Goal: Information Seeking & Learning: Check status

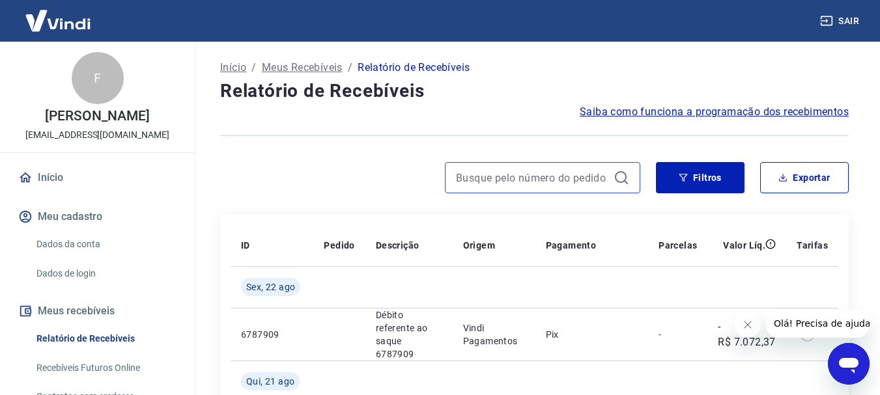
click at [498, 169] on input at bounding box center [532, 178] width 152 height 20
click at [493, 180] on input "161" at bounding box center [532, 178] width 152 height 20
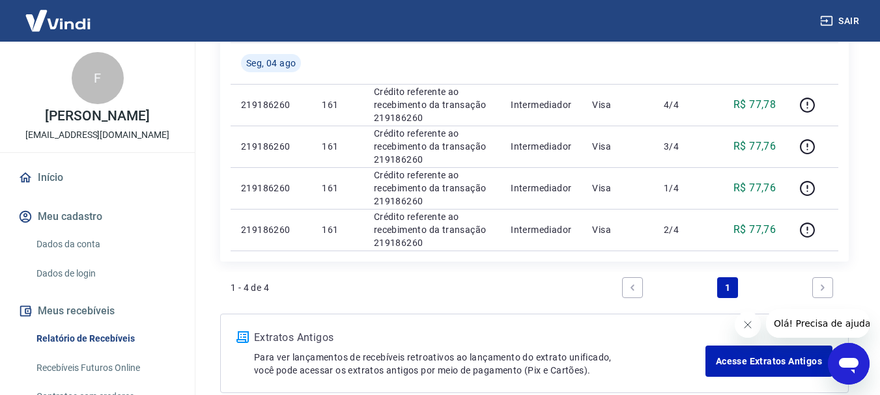
scroll to position [195, 0]
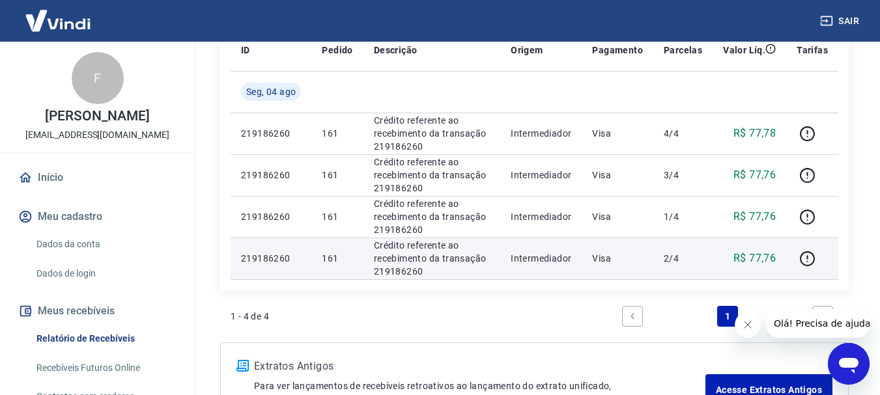
type input "161"
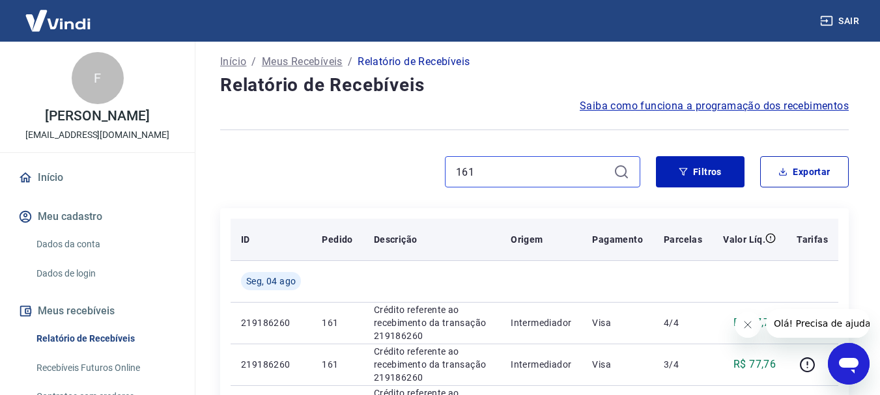
scroll to position [0, 0]
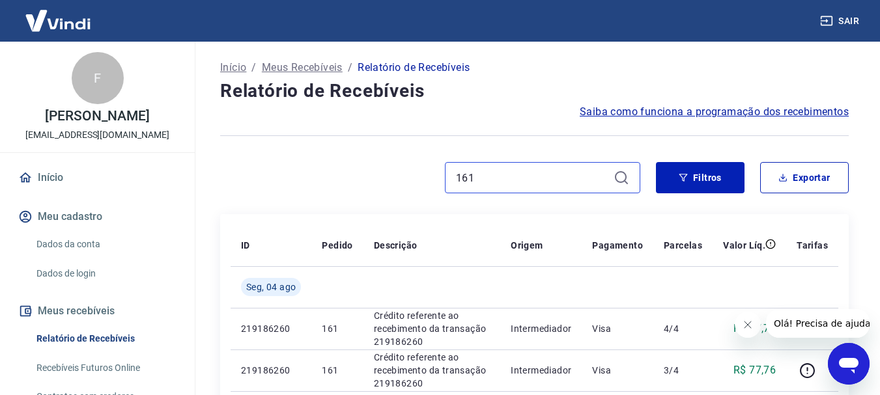
click at [597, 183] on input "161" at bounding box center [532, 178] width 152 height 20
click at [358, 193] on div "Filtros Exportar" at bounding box center [534, 183] width 629 height 42
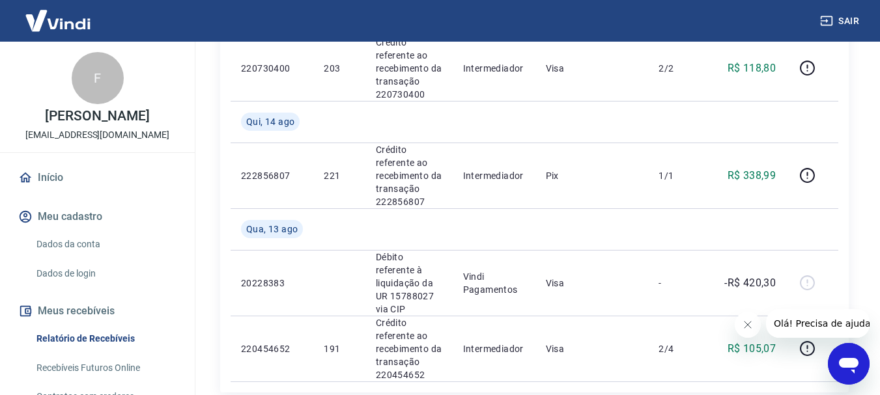
scroll to position [1575, 0]
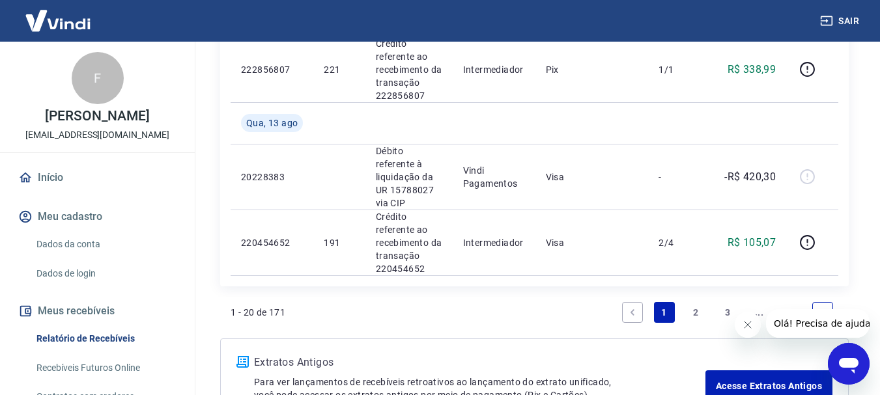
click at [726, 302] on link "3" at bounding box center [727, 312] width 21 height 21
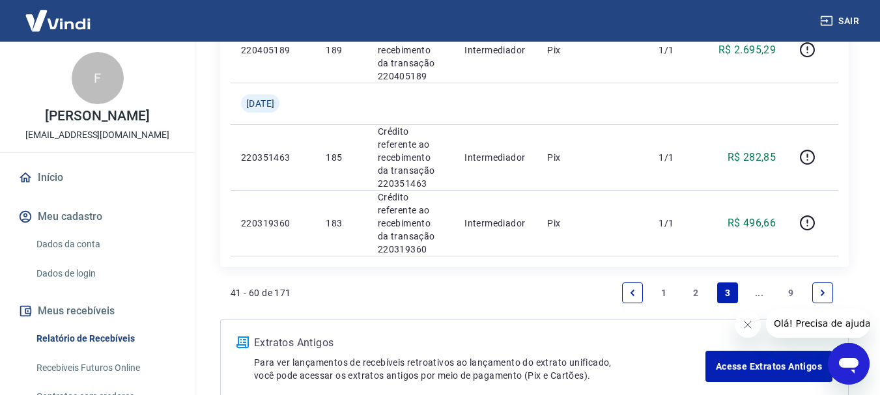
scroll to position [1507, 0]
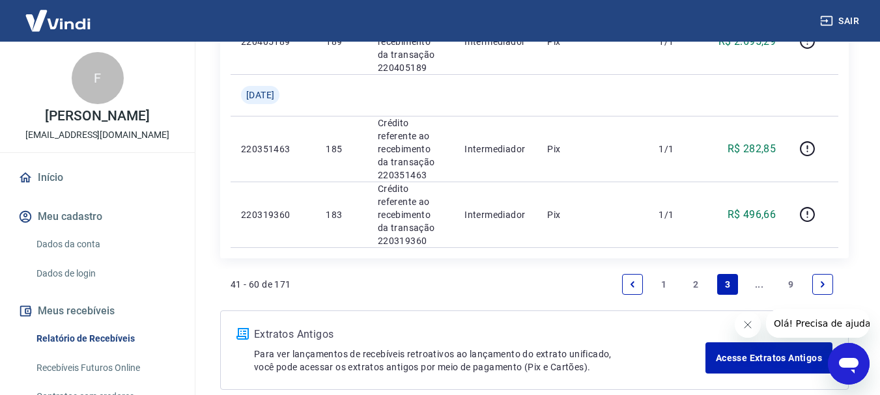
click at [702, 274] on link "2" at bounding box center [695, 284] width 21 height 21
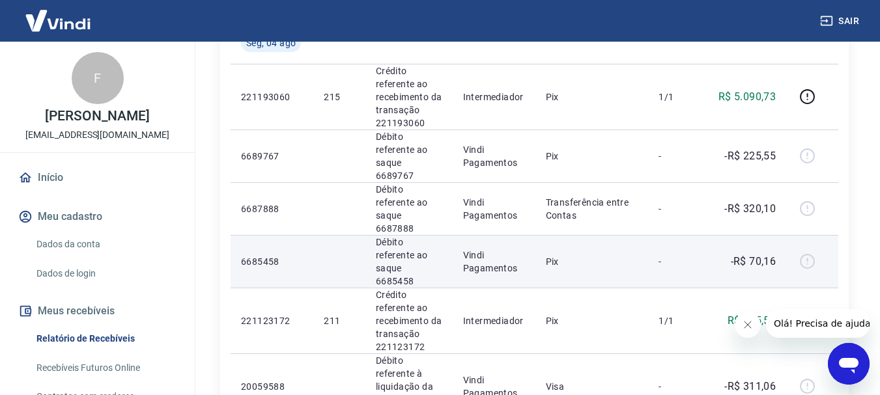
scroll to position [1349, 0]
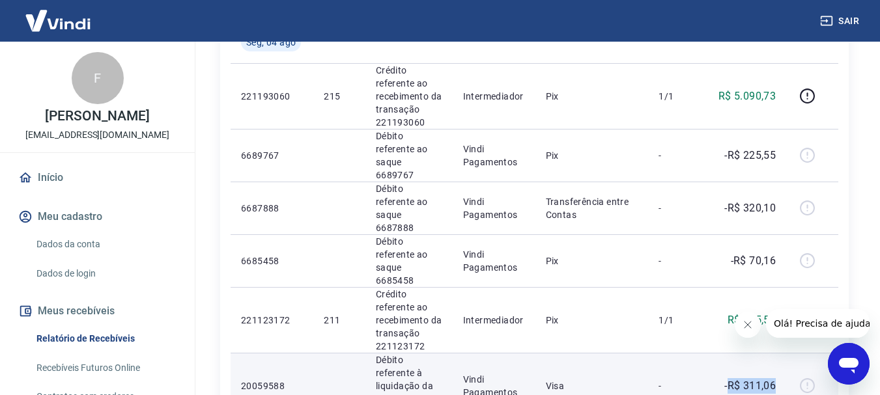
drag, startPoint x: 777, startPoint y: 281, endPoint x: 727, endPoint y: 282, distance: 49.5
click at [728, 379] on p "-R$ 311,06" at bounding box center [749, 387] width 51 height 16
drag, startPoint x: 287, startPoint y: 284, endPoint x: 240, endPoint y: 285, distance: 46.3
click at [240, 353] on td "20059588" at bounding box center [272, 386] width 83 height 66
copy p "20059588"
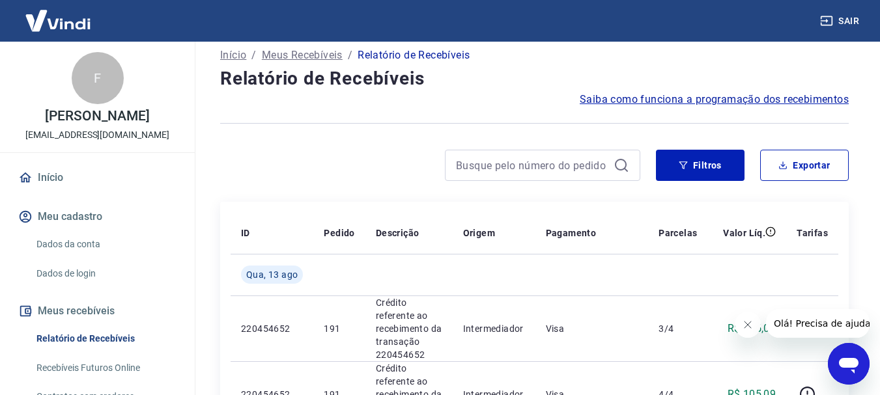
scroll to position [0, 0]
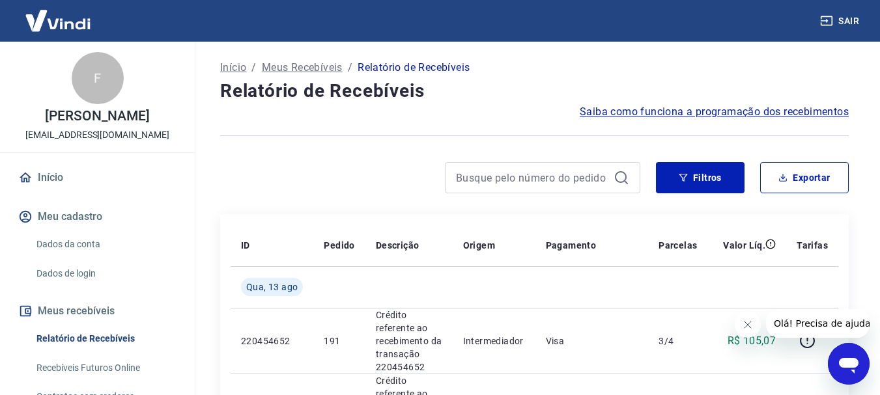
click at [512, 190] on div at bounding box center [542, 177] width 195 height 31
click at [512, 182] on input at bounding box center [532, 178] width 152 height 20
paste input "GUSTAVO DE AGUIAR"
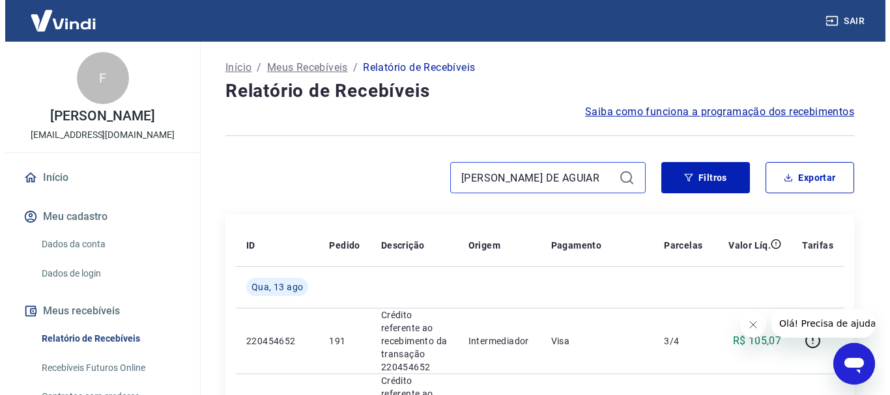
scroll to position [0, 57]
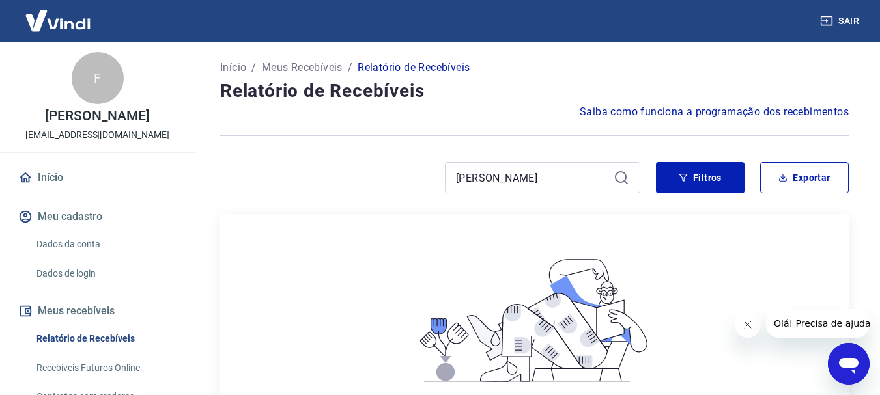
drag, startPoint x: 608, startPoint y: 180, endPoint x: 435, endPoint y: 186, distance: 173.4
click at [435, 186] on div "GUSTAVO DE AG" at bounding box center [430, 177] width 420 height 31
click at [565, 180] on input "GUSTAVO DE AG" at bounding box center [532, 178] width 152 height 20
type input "G"
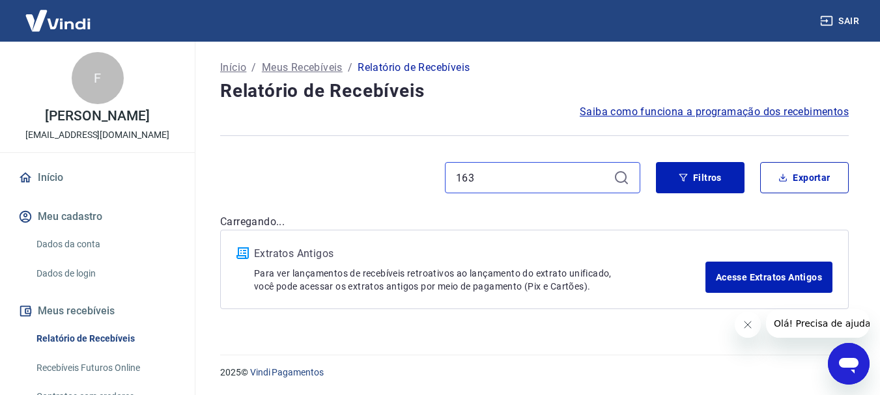
type input "163"
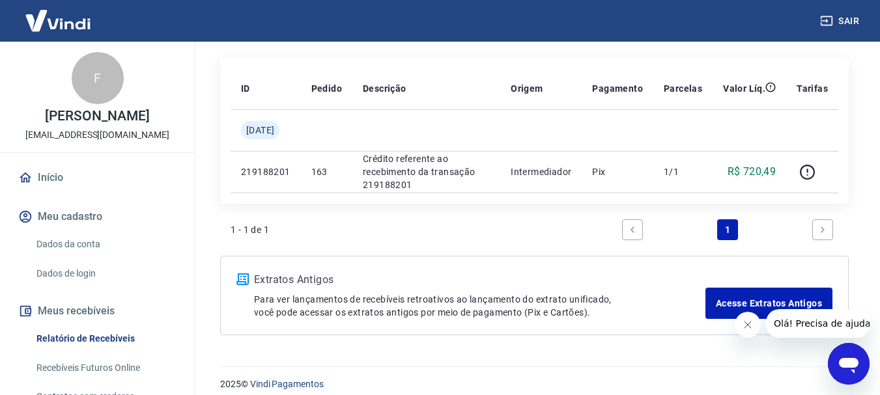
scroll to position [169, 0]
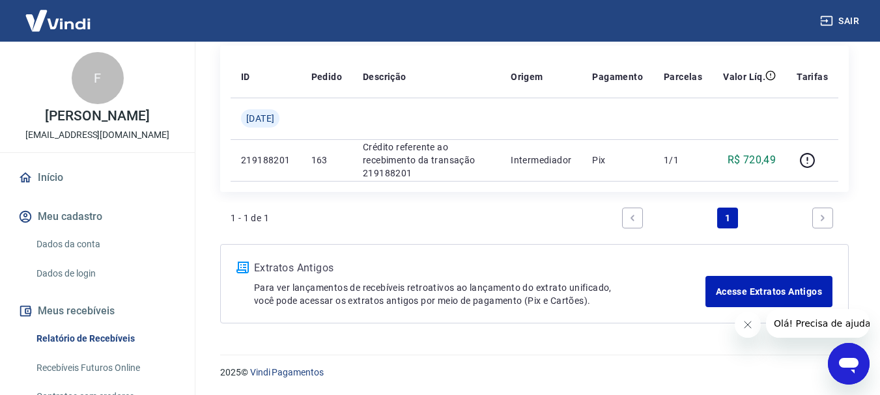
click at [823, 223] on link "Next page" at bounding box center [822, 218] width 21 height 21
click at [631, 227] on link "Previous page" at bounding box center [632, 218] width 21 height 21
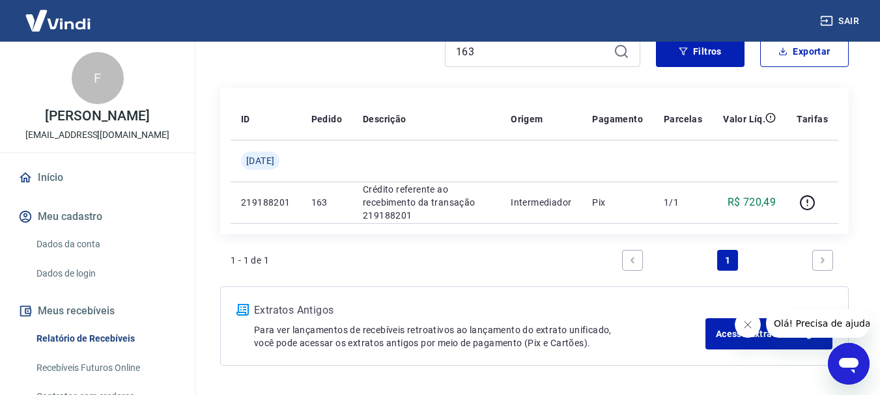
scroll to position [104, 0]
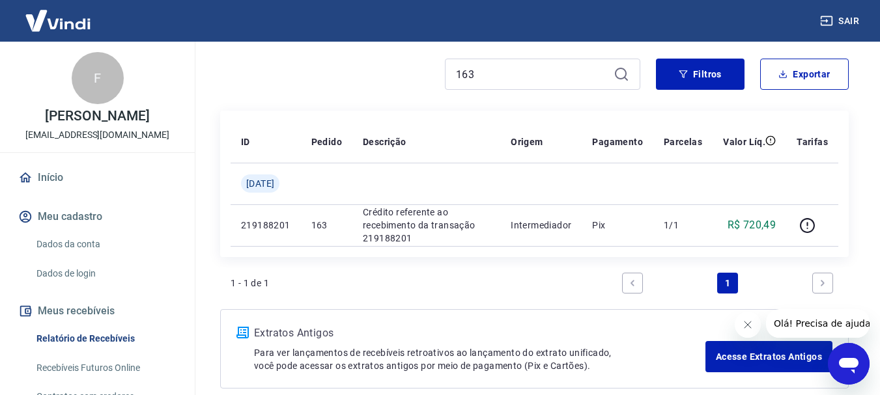
drag, startPoint x: 747, startPoint y: 323, endPoint x: 1436, endPoint y: 625, distance: 752.7
click at [747, 323] on icon "Fechar mensagem da empresa" at bounding box center [747, 325] width 10 height 10
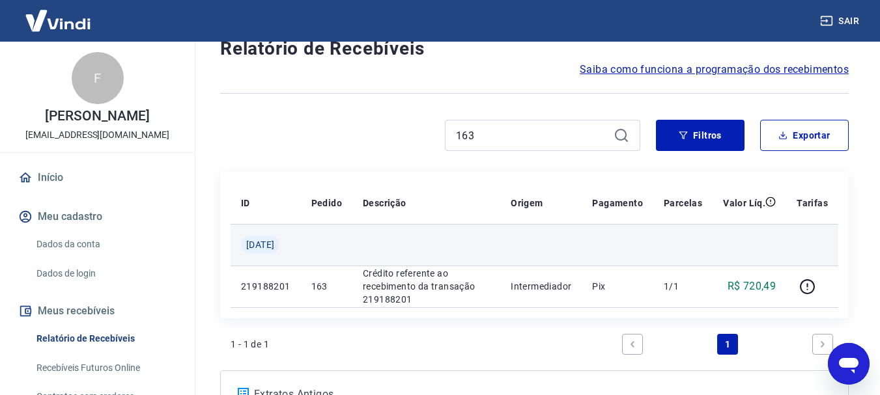
scroll to position [65, 0]
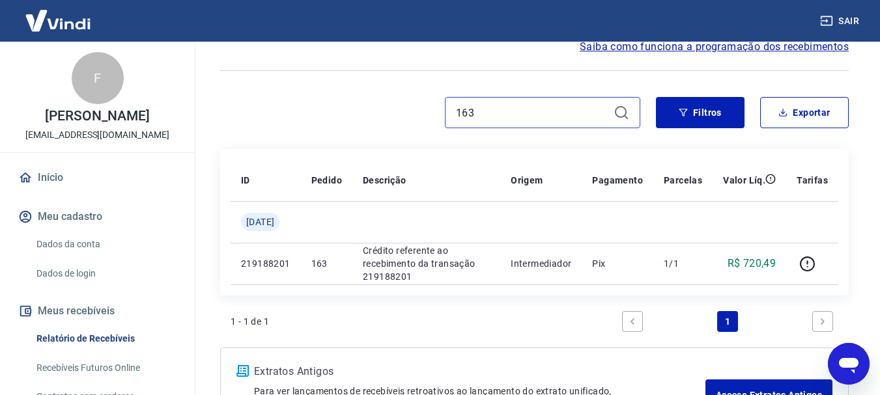
click at [521, 116] on input "163" at bounding box center [532, 113] width 152 height 20
type input "1"
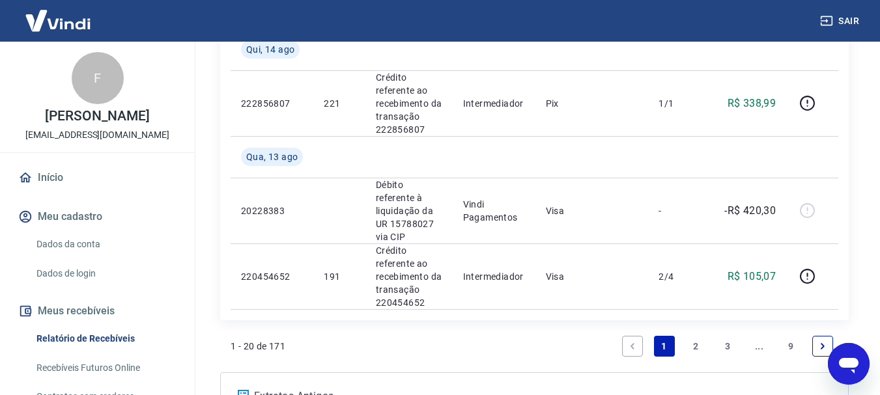
scroll to position [1575, 0]
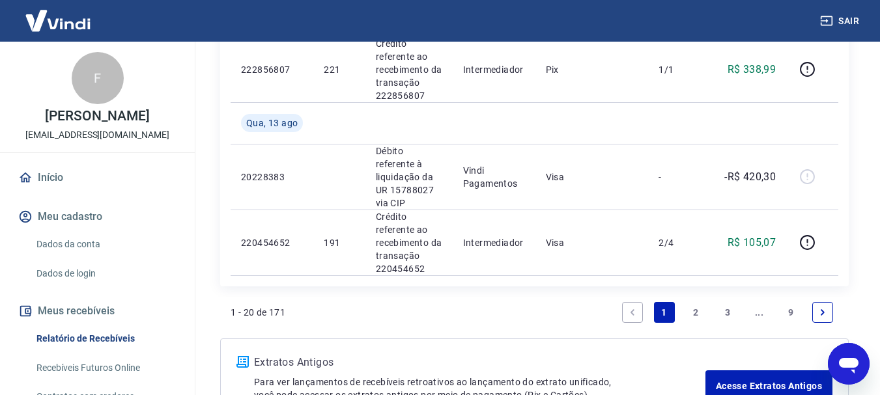
click at [697, 302] on link "2" at bounding box center [695, 312] width 21 height 21
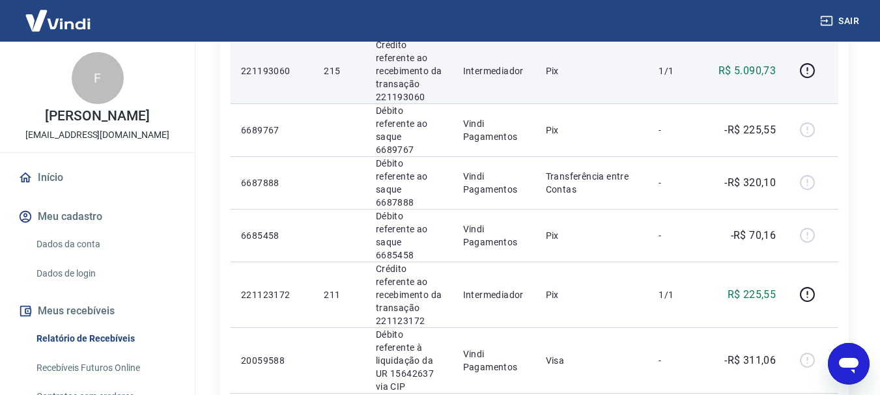
scroll to position [1433, 0]
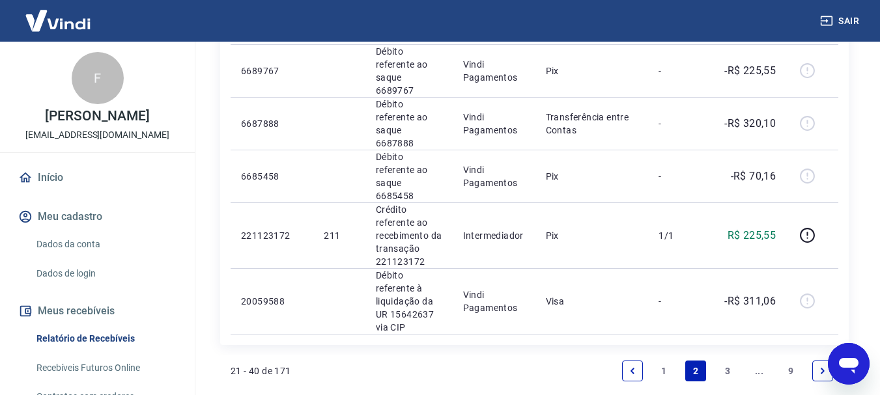
click at [736, 361] on link "3" at bounding box center [727, 371] width 21 height 21
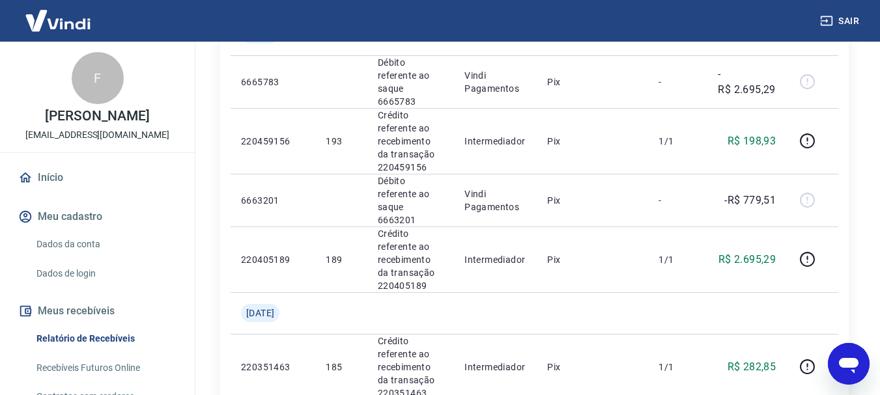
scroll to position [1507, 0]
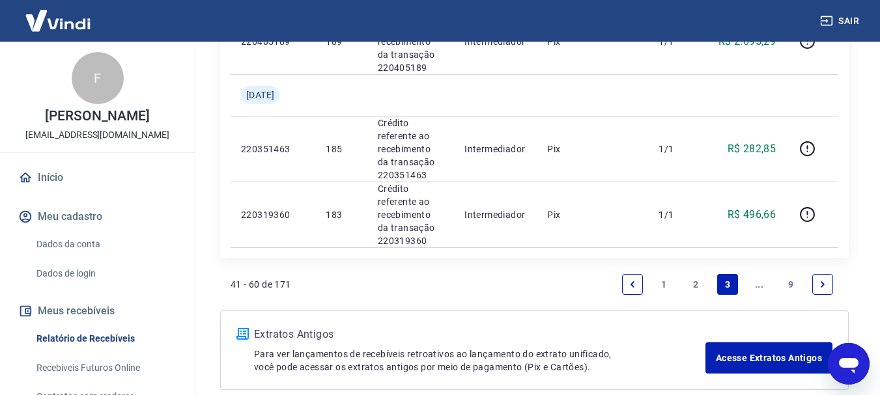
click at [815, 274] on link "Next page" at bounding box center [822, 284] width 21 height 21
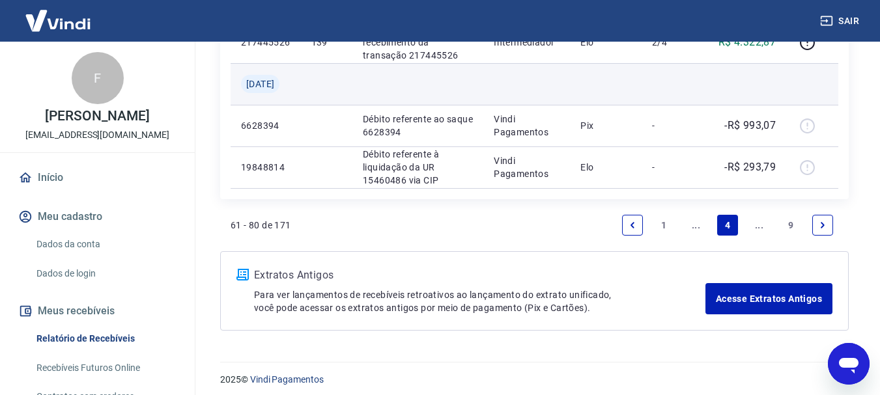
scroll to position [1086, 0]
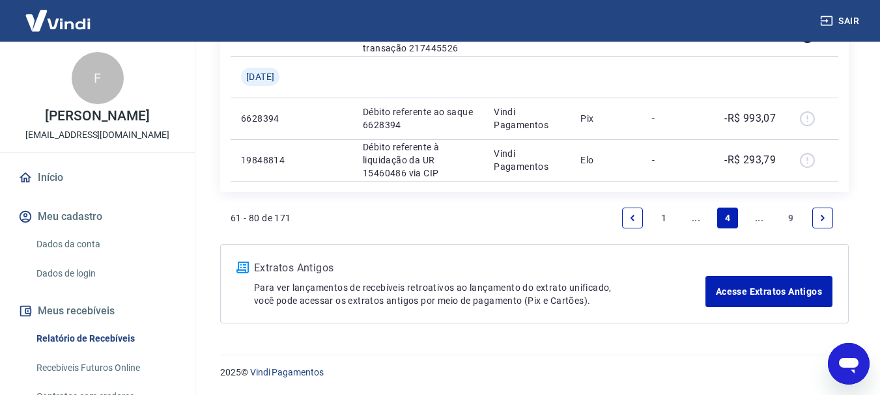
click at [816, 218] on link "Next page" at bounding box center [822, 218] width 21 height 21
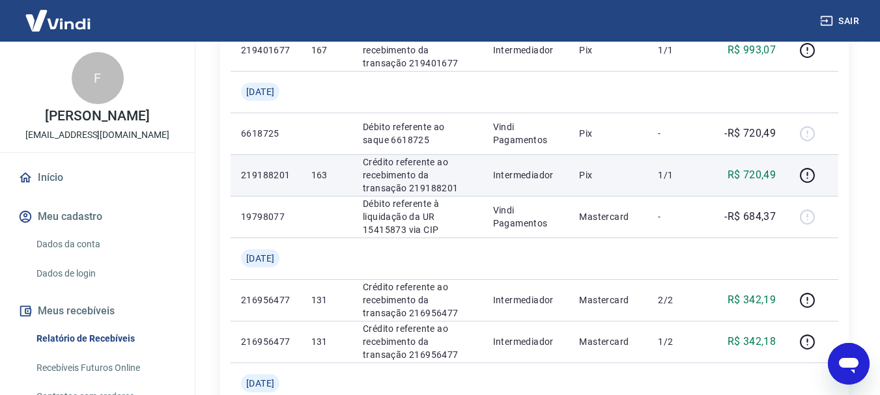
scroll to position [391, 0]
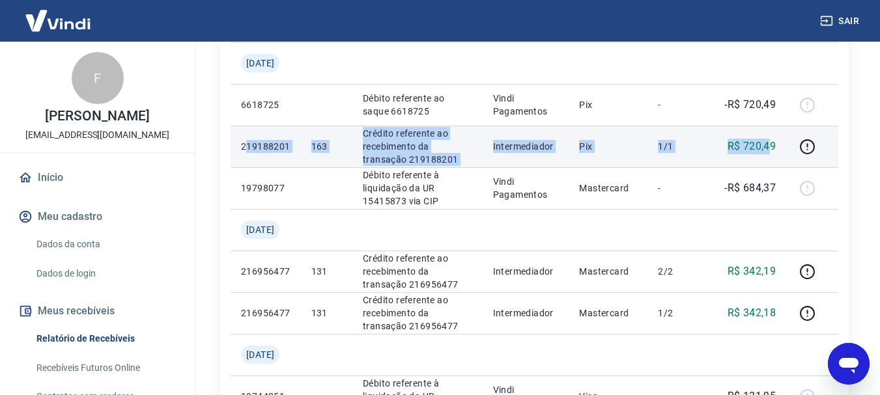
drag, startPoint x: 246, startPoint y: 143, endPoint x: 771, endPoint y: 132, distance: 525.2
click at [771, 132] on tr "219188201 163 Crédito referente ao recebimento da transação 219188201 Intermedi…" at bounding box center [535, 147] width 608 height 42
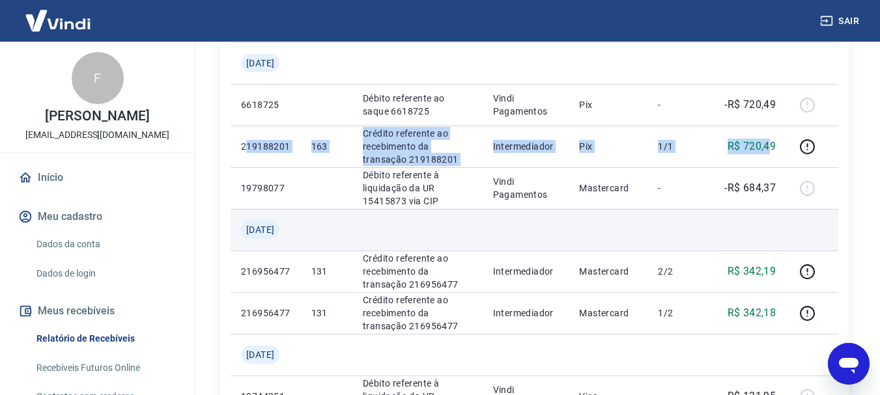
scroll to position [326, 0]
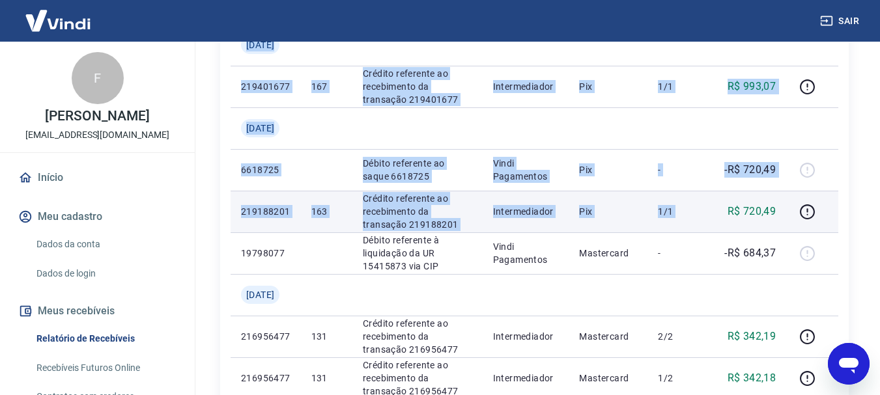
drag, startPoint x: 257, startPoint y: 171, endPoint x: 715, endPoint y: 207, distance: 459.4
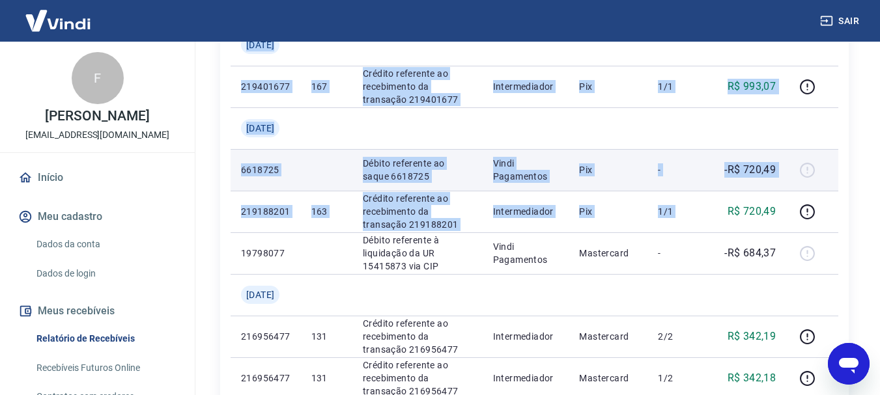
drag, startPoint x: 324, startPoint y: 168, endPoint x: 308, endPoint y: 171, distance: 16.5
click at [325, 168] on td at bounding box center [326, 170] width 51 height 42
click at [287, 163] on td "6618725" at bounding box center [266, 170] width 70 height 42
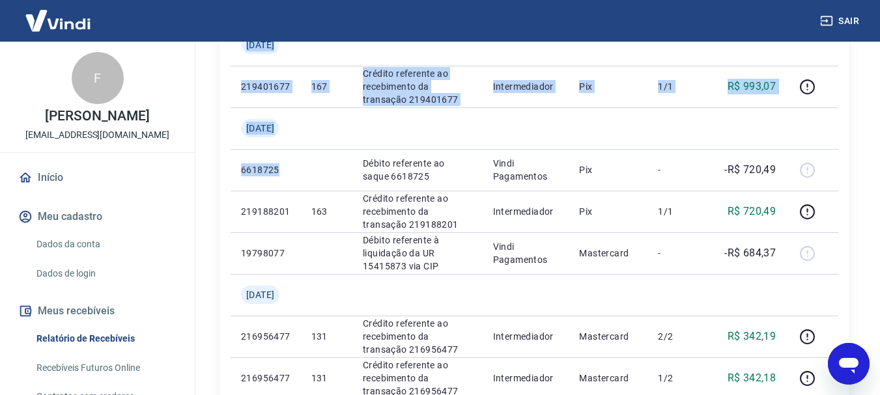
drag, startPoint x: 280, startPoint y: 168, endPoint x: 230, endPoint y: 171, distance: 50.3
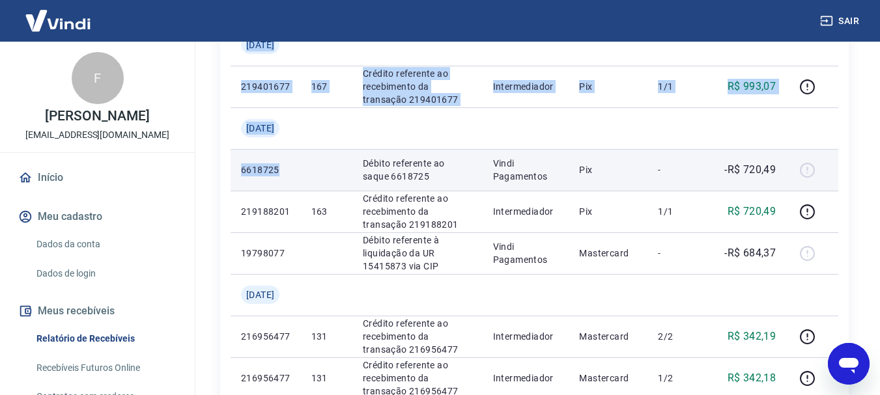
click at [261, 167] on p "6618725" at bounding box center [266, 170] width 50 height 13
click at [276, 171] on p "6618725" at bounding box center [266, 170] width 50 height 13
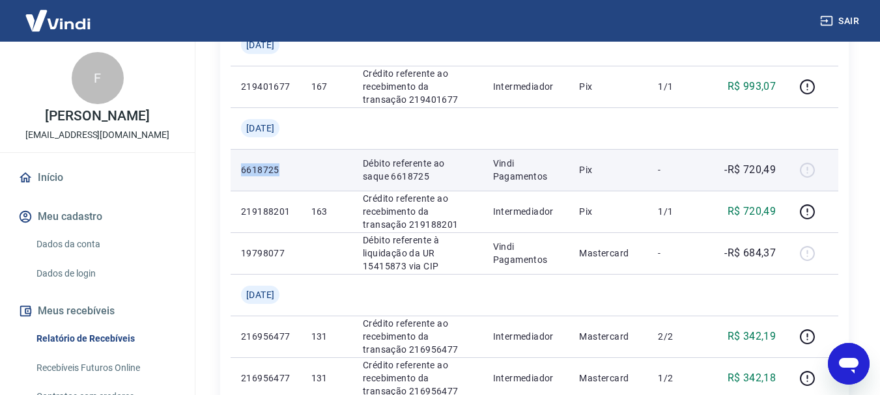
drag, startPoint x: 261, startPoint y: 172, endPoint x: 242, endPoint y: 173, distance: 18.9
click at [242, 173] on p "6618725" at bounding box center [266, 170] width 50 height 13
copy p "6618725"
drag, startPoint x: 726, startPoint y: 175, endPoint x: 774, endPoint y: 173, distance: 48.2
click at [774, 173] on p "-R$ 720,49" at bounding box center [749, 170] width 51 height 16
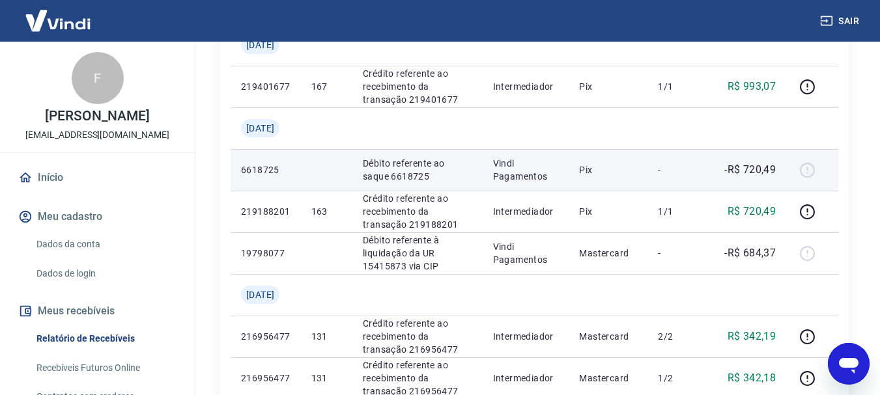
click at [676, 171] on p "-" at bounding box center [677, 170] width 38 height 13
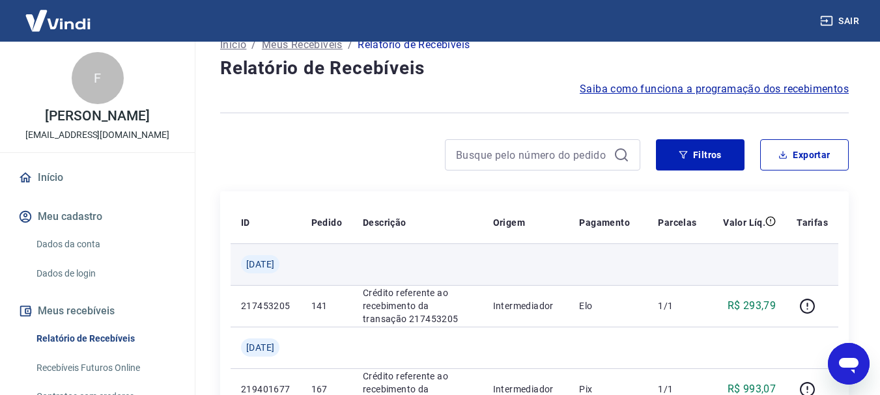
scroll to position [0, 0]
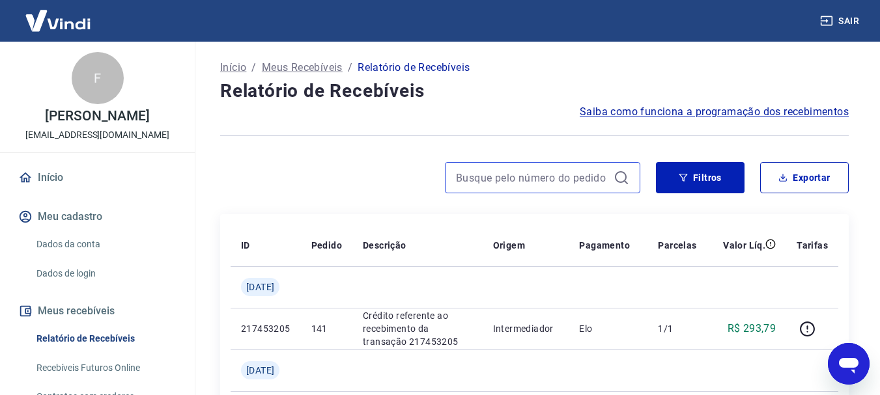
click at [521, 177] on input at bounding box center [532, 178] width 152 height 20
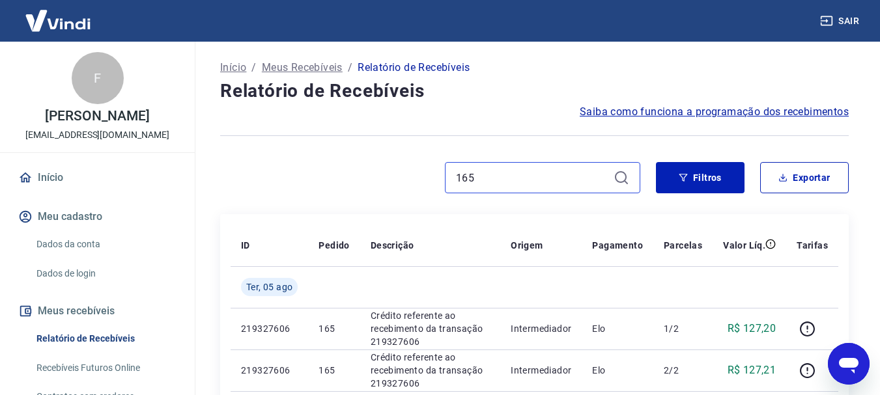
click at [541, 174] on input "165" at bounding box center [532, 178] width 152 height 20
type input "1"
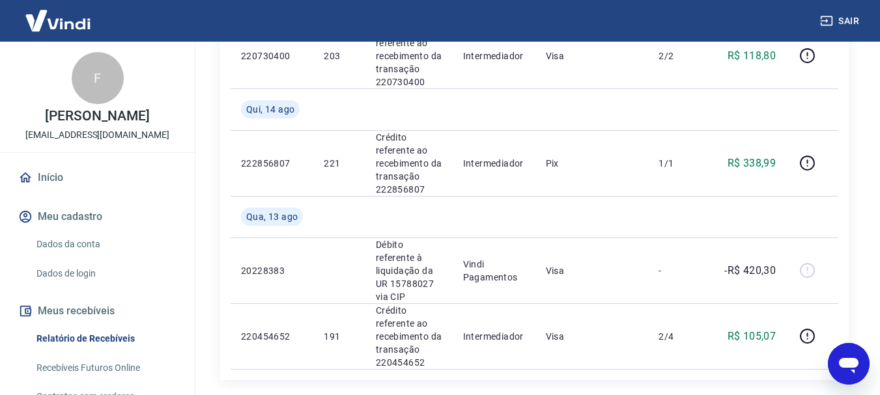
scroll to position [1575, 0]
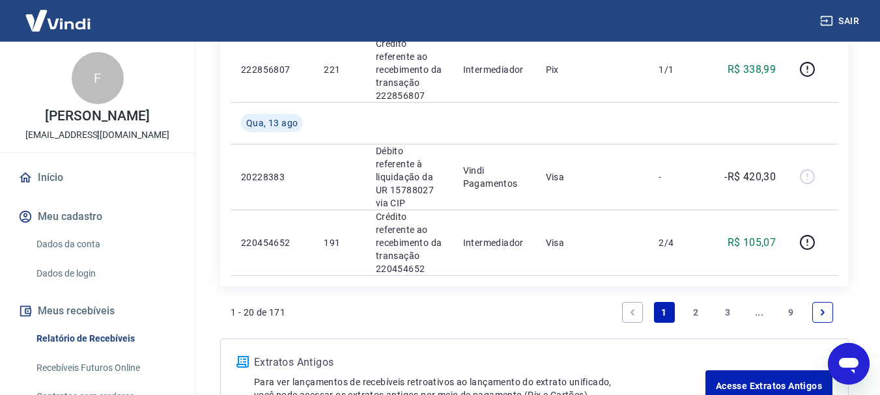
click at [730, 302] on link "3" at bounding box center [727, 312] width 21 height 21
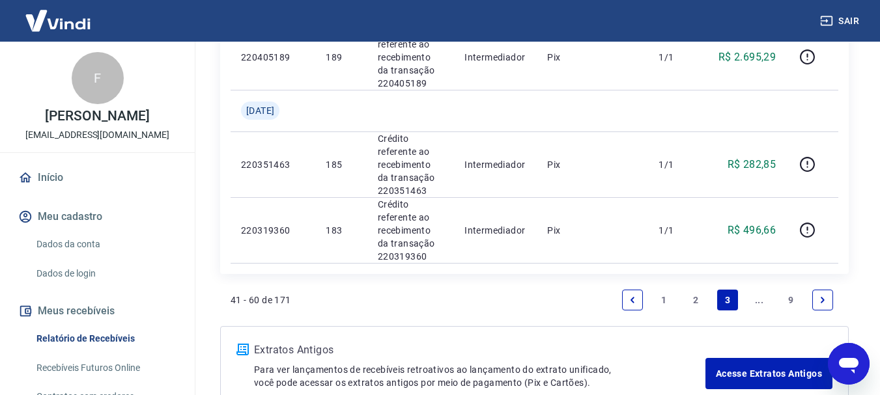
scroll to position [1498, 0]
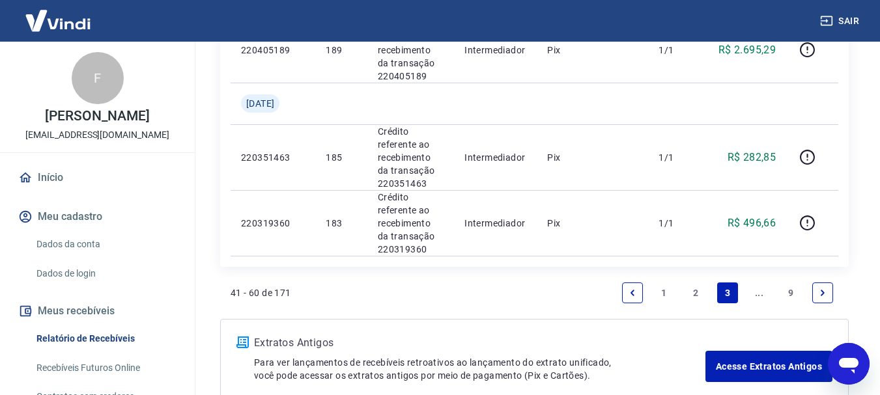
click at [828, 283] on link "Next page" at bounding box center [822, 293] width 21 height 21
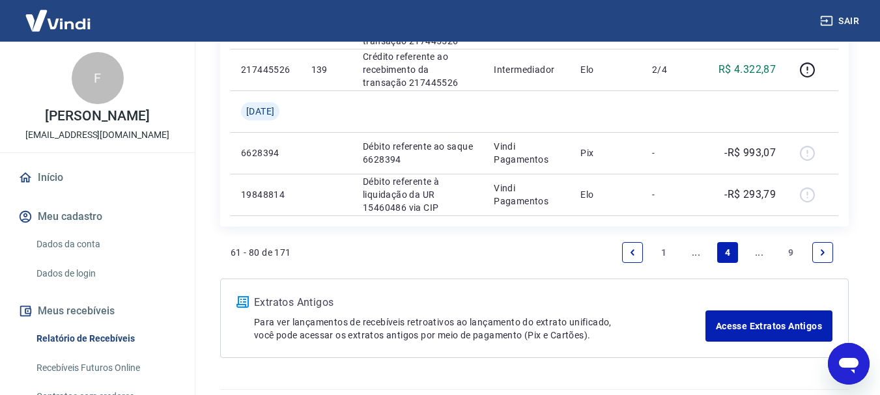
scroll to position [1086, 0]
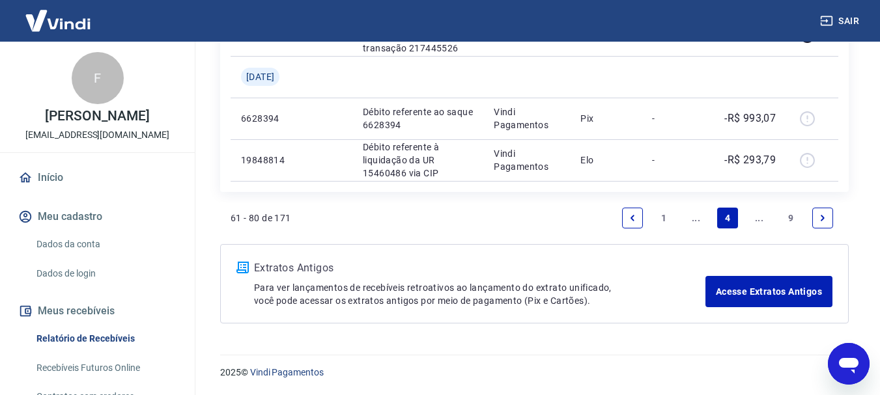
click at [828, 220] on link "Next page" at bounding box center [822, 218] width 21 height 21
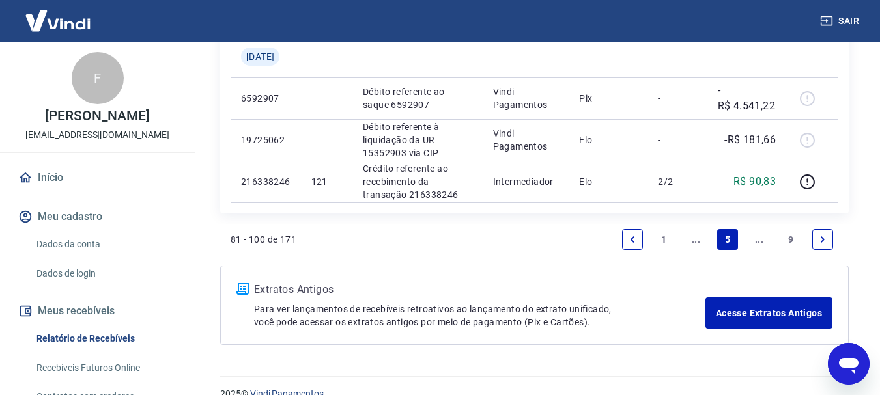
scroll to position [1169, 0]
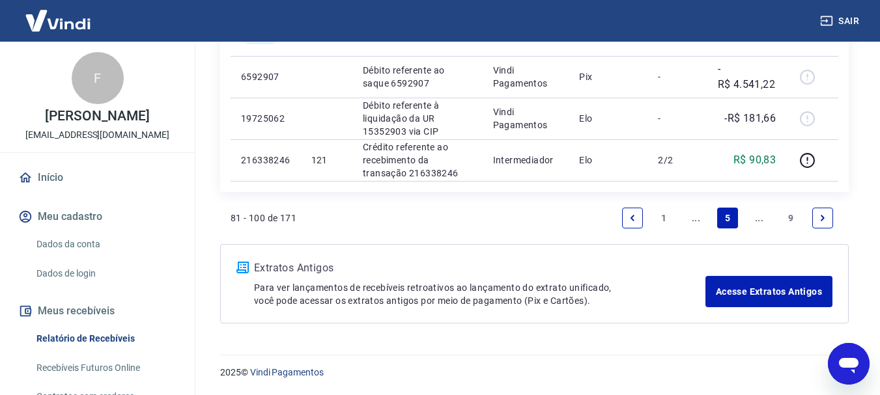
click at [815, 220] on link "Next page" at bounding box center [822, 218] width 21 height 21
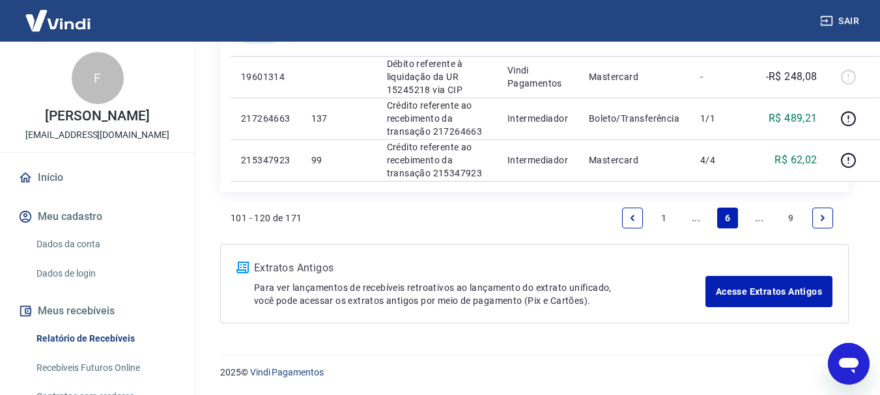
scroll to position [1759, 0]
click at [822, 221] on icon "Next page" at bounding box center [823, 218] width 4 height 6
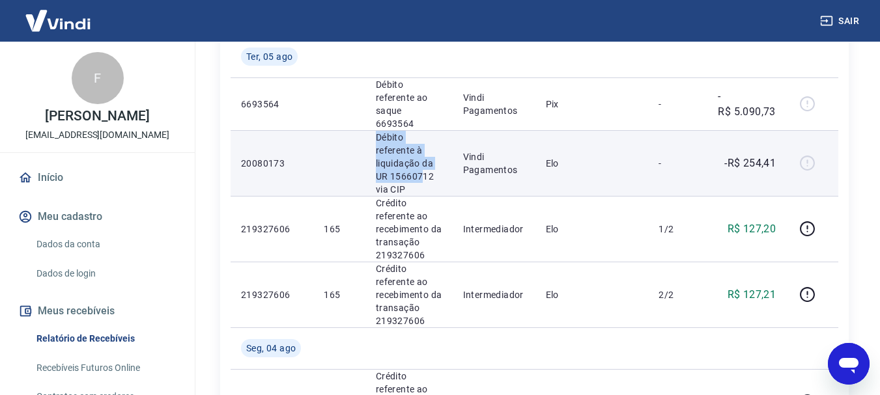
drag, startPoint x: 377, startPoint y: 91, endPoint x: 423, endPoint y: 112, distance: 51.3
click at [423, 131] on p "Débito referente à liquidação da UR 15660712 via CIP" at bounding box center [409, 163] width 66 height 65
click at [331, 130] on td at bounding box center [338, 163] width 51 height 66
drag, startPoint x: 289, startPoint y: 107, endPoint x: 238, endPoint y: 110, distance: 50.9
click at [238, 130] on td "20080173" at bounding box center [272, 163] width 83 height 66
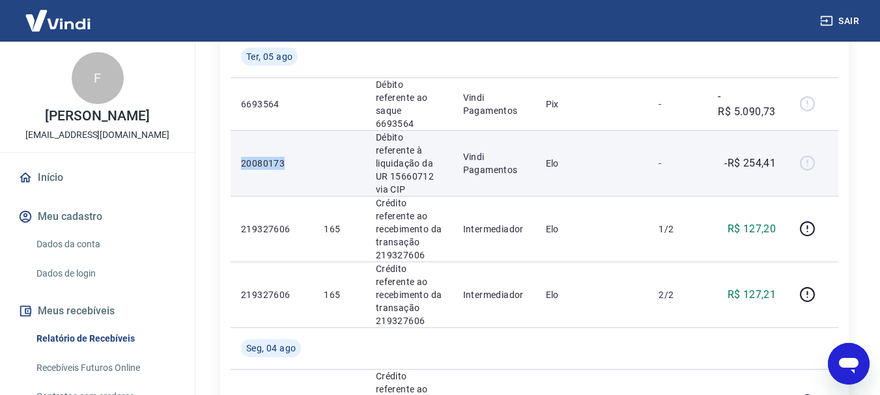
copy p "20080173"
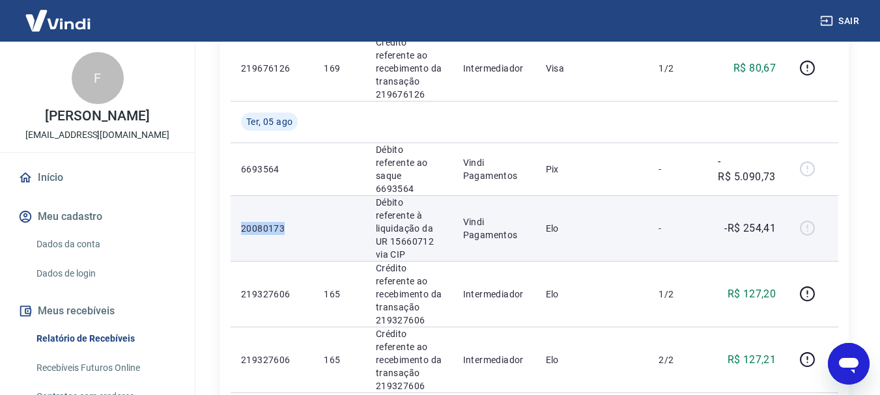
scroll to position [912, 0]
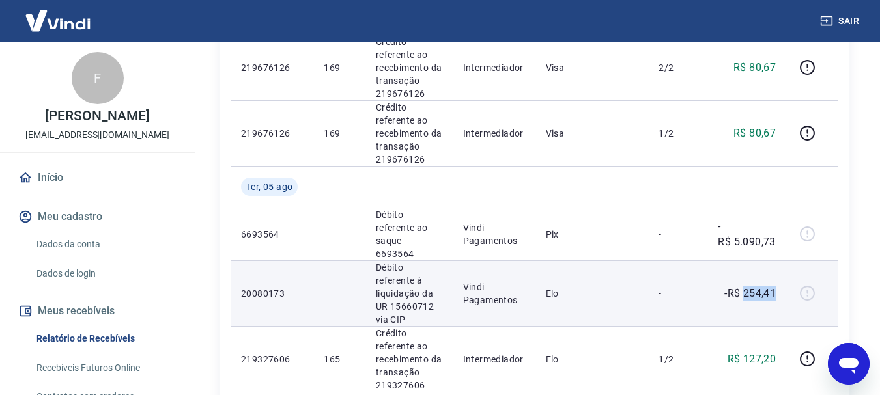
drag, startPoint x: 775, startPoint y: 237, endPoint x: 745, endPoint y: 238, distance: 30.6
click at [745, 286] on p "-R$ 254,41" at bounding box center [749, 294] width 51 height 16
copy p "254,41"
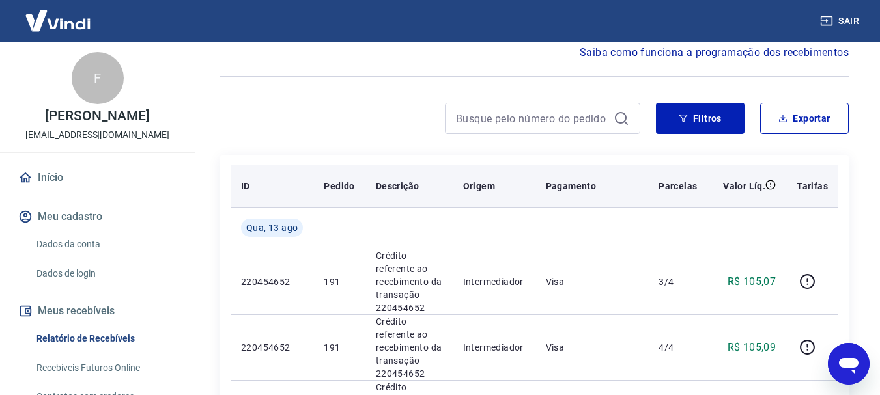
scroll to position [0, 0]
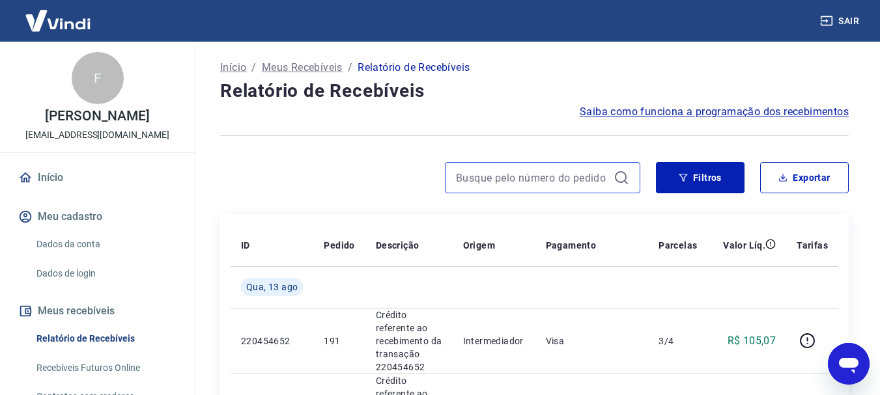
click at [546, 182] on input at bounding box center [532, 178] width 152 height 20
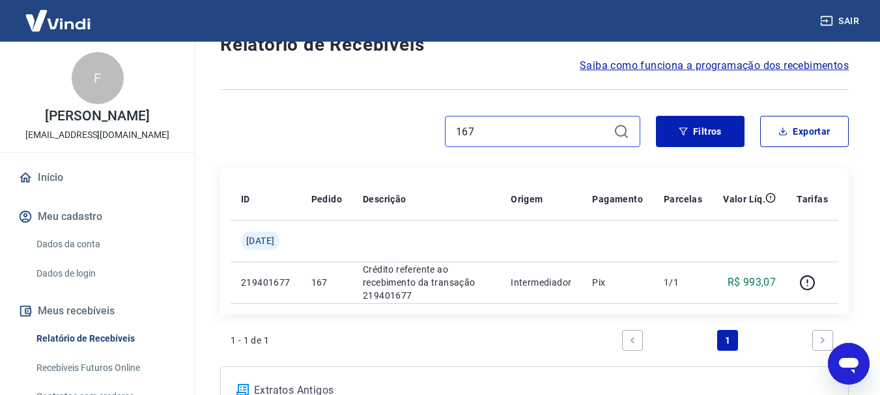
scroll to position [65, 0]
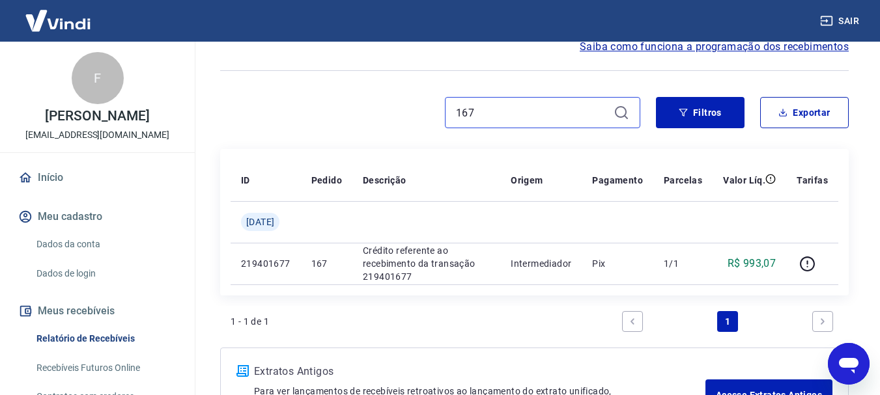
click at [534, 119] on input "167" at bounding box center [532, 113] width 152 height 20
type input "1"
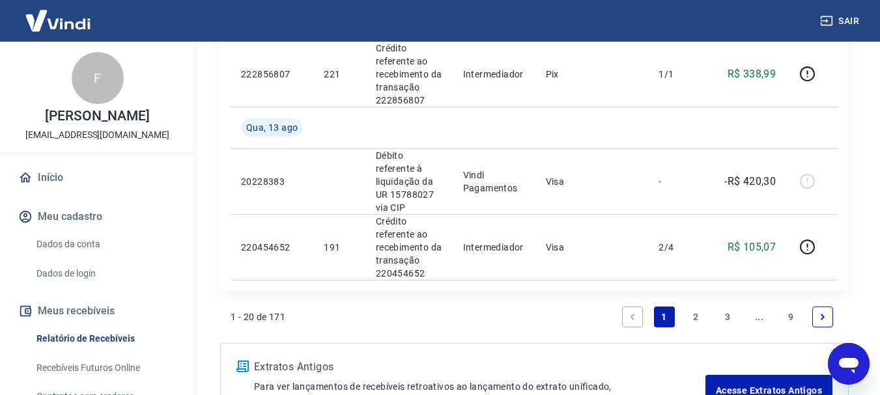
scroll to position [1575, 0]
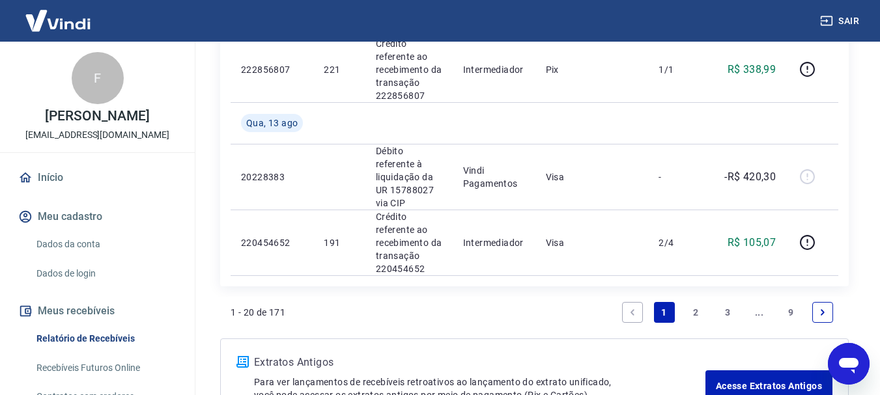
click at [700, 302] on link "2" at bounding box center [695, 312] width 21 height 21
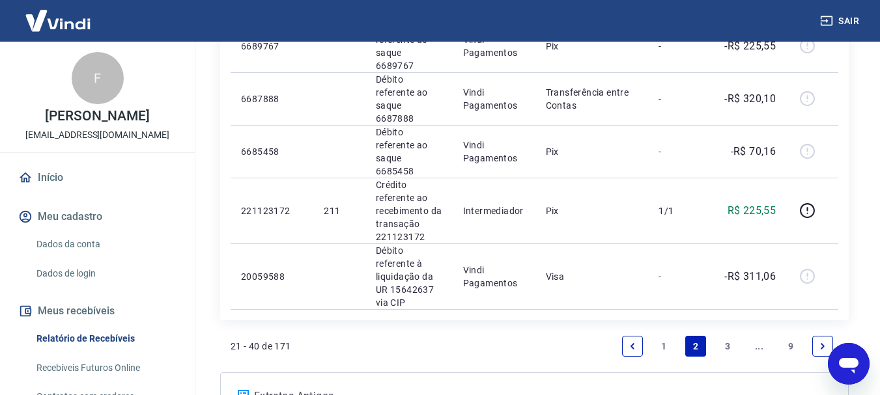
scroll to position [1479, 0]
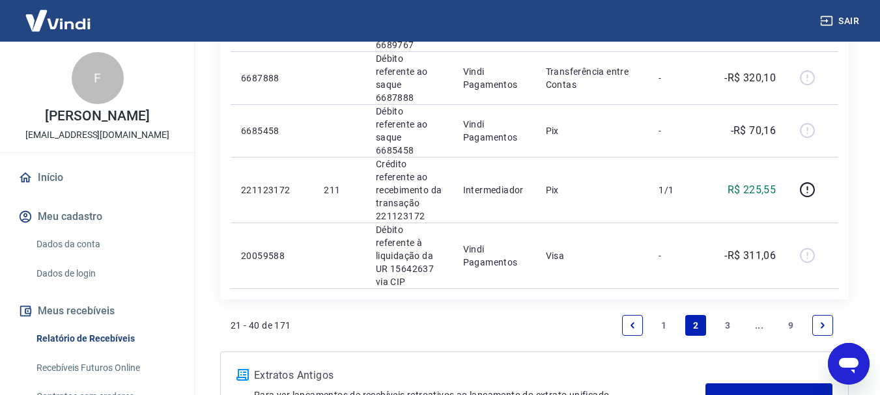
click at [723, 315] on link "3" at bounding box center [727, 325] width 21 height 21
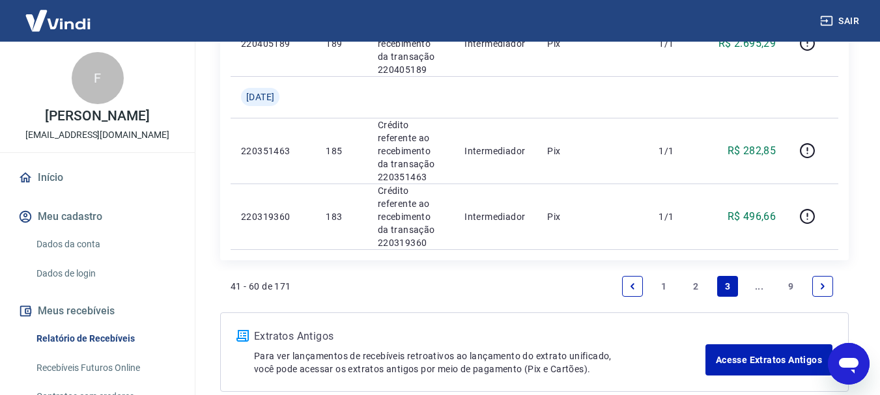
scroll to position [1507, 0]
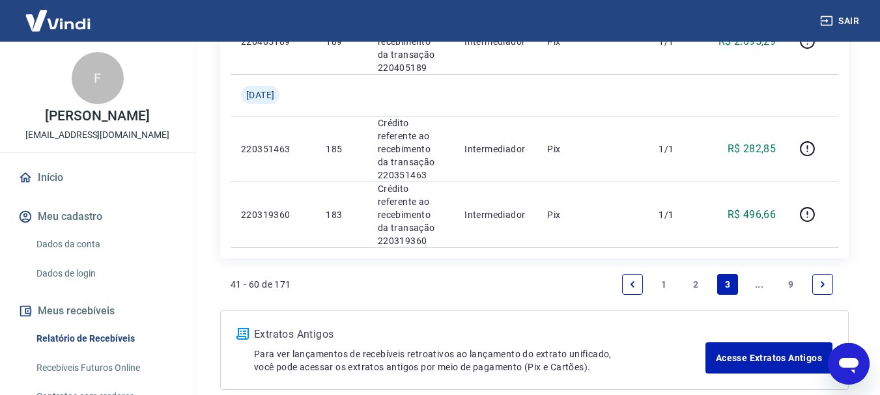
drag, startPoint x: 751, startPoint y: 216, endPoint x: 528, endPoint y: 272, distance: 229.1
click at [750, 274] on link "..." at bounding box center [759, 284] width 21 height 21
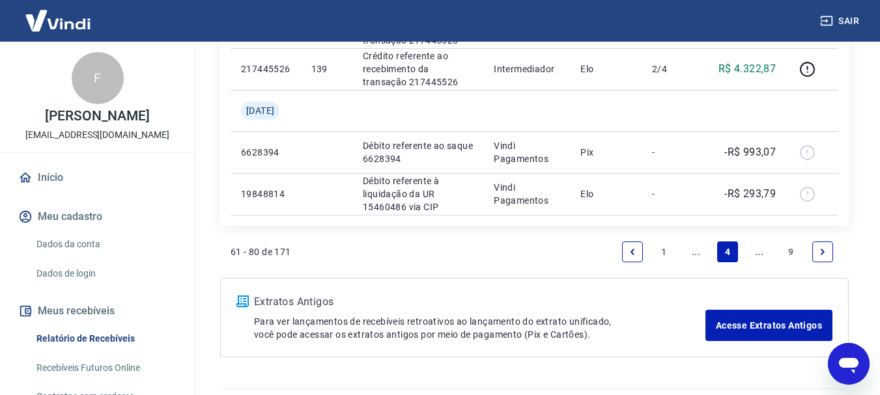
scroll to position [1086, 0]
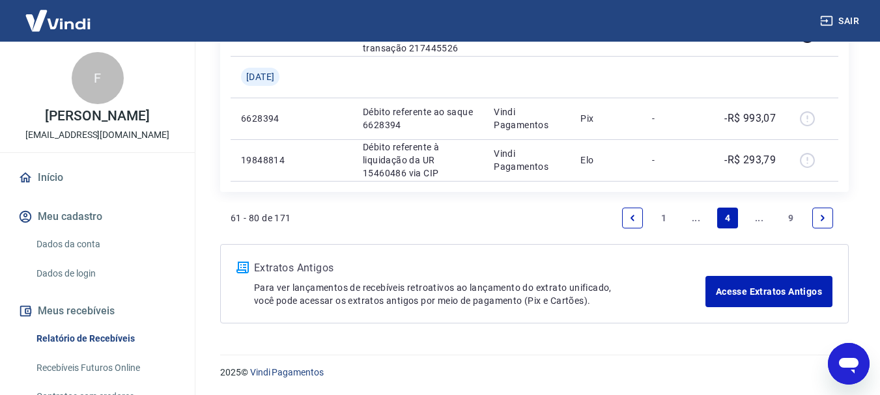
click at [828, 221] on link "Next page" at bounding box center [822, 218] width 21 height 21
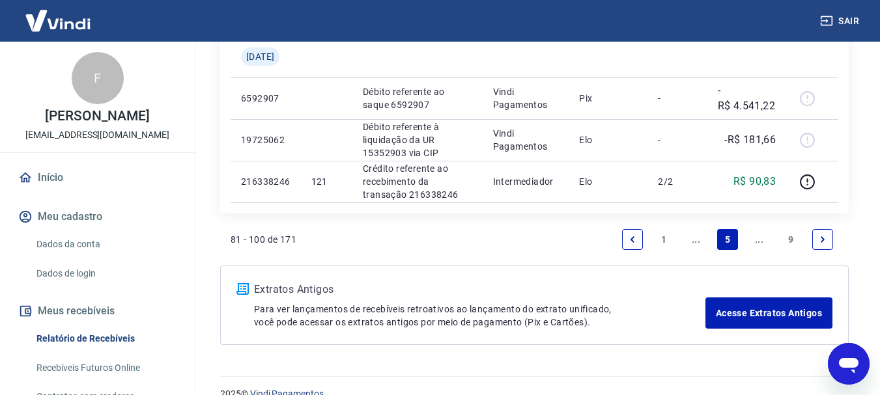
scroll to position [1169, 0]
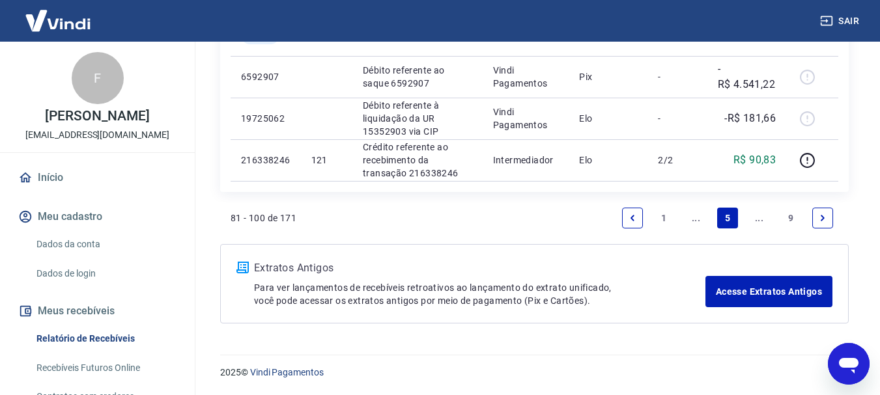
click at [635, 221] on icon "Previous page" at bounding box center [632, 218] width 9 height 9
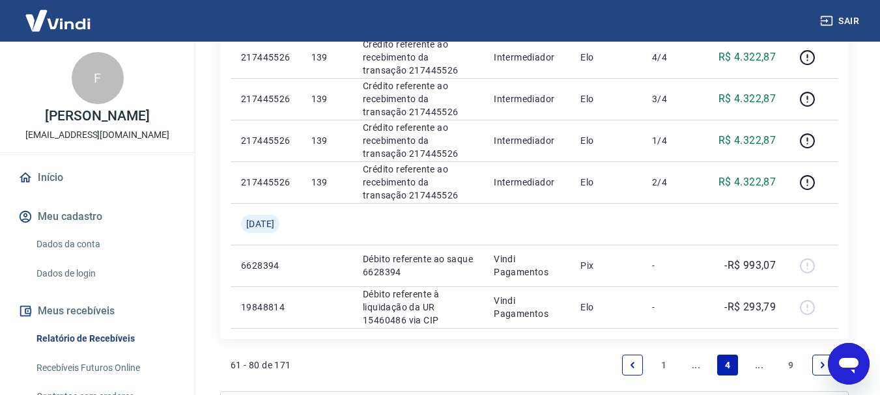
scroll to position [977, 0]
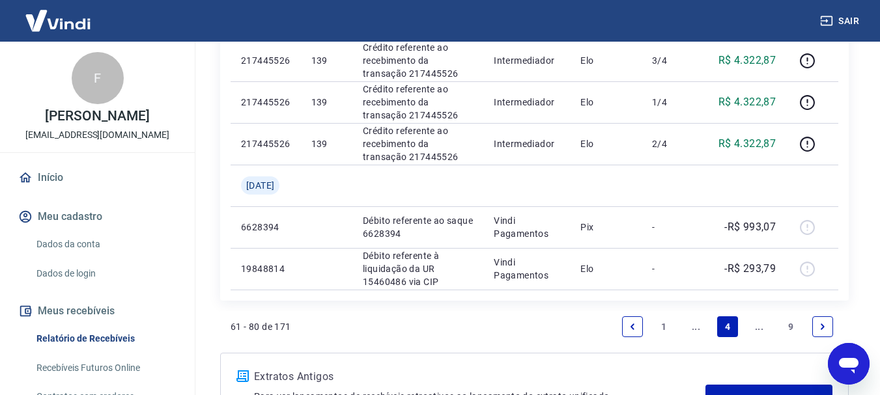
click at [815, 326] on link "Next page" at bounding box center [822, 327] width 21 height 21
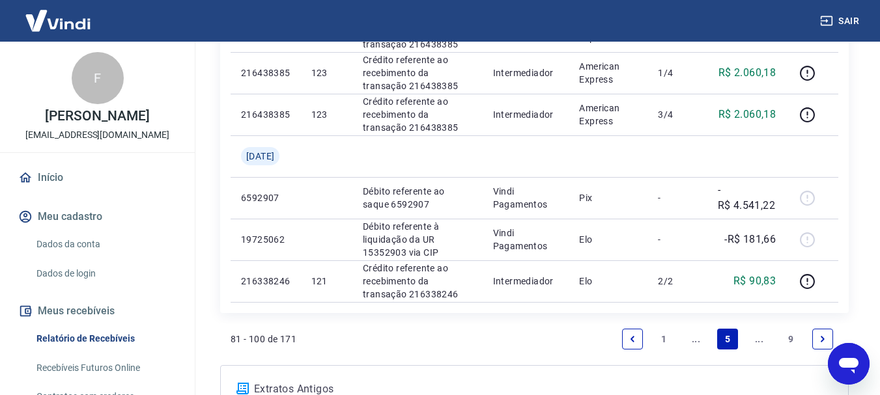
scroll to position [1169, 0]
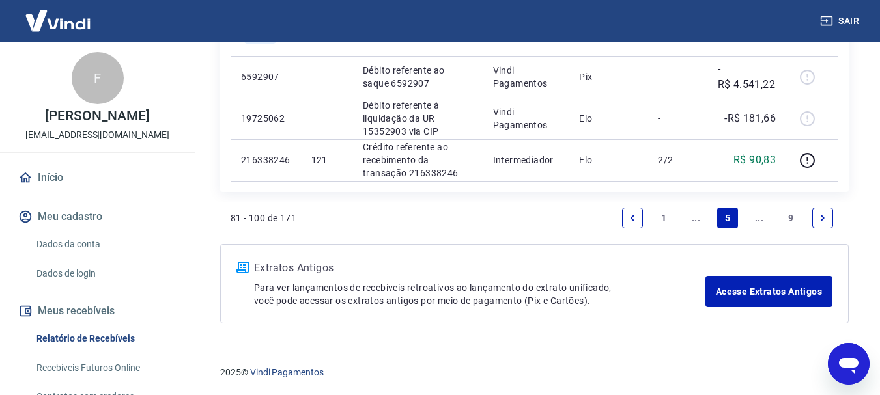
click at [629, 223] on link "Previous page" at bounding box center [632, 218] width 21 height 21
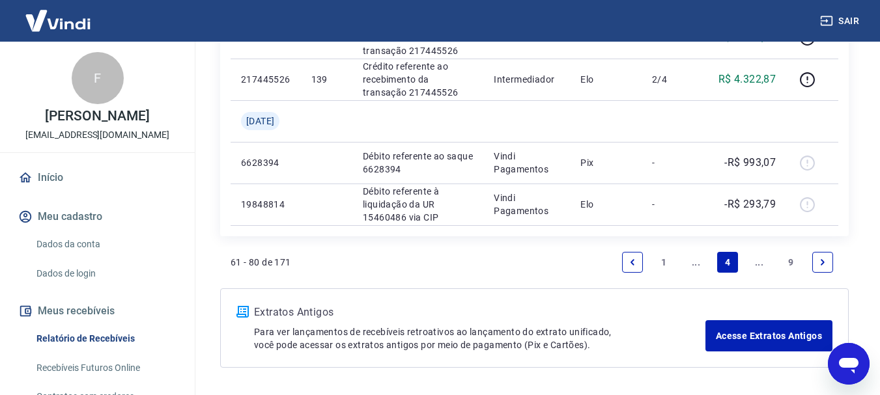
scroll to position [1021, 0]
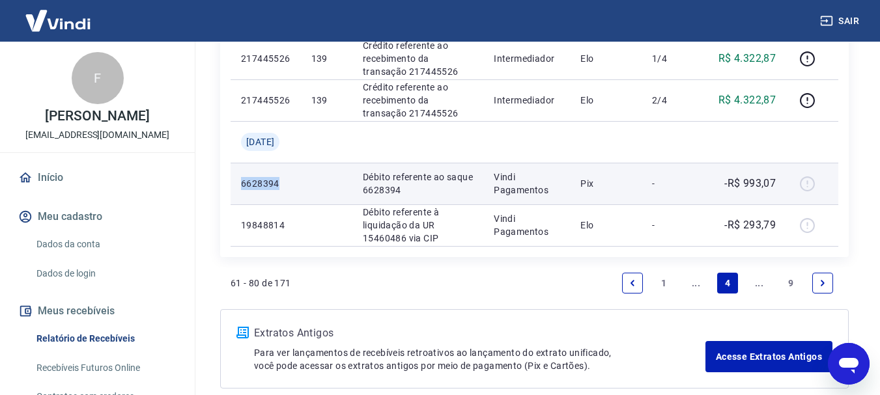
drag, startPoint x: 280, startPoint y: 182, endPoint x: 240, endPoint y: 184, distance: 39.8
click at [240, 184] on td "6628394" at bounding box center [266, 184] width 70 height 42
copy p "6628394"
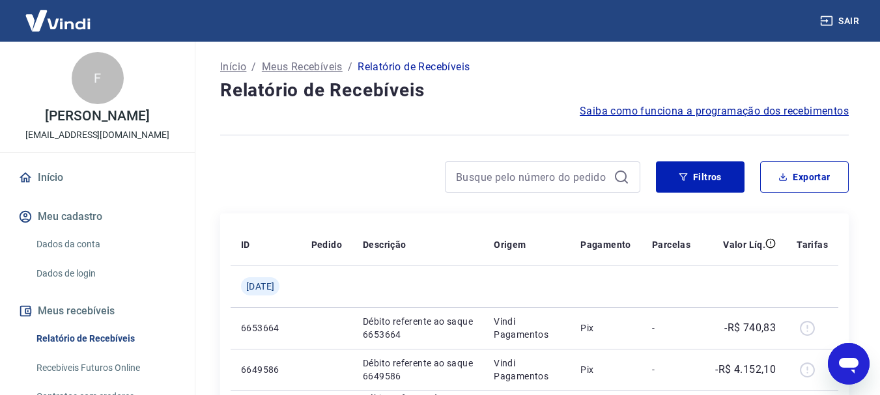
scroll to position [0, 0]
click at [524, 177] on input at bounding box center [532, 178] width 152 height 20
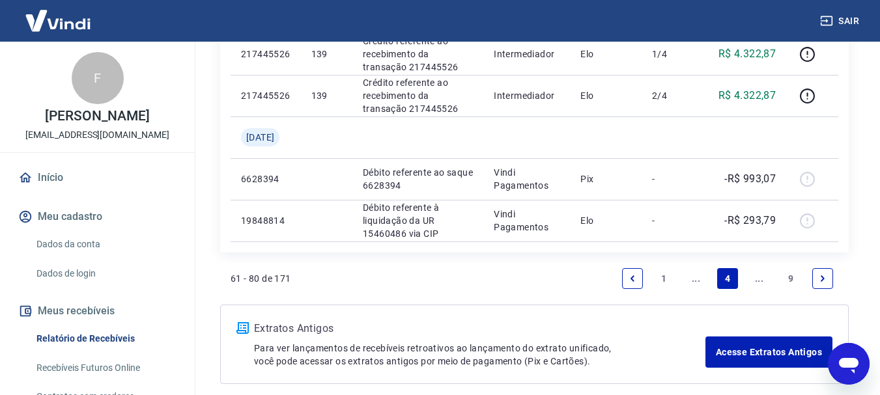
scroll to position [1086, 0]
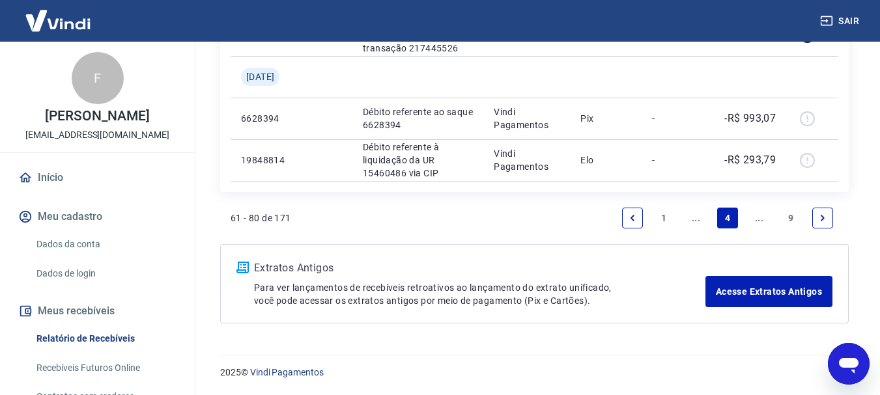
click at [819, 212] on link "Next page" at bounding box center [822, 218] width 21 height 21
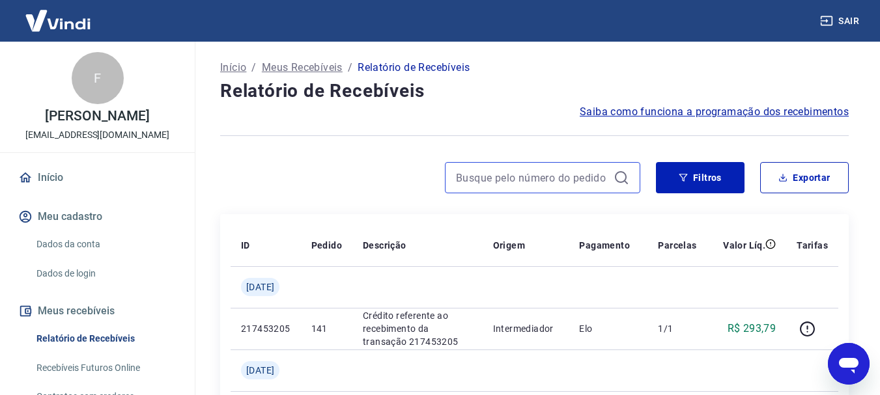
click at [565, 186] on input at bounding box center [532, 178] width 152 height 20
type input "169"
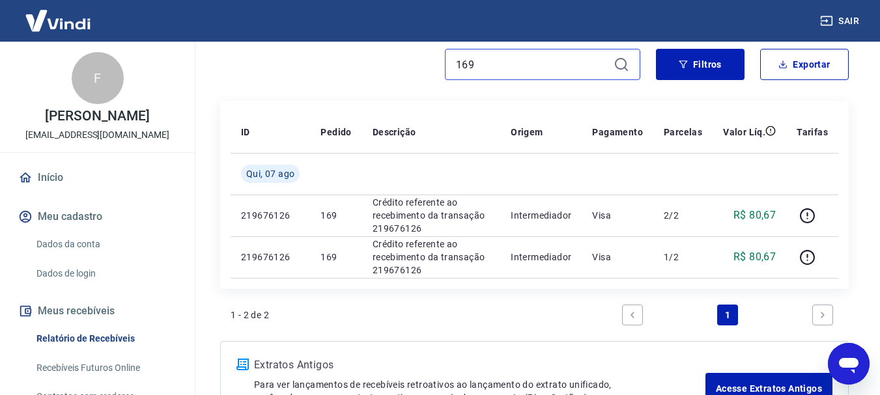
scroll to position [130, 0]
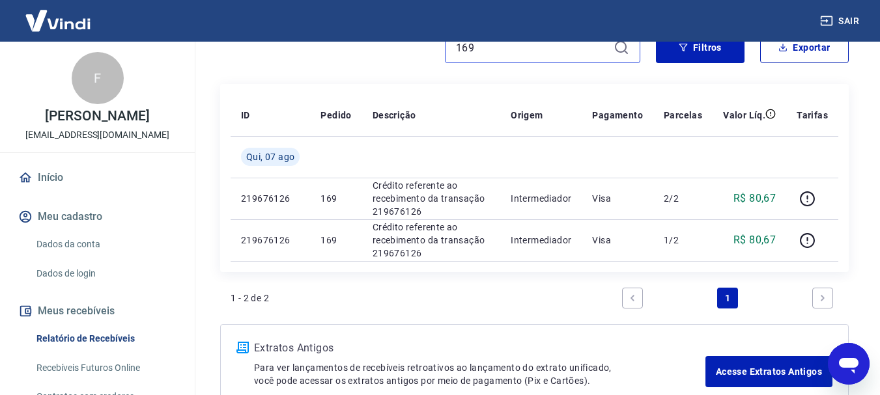
drag, startPoint x: 483, startPoint y: 47, endPoint x: 453, endPoint y: 50, distance: 29.4
click at [453, 50] on div "169" at bounding box center [542, 47] width 195 height 31
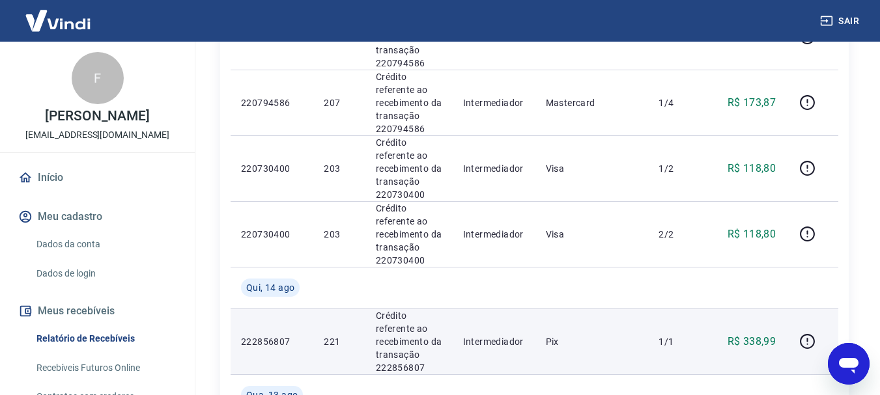
scroll to position [1575, 0]
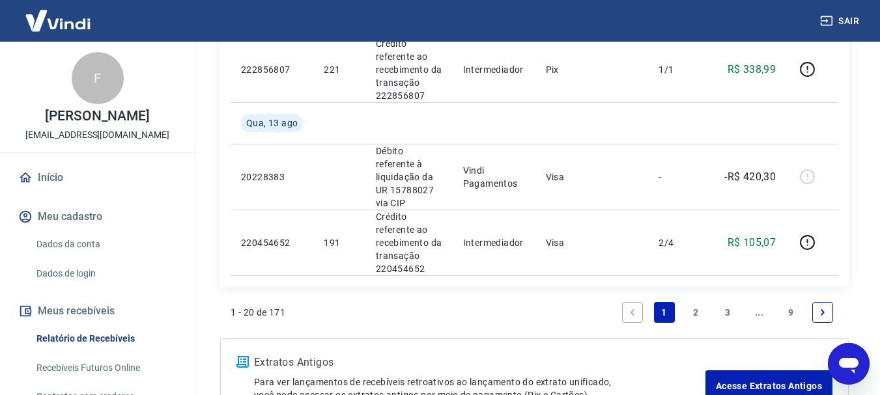
click at [823, 309] on icon "Next page" at bounding box center [823, 312] width 4 height 6
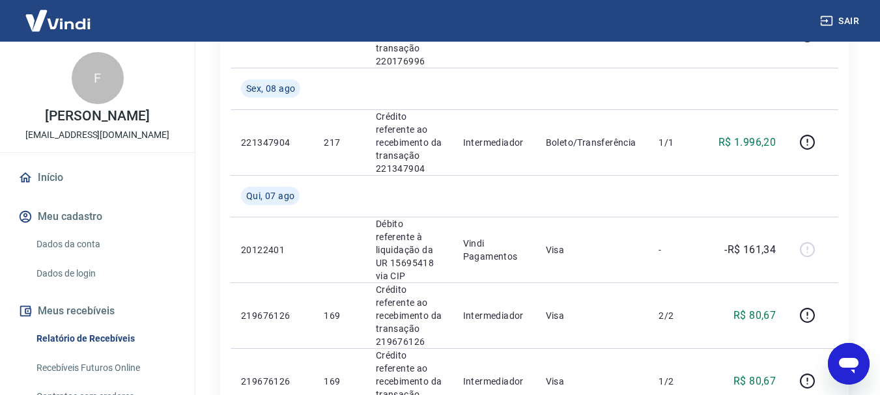
scroll to position [651, 0]
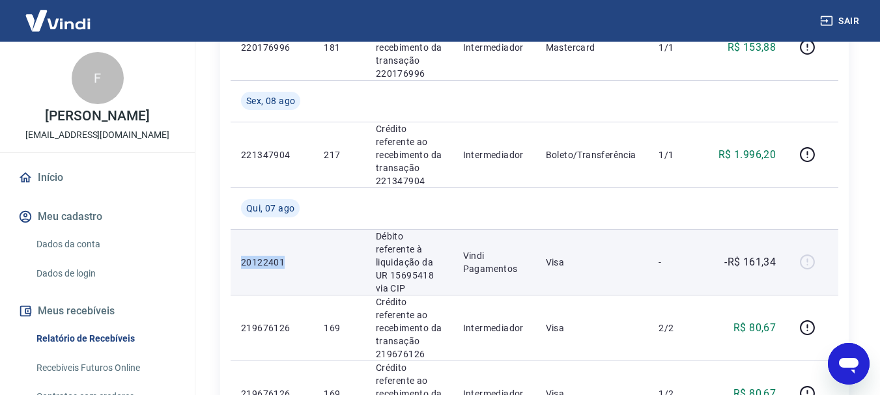
drag, startPoint x: 288, startPoint y: 231, endPoint x: 243, endPoint y: 228, distance: 45.1
click at [243, 256] on p "20122401" at bounding box center [272, 262] width 62 height 13
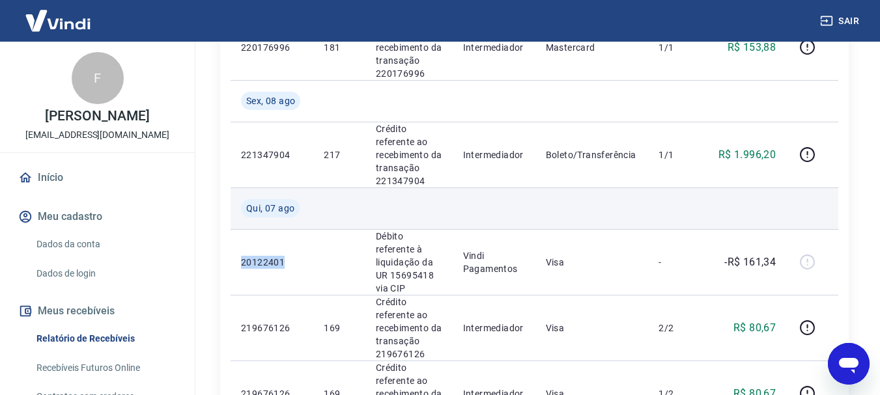
copy p "20122401"
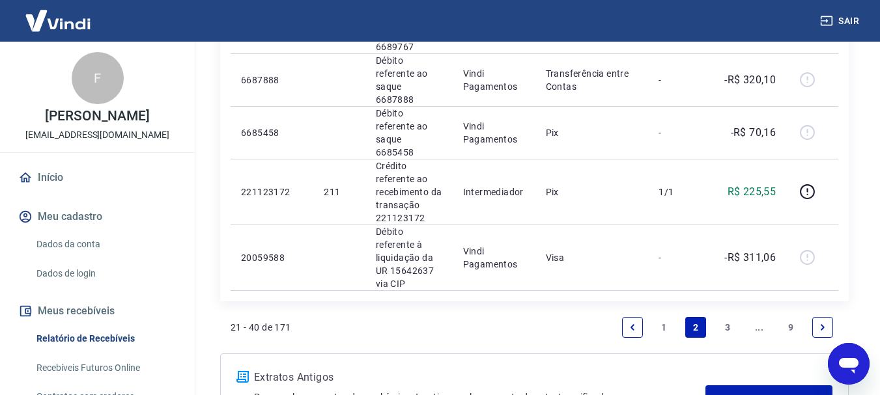
scroll to position [1479, 0]
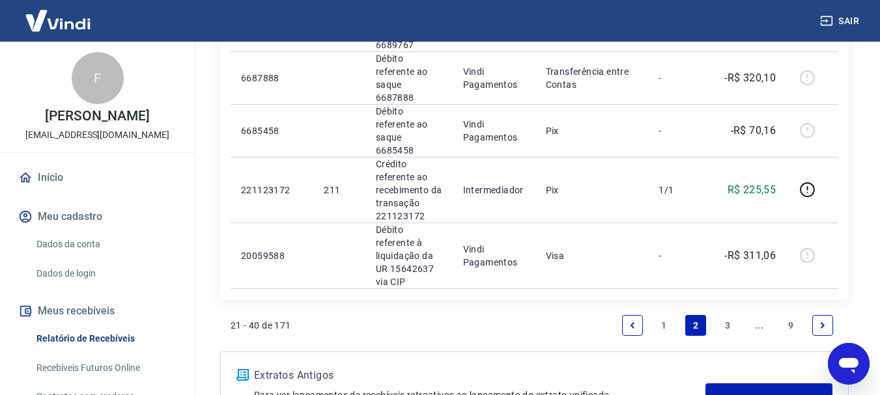
click at [732, 315] on link "3" at bounding box center [727, 325] width 21 height 21
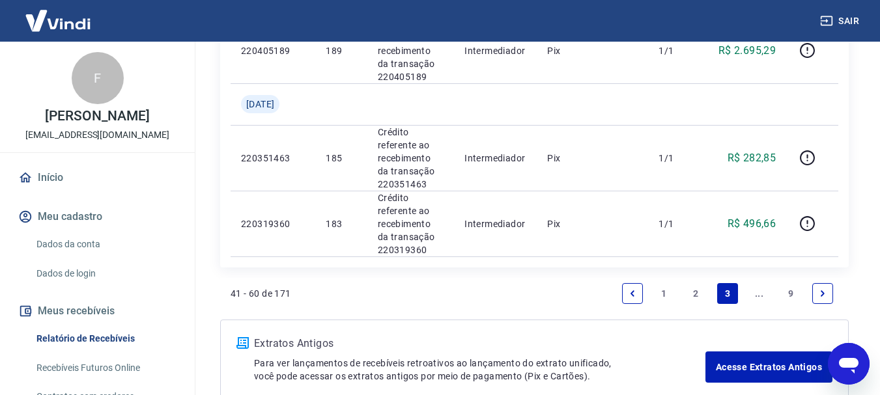
scroll to position [1498, 0]
click at [825, 289] on icon "Next page" at bounding box center [822, 293] width 9 height 9
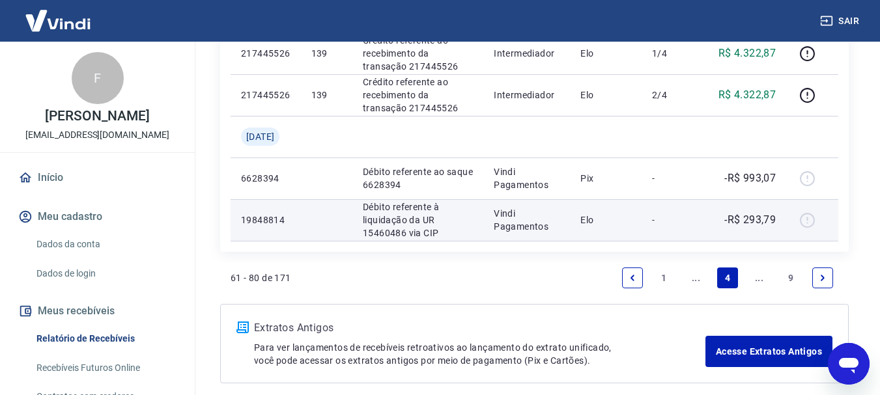
scroll to position [1086, 0]
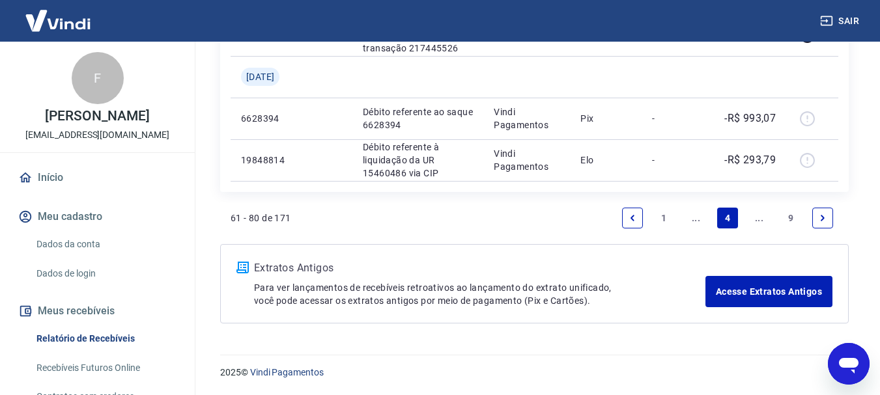
click at [629, 218] on icon "Previous page" at bounding box center [632, 218] width 9 height 9
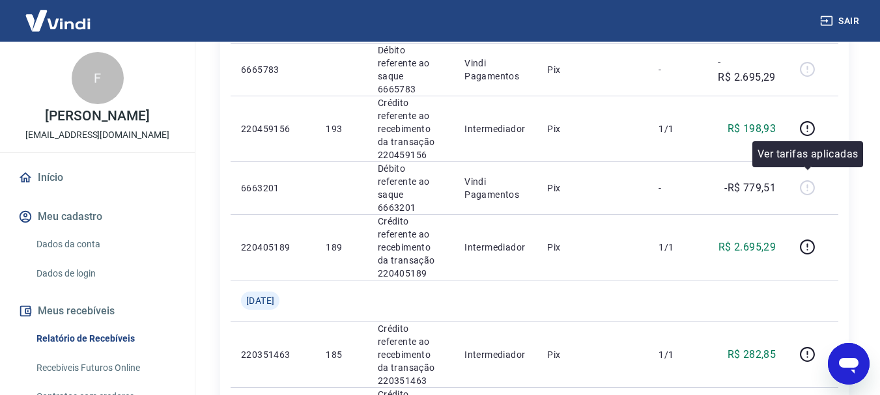
scroll to position [1442, 0]
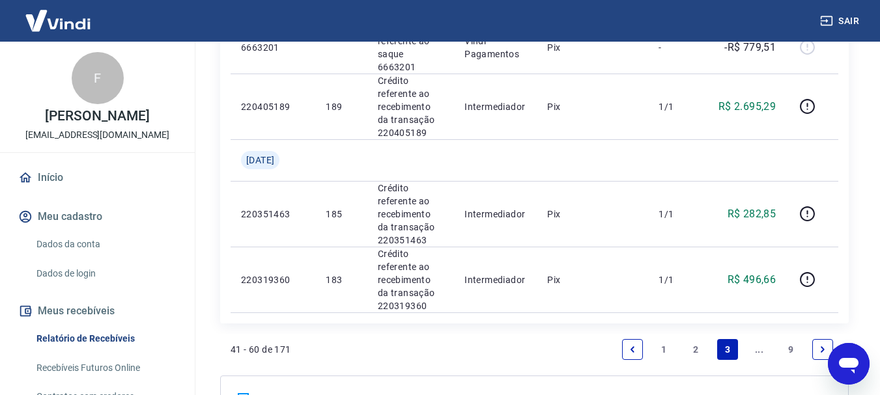
click at [822, 345] on icon "Next page" at bounding box center [822, 349] width 9 height 9
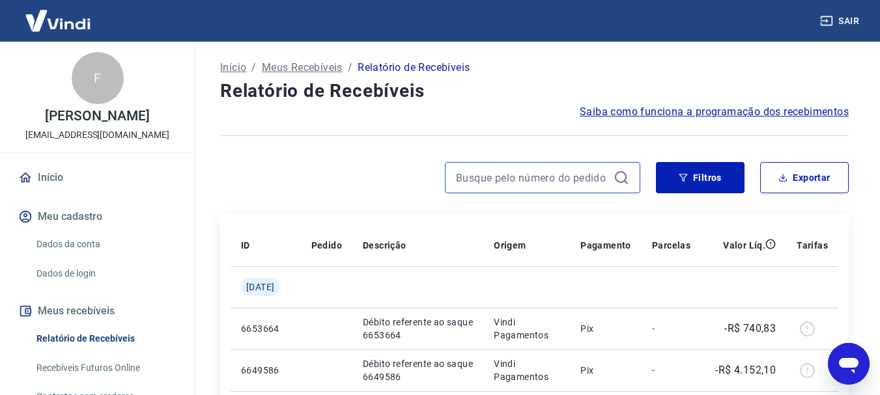
click at [506, 177] on input at bounding box center [532, 178] width 152 height 20
type input "171"
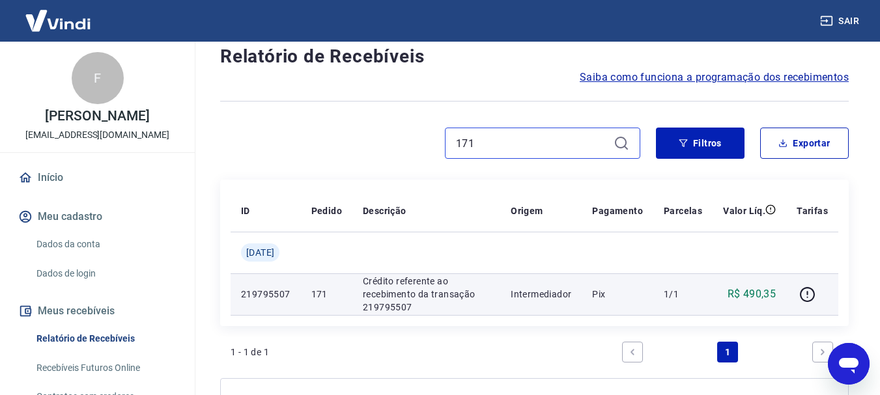
scroll to position [65, 0]
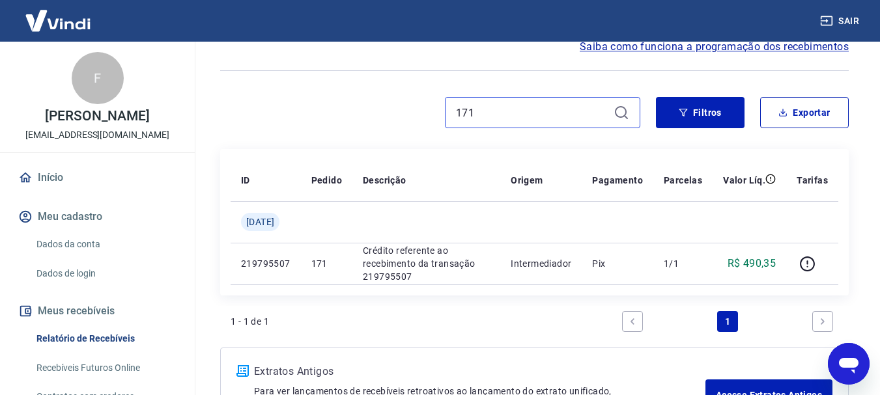
drag, startPoint x: 524, startPoint y: 107, endPoint x: 418, endPoint y: 116, distance: 105.9
click at [418, 116] on div "171" at bounding box center [430, 112] width 420 height 31
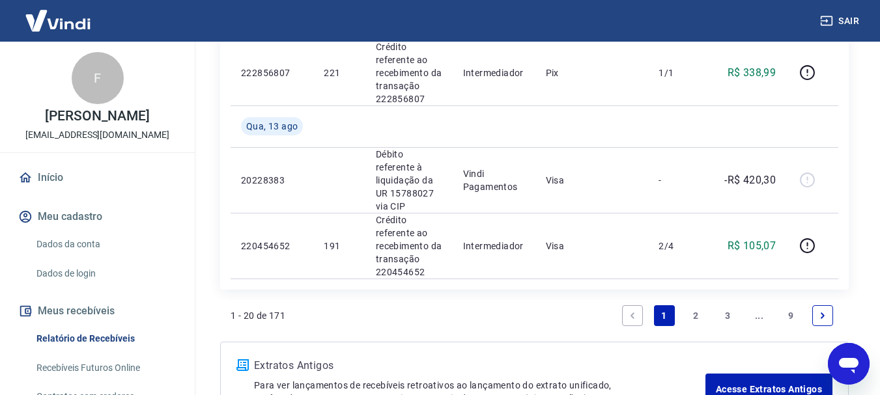
scroll to position [1575, 0]
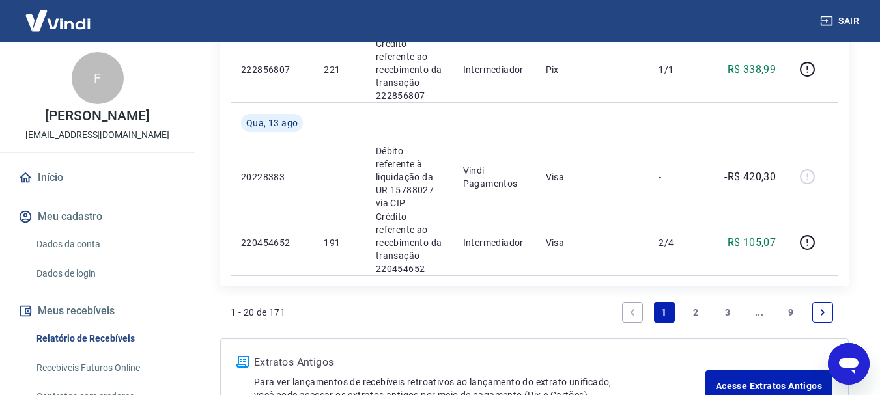
click at [731, 302] on link "3" at bounding box center [727, 312] width 21 height 21
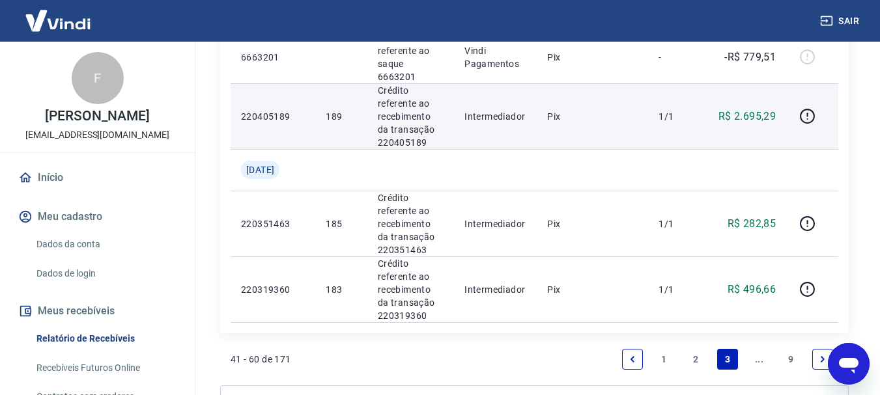
scroll to position [1433, 0]
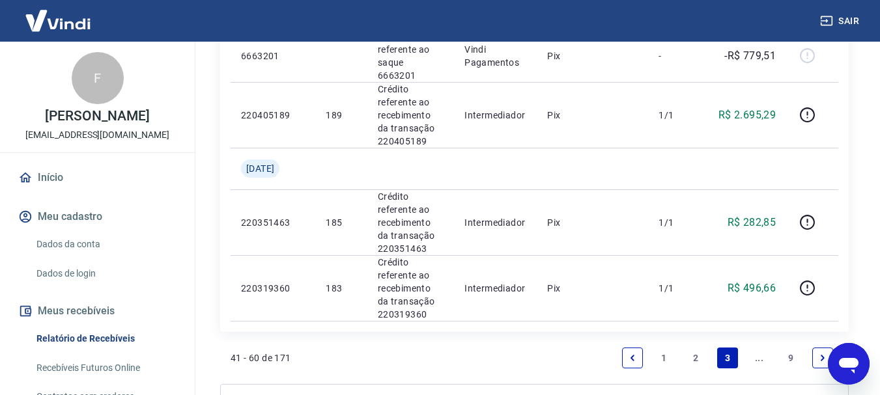
click at [825, 354] on icon "Next page" at bounding box center [822, 358] width 9 height 9
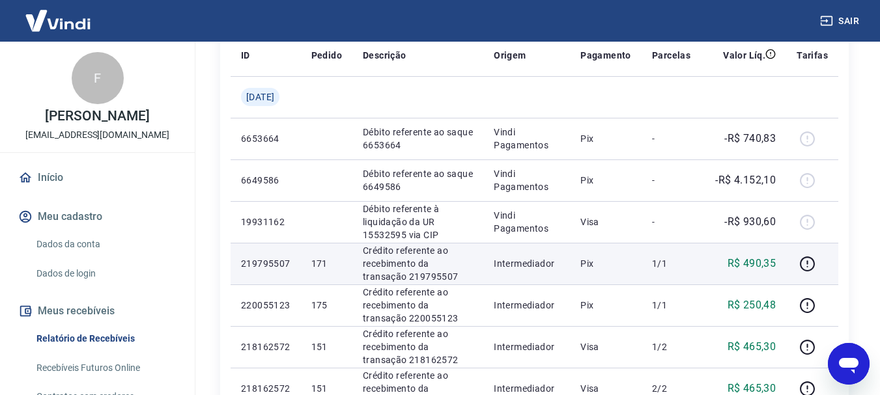
scroll to position [195, 0]
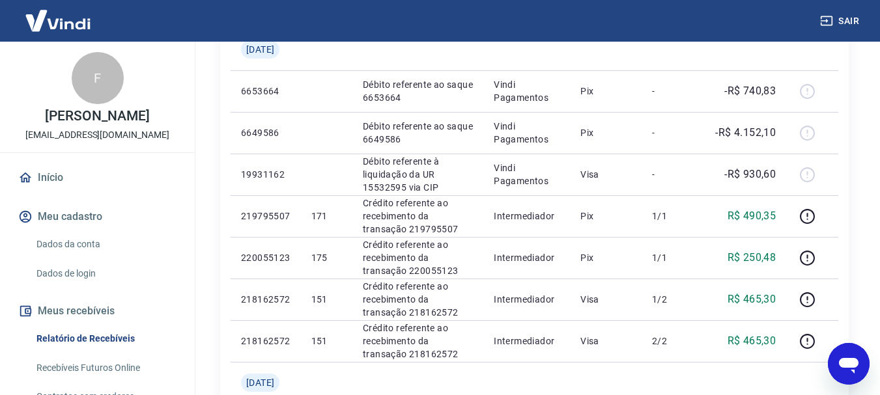
scroll to position [261, 0]
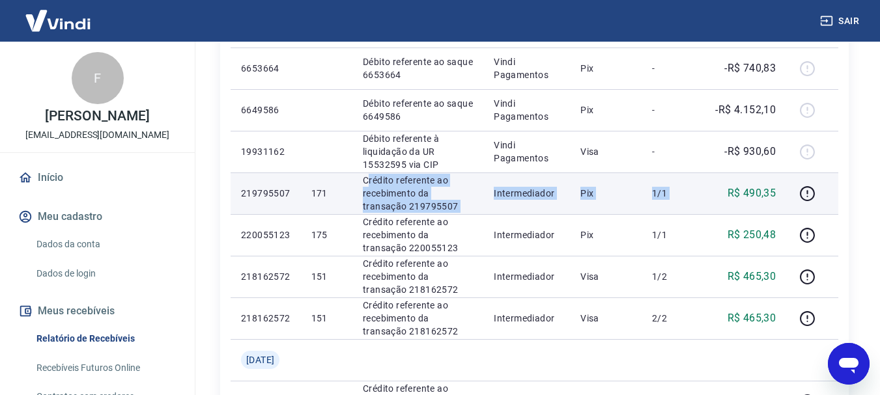
drag, startPoint x: 372, startPoint y: 184, endPoint x: 715, endPoint y: 196, distance: 343.6
click at [715, 196] on tr "219795507 171 Crédito referente ao recebimento da transação 219795507 Intermedi…" at bounding box center [535, 194] width 608 height 42
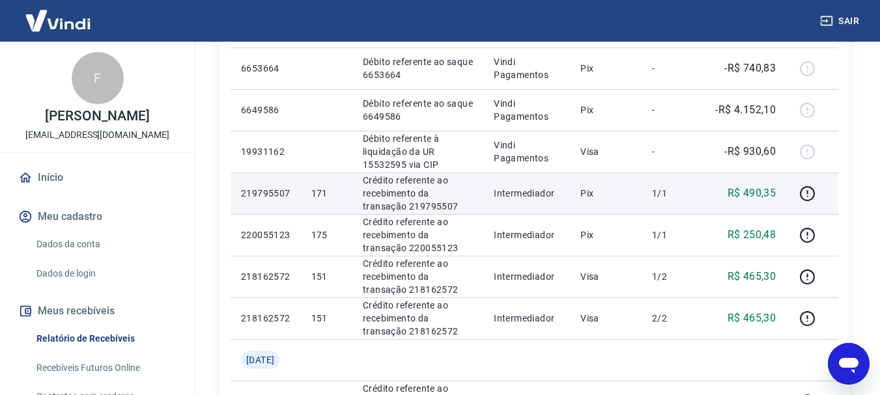
click at [290, 197] on p "219795507" at bounding box center [266, 193] width 50 height 13
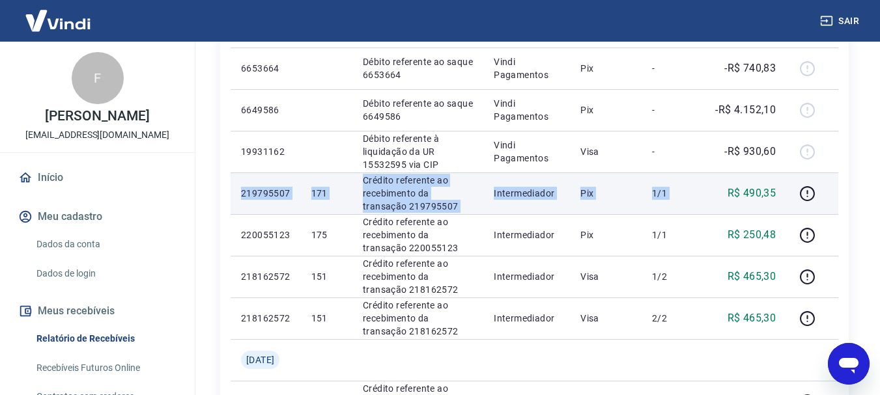
drag, startPoint x: 247, startPoint y: 195, endPoint x: 719, endPoint y: 195, distance: 471.7
click at [719, 195] on tr "219795507 171 Crédito referente ao recebimento da transação 219795507 Intermedi…" at bounding box center [535, 194] width 608 height 42
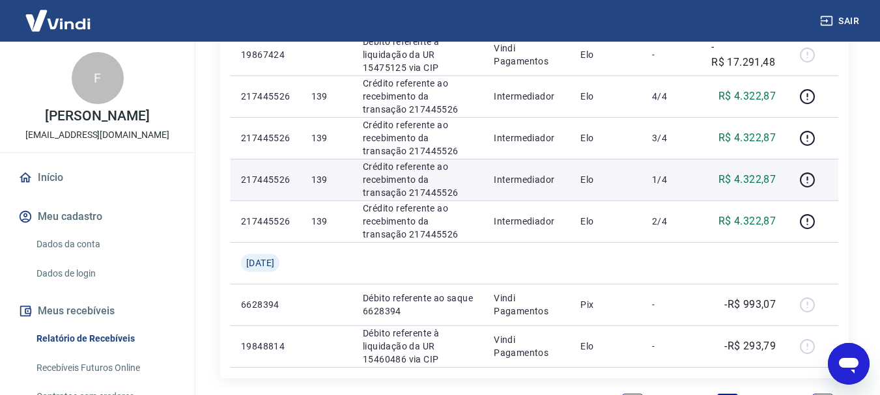
scroll to position [977, 0]
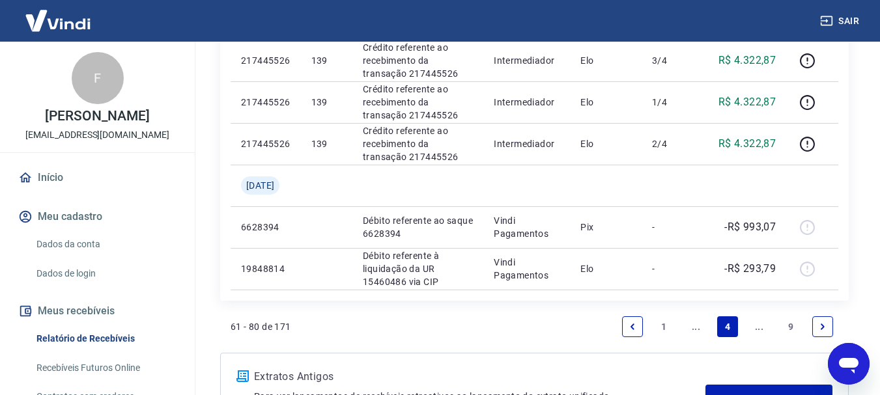
click at [818, 330] on icon "Next page" at bounding box center [822, 326] width 9 height 9
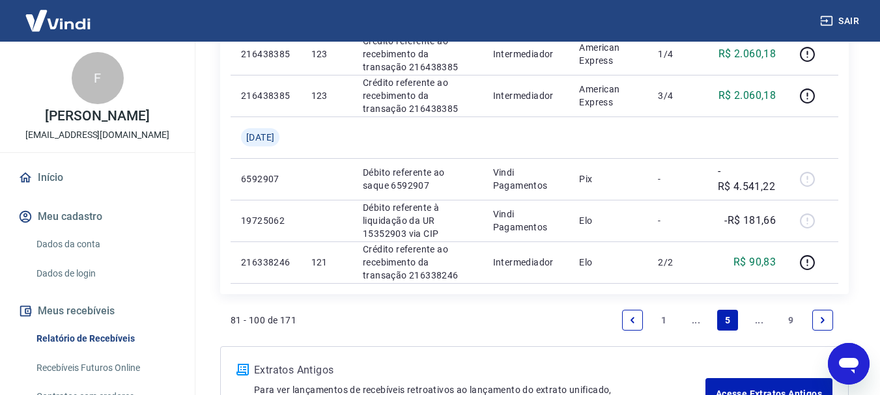
scroll to position [1108, 0]
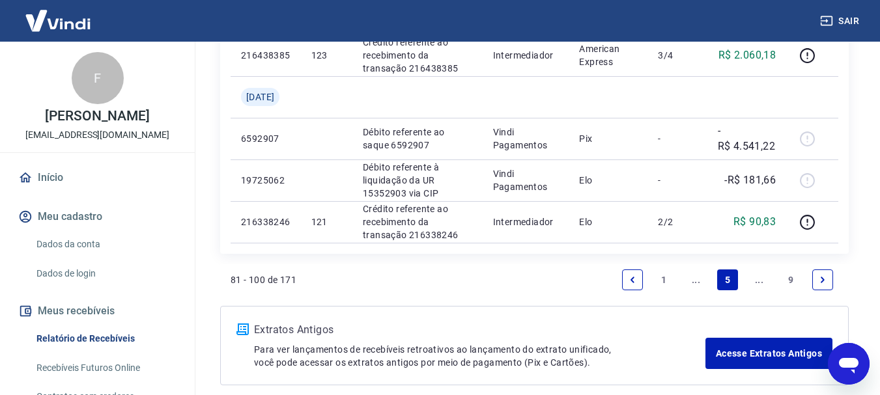
click at [627, 278] on link "Previous page" at bounding box center [632, 280] width 21 height 21
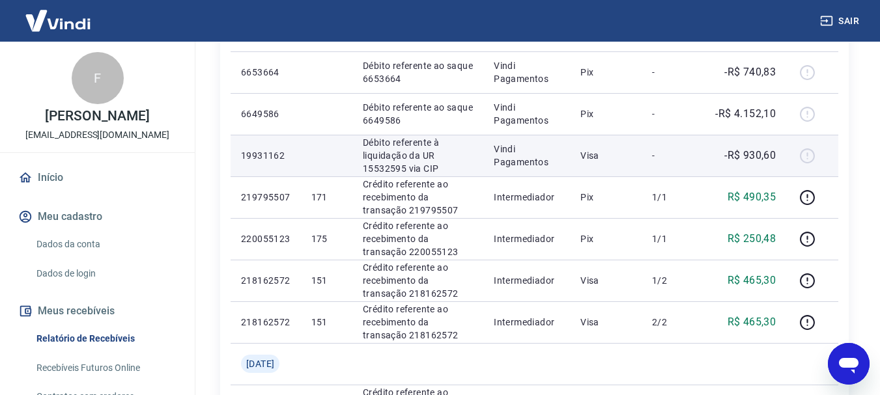
scroll to position [195, 0]
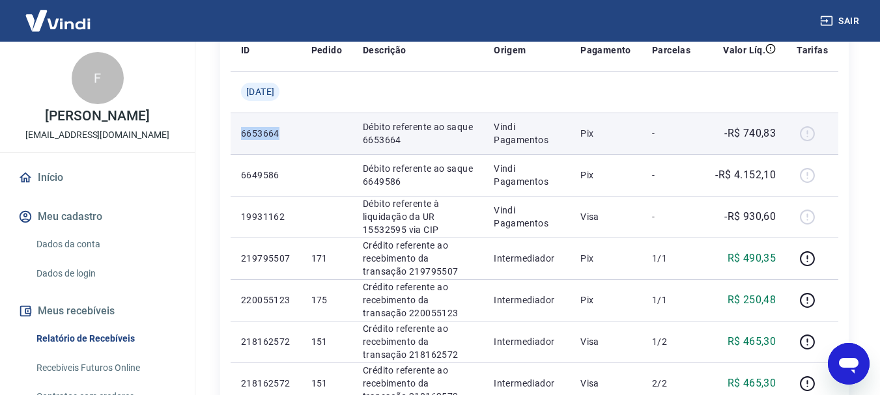
drag, startPoint x: 307, startPoint y: 126, endPoint x: 236, endPoint y: 130, distance: 70.4
click at [236, 130] on tr "6653664 Débito referente ao saque 6653664 Vindi Pagamentos Pix - -R$ 740,83" at bounding box center [535, 134] width 608 height 42
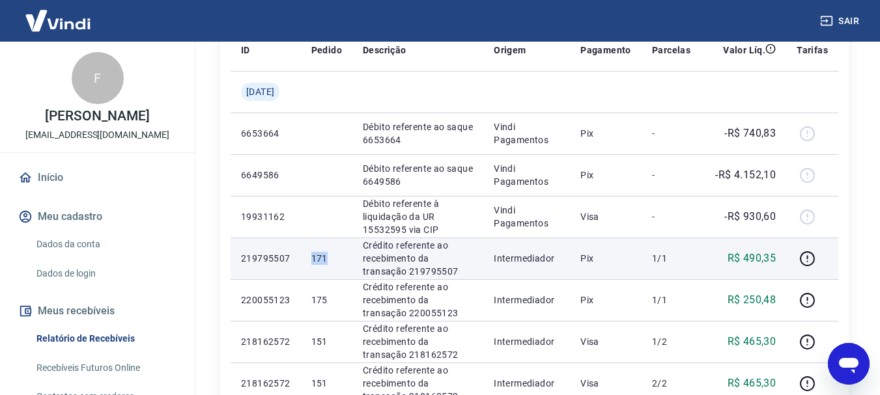
drag, startPoint x: 338, startPoint y: 254, endPoint x: 319, endPoint y: 257, distance: 19.1
click at [319, 257] on p "171" at bounding box center [326, 258] width 31 height 13
drag, startPoint x: 730, startPoint y: 256, endPoint x: 777, endPoint y: 257, distance: 46.9
click at [777, 257] on td "R$ 490,35" at bounding box center [743, 259] width 85 height 42
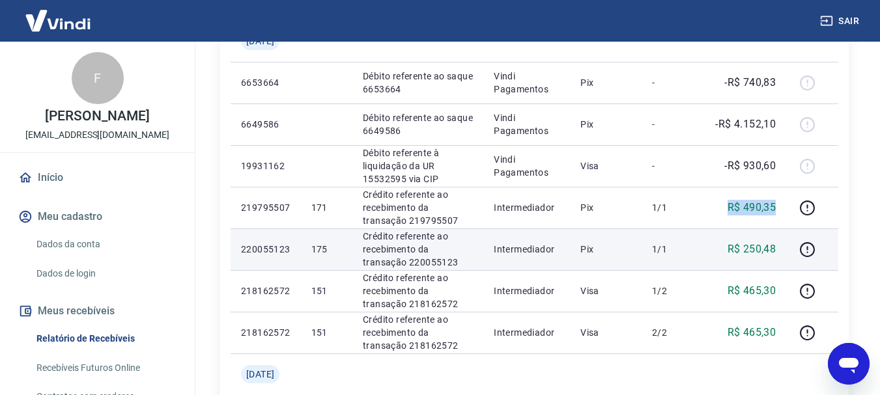
scroll to position [261, 0]
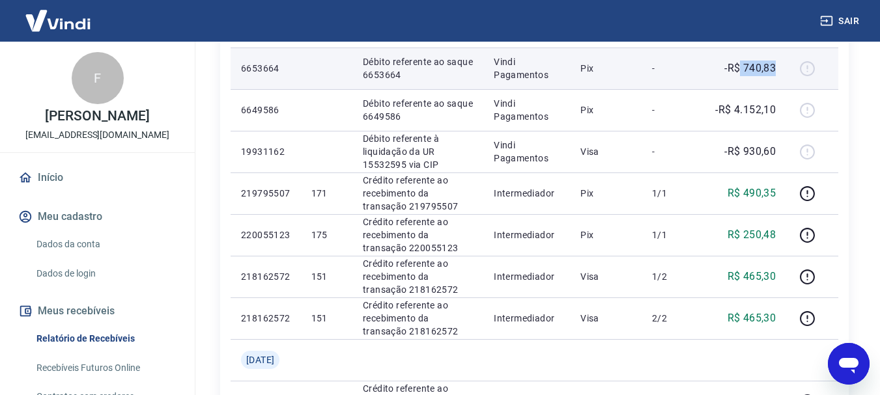
drag, startPoint x: 777, startPoint y: 66, endPoint x: 741, endPoint y: 63, distance: 35.3
click at [741, 63] on p "-R$ 740,83" at bounding box center [749, 69] width 51 height 16
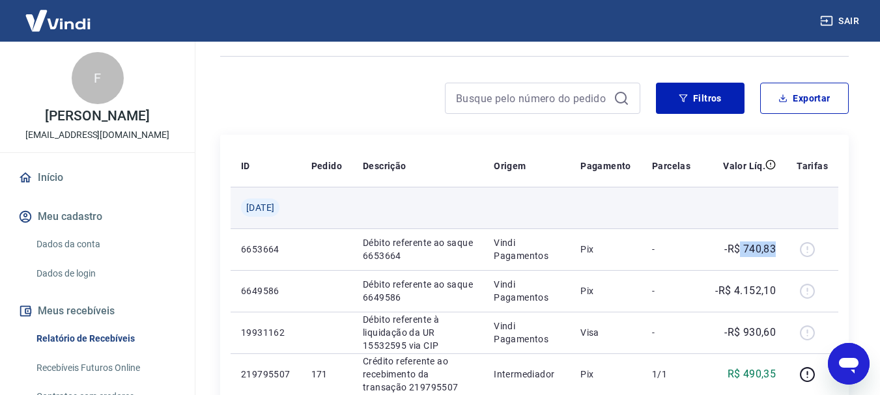
scroll to position [65, 0]
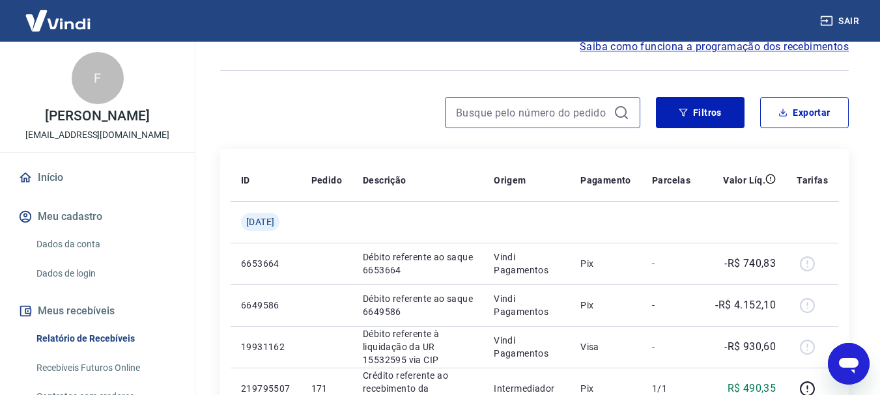
click at [487, 109] on input at bounding box center [532, 113] width 152 height 20
type input "173"
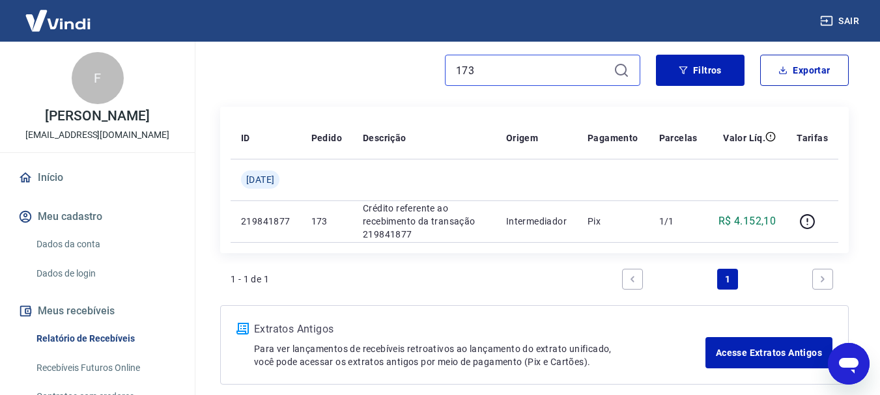
scroll to position [130, 0]
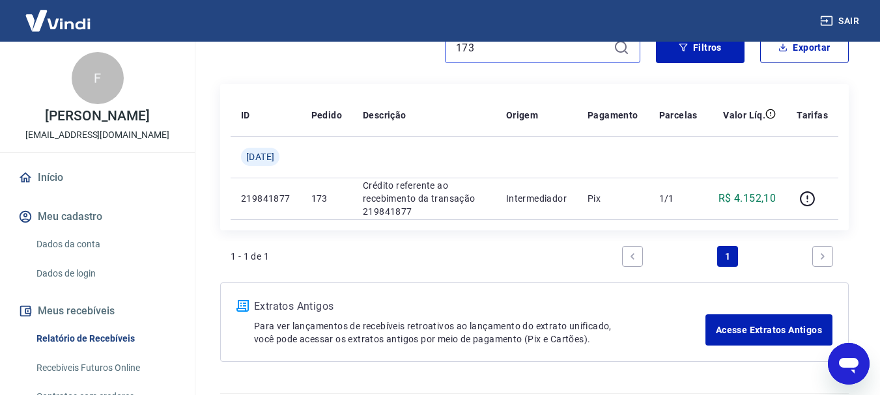
click at [504, 50] on input "173" at bounding box center [532, 48] width 152 height 20
click at [504, 48] on input "173" at bounding box center [532, 48] width 152 height 20
drag, startPoint x: 504, startPoint y: 48, endPoint x: 465, endPoint y: 48, distance: 38.4
click at [465, 48] on input "173" at bounding box center [532, 48] width 152 height 20
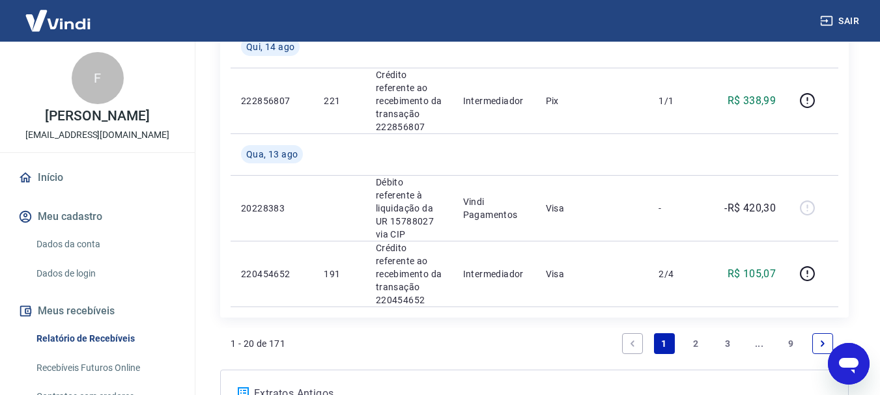
scroll to position [1575, 0]
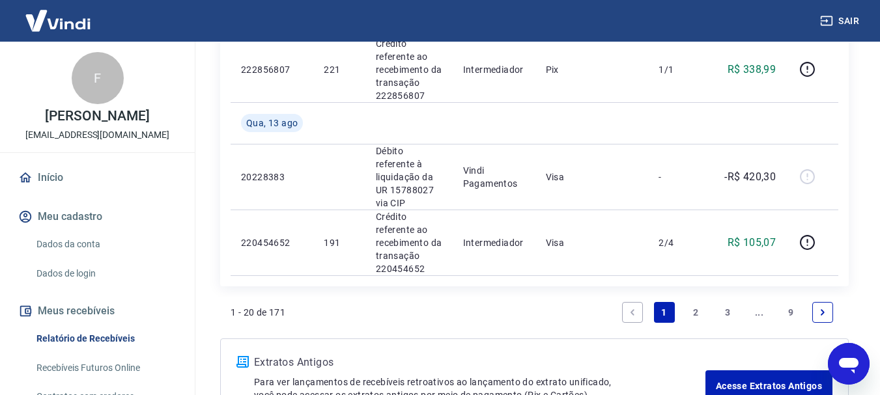
click at [730, 302] on link "3" at bounding box center [727, 312] width 21 height 21
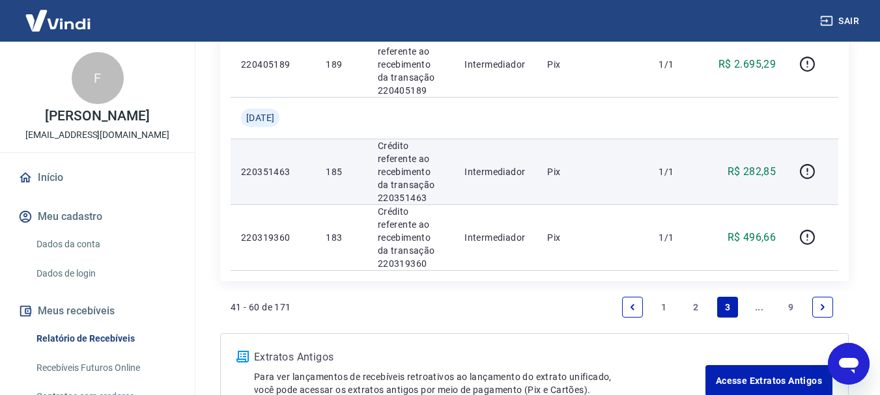
scroll to position [1498, 0]
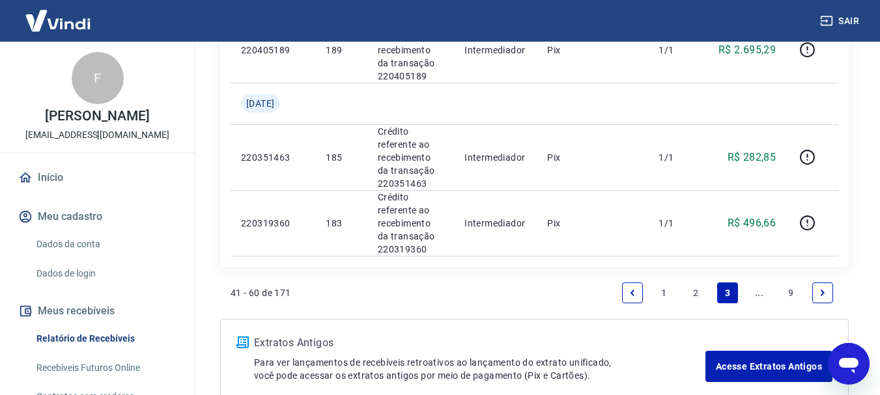
click at [829, 283] on link "Next page" at bounding box center [822, 293] width 21 height 21
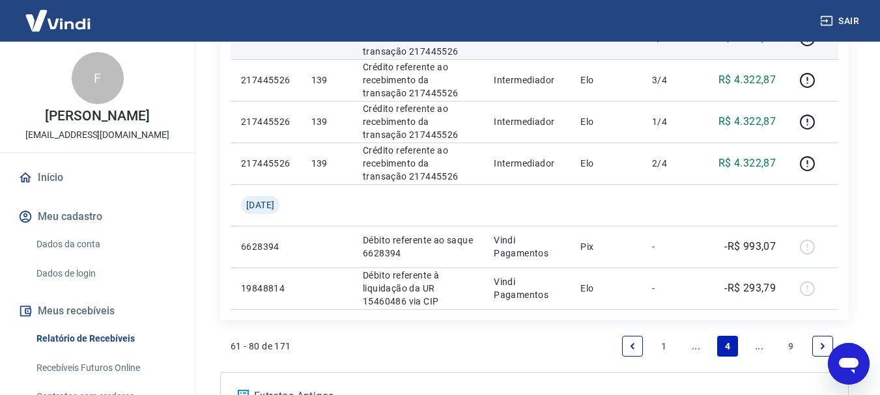
scroll to position [977, 0]
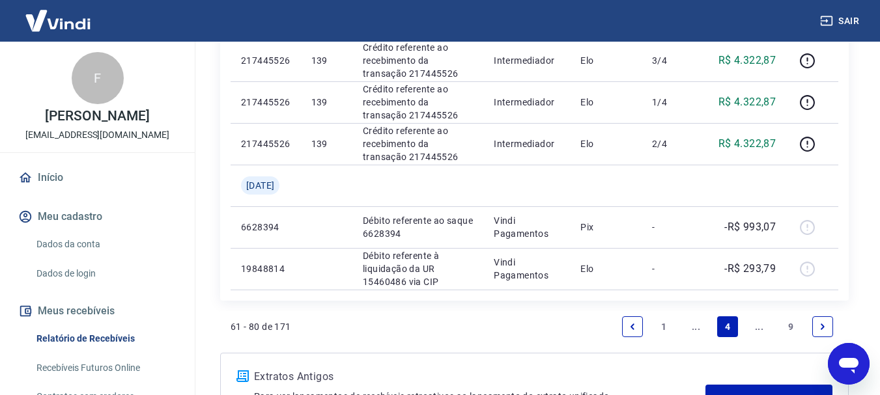
click at [629, 326] on icon "Previous page" at bounding box center [632, 326] width 9 height 9
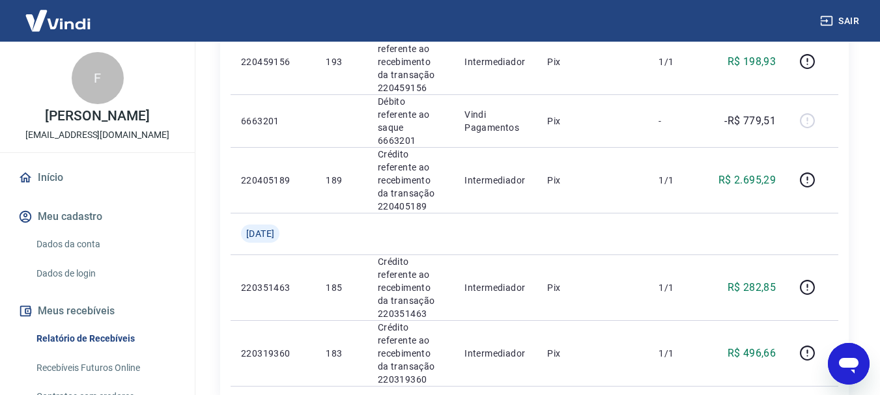
scroll to position [1507, 0]
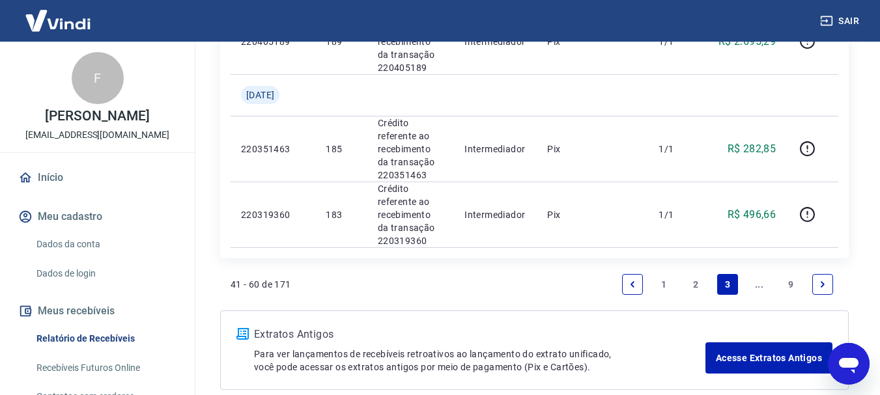
click at [823, 281] on icon "Next page" at bounding box center [823, 284] width 4 height 6
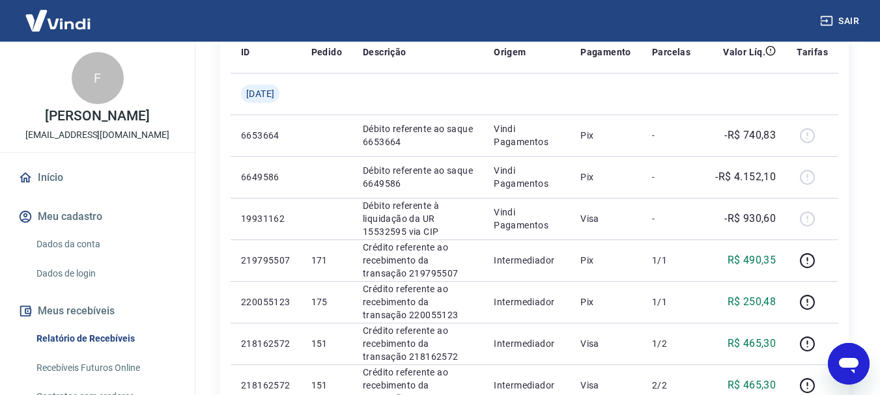
scroll to position [130, 0]
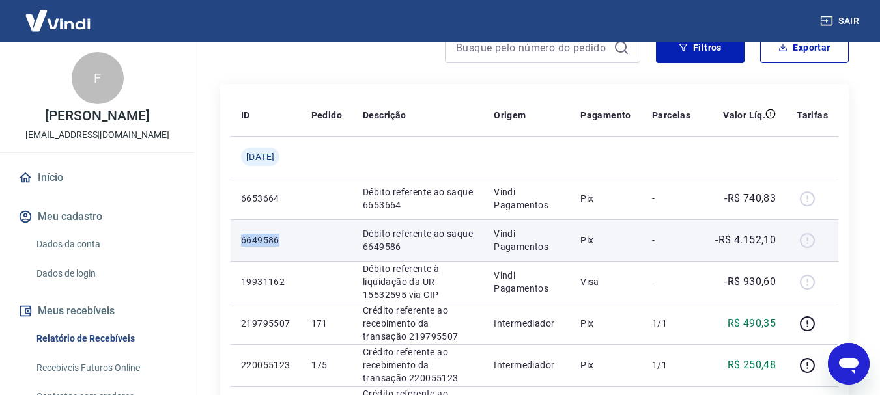
drag, startPoint x: 284, startPoint y: 240, endPoint x: 241, endPoint y: 238, distance: 43.0
click at [241, 238] on p "6649586" at bounding box center [266, 240] width 50 height 13
copy p "6649586"
drag, startPoint x: 779, startPoint y: 243, endPoint x: 736, endPoint y: 238, distance: 43.2
click at [736, 238] on td "-R$ 4.152,10" at bounding box center [743, 241] width 85 height 42
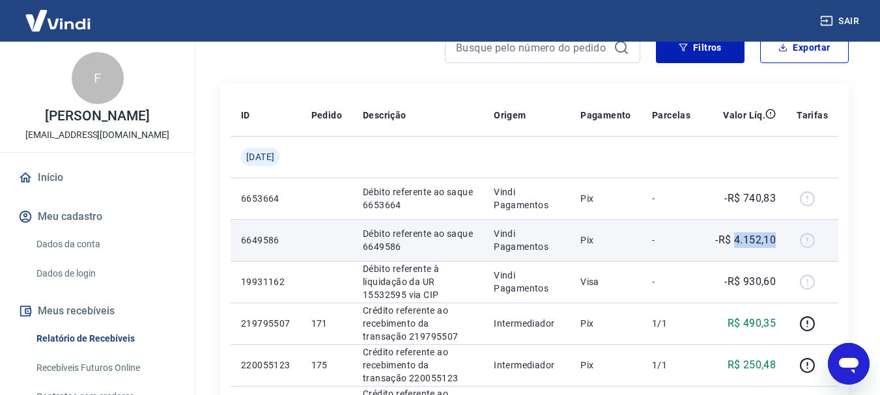
copy p "4.152,10"
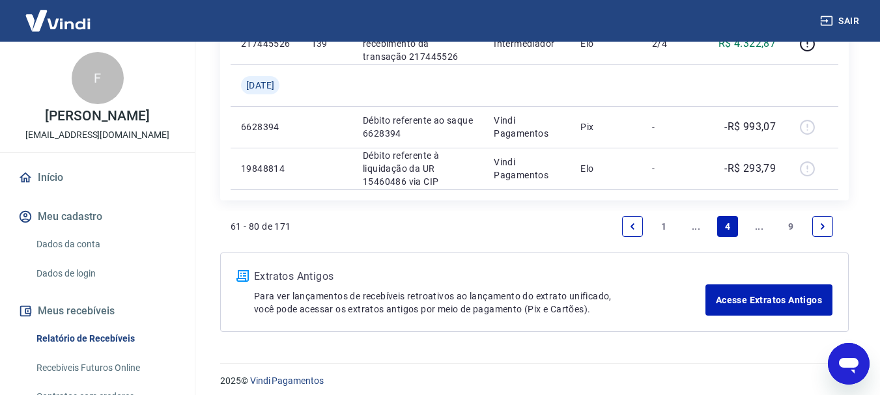
scroll to position [1086, 0]
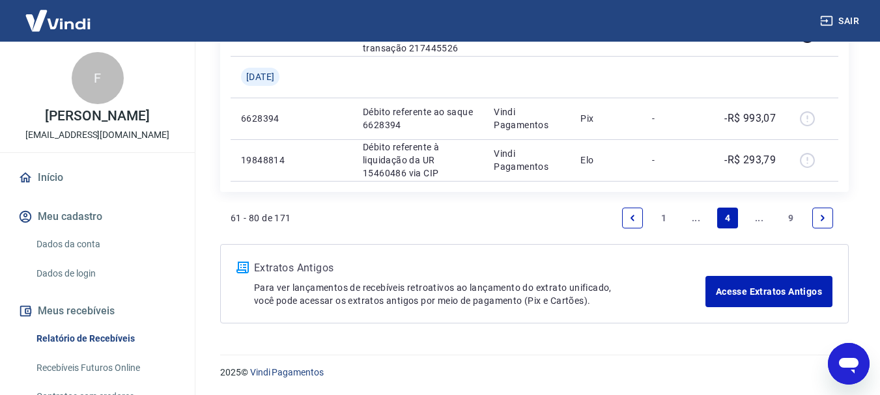
click at [818, 216] on icon "Next page" at bounding box center [822, 218] width 9 height 9
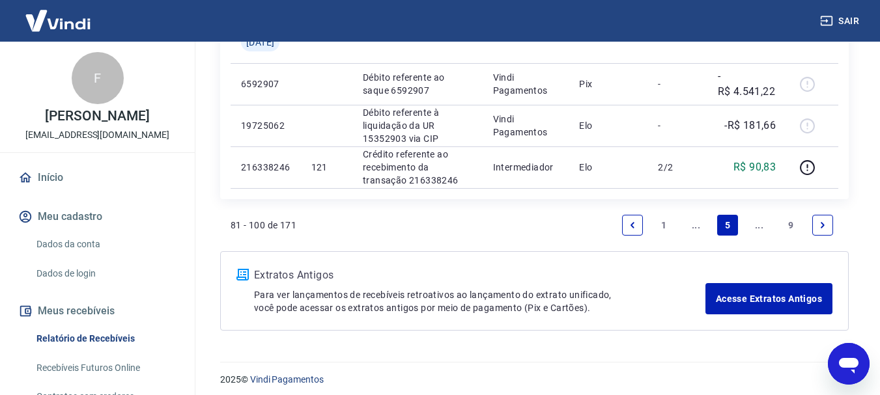
scroll to position [1169, 0]
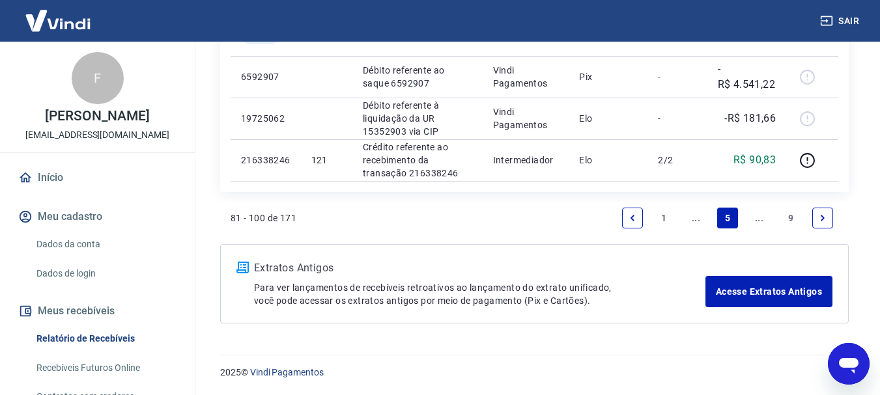
click at [822, 220] on icon "Next page" at bounding box center [823, 218] width 4 height 6
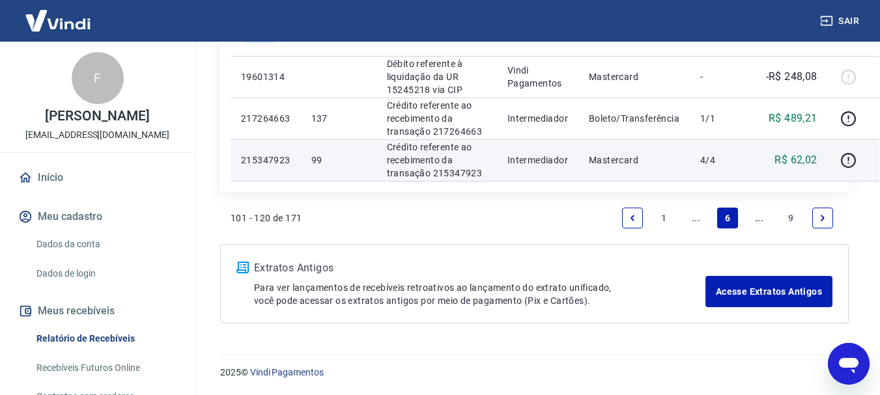
scroll to position [1847, 0]
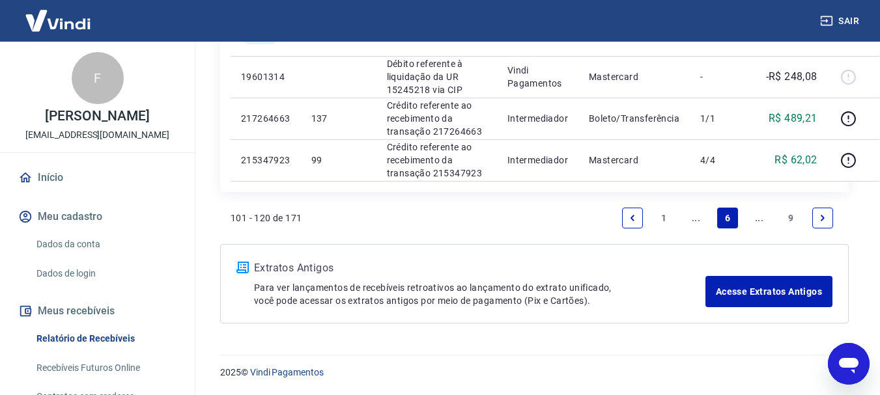
click at [663, 214] on link "1" at bounding box center [664, 218] width 21 height 21
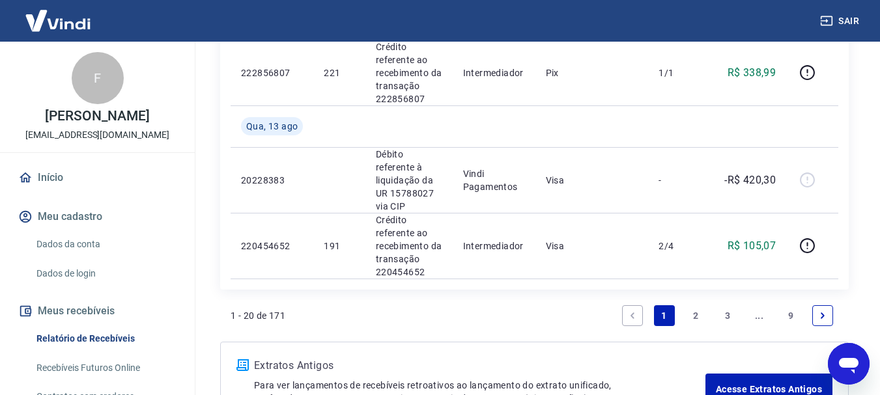
scroll to position [1575, 0]
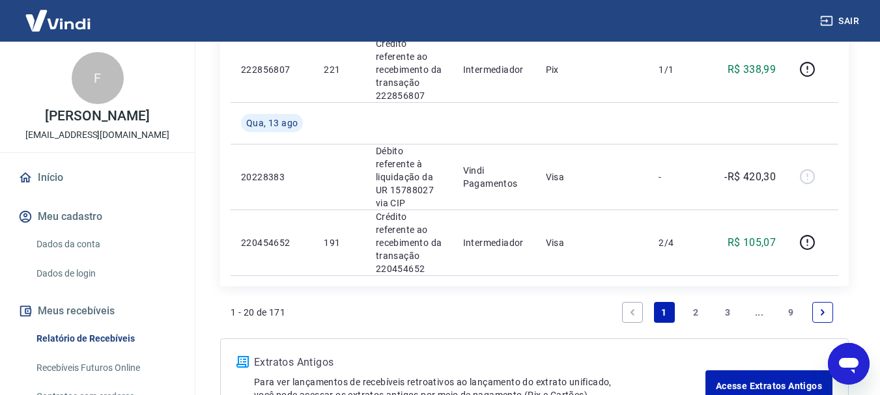
click at [697, 302] on link "2" at bounding box center [695, 312] width 21 height 21
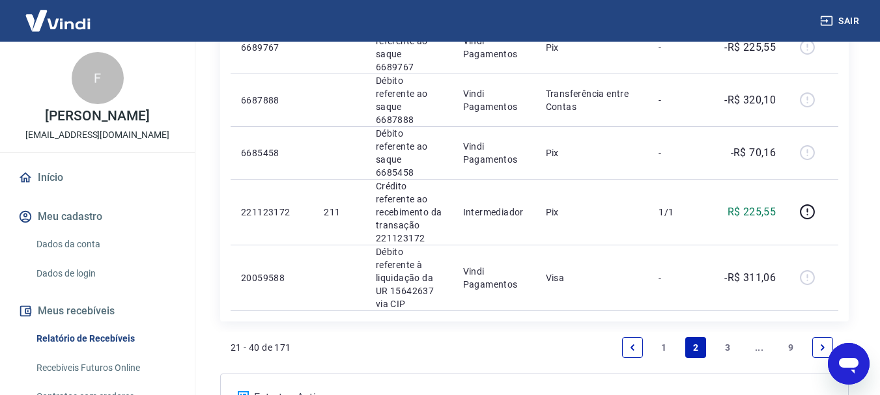
scroll to position [1479, 0]
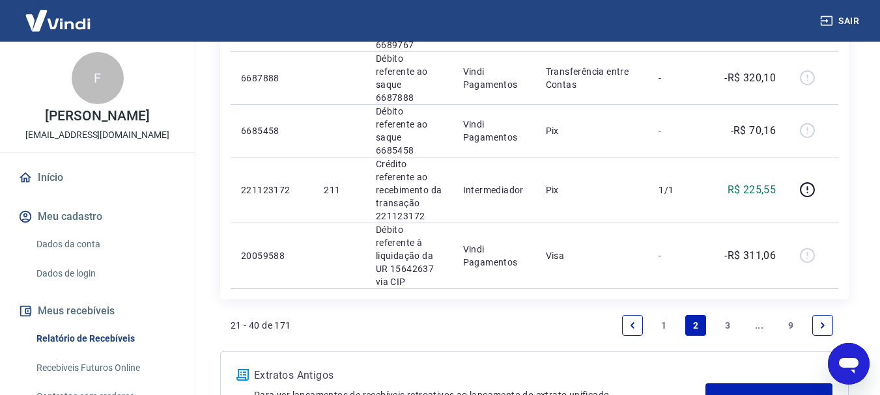
click at [727, 315] on link "3" at bounding box center [727, 325] width 21 height 21
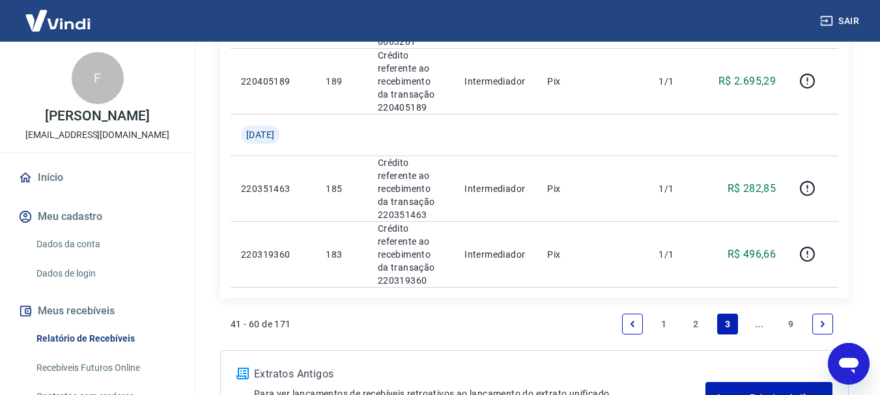
scroll to position [1507, 0]
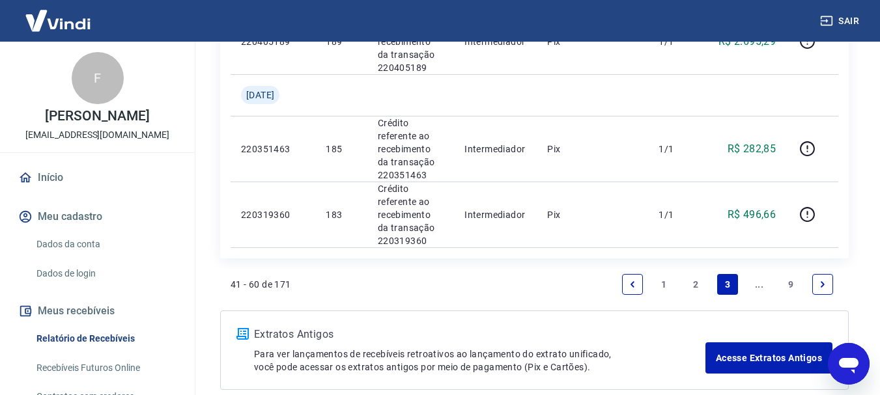
click at [825, 280] on icon "Next page" at bounding box center [822, 284] width 9 height 9
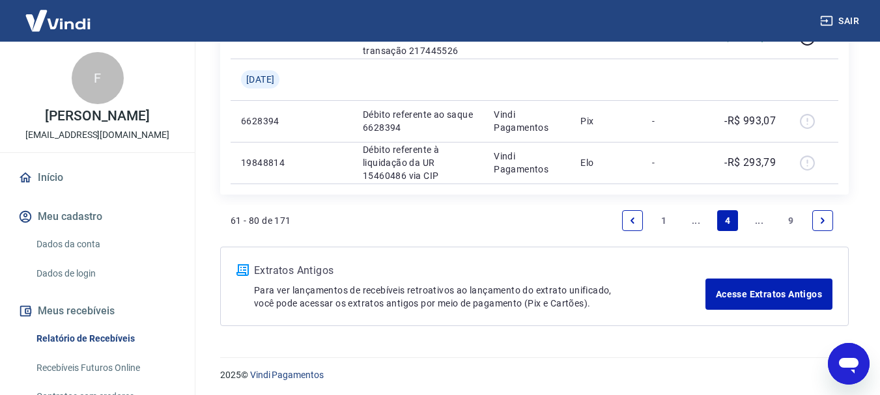
scroll to position [1086, 0]
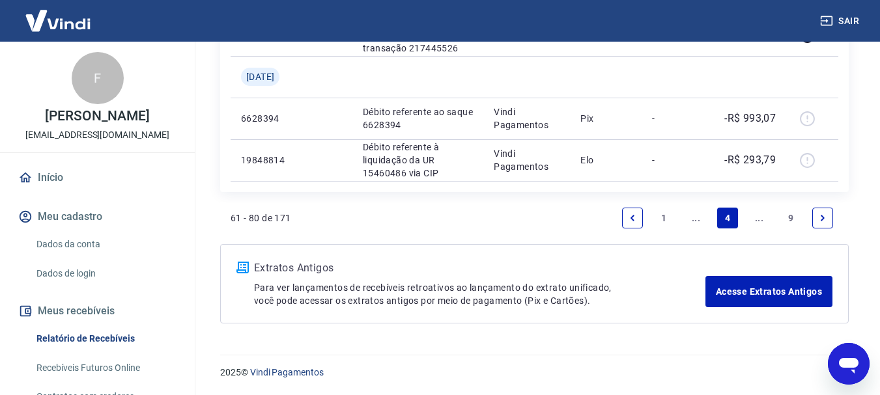
click at [827, 218] on icon "Next page" at bounding box center [822, 218] width 9 height 9
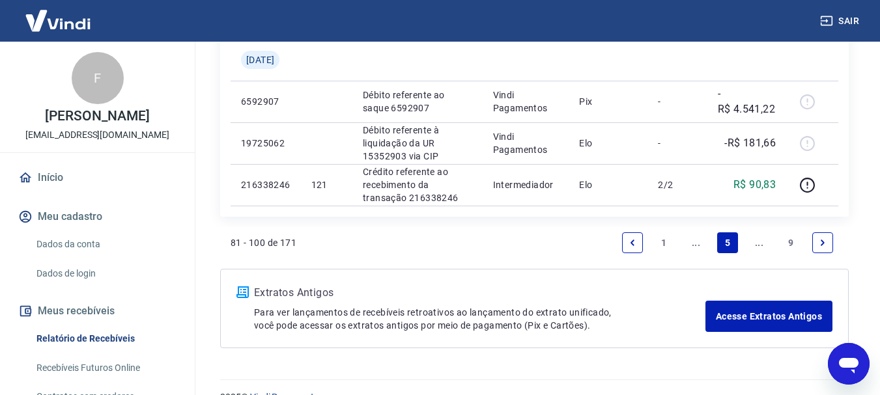
scroll to position [1169, 0]
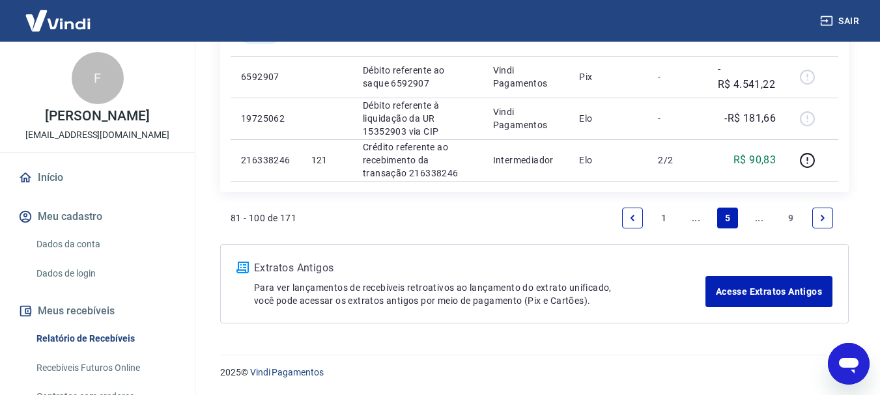
click at [817, 221] on link "Next page" at bounding box center [822, 218] width 21 height 21
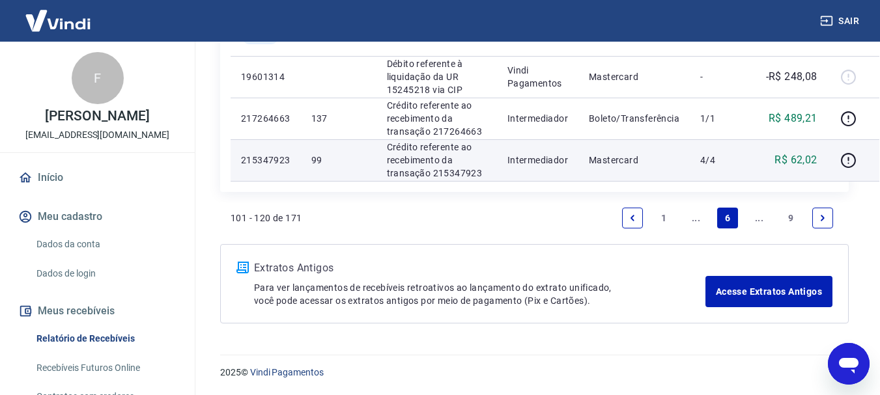
scroll to position [1847, 0]
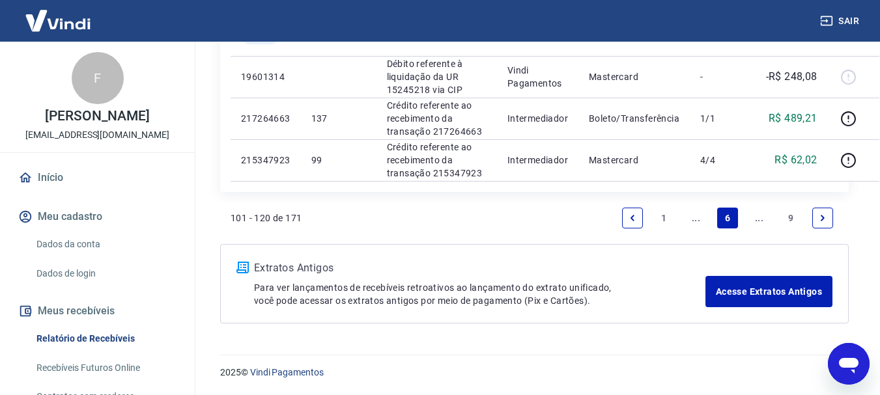
drag, startPoint x: 818, startPoint y: 225, endPoint x: 394, endPoint y: 246, distance: 424.7
click at [818, 224] on link "Next page" at bounding box center [822, 218] width 21 height 21
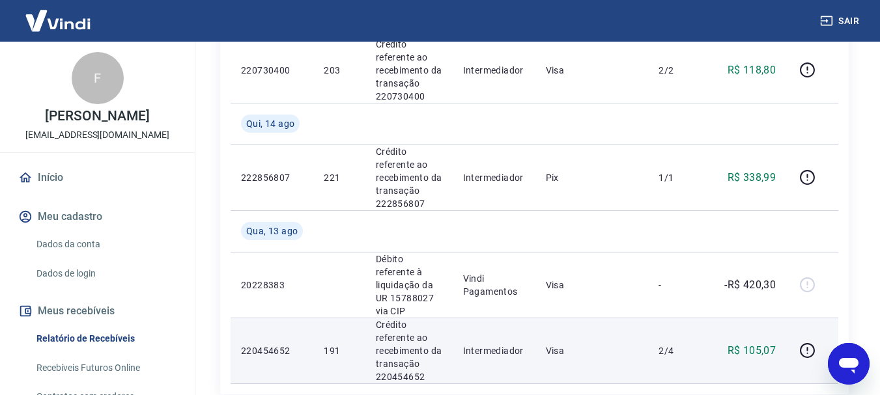
scroll to position [1498, 0]
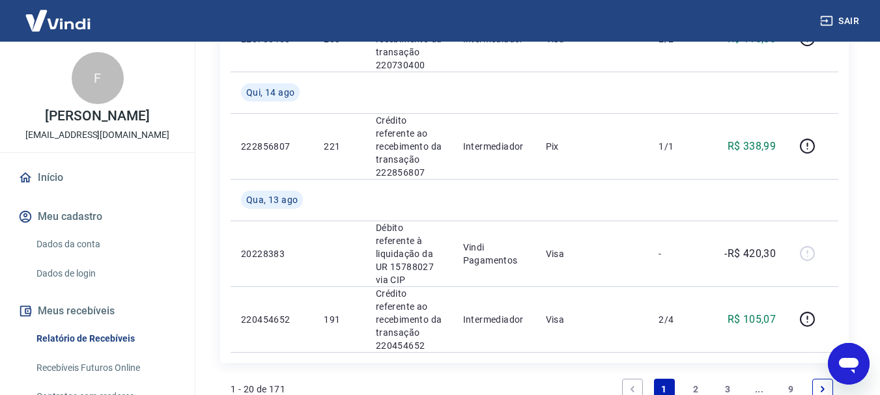
click at [827, 385] on icon "Next page" at bounding box center [822, 389] width 9 height 9
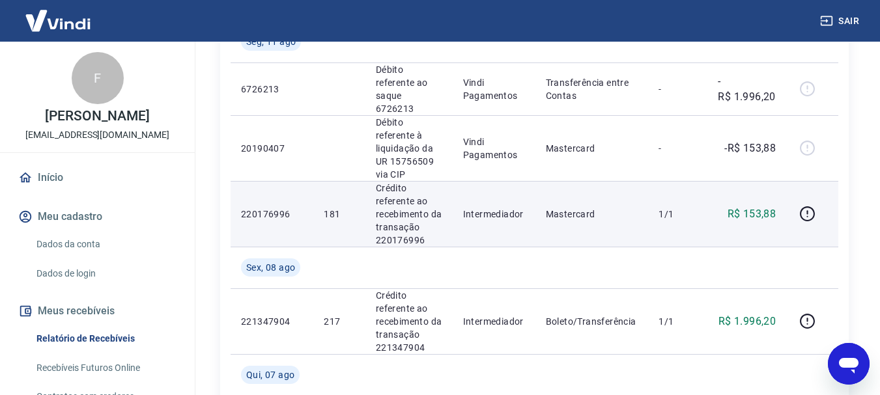
scroll to position [456, 0]
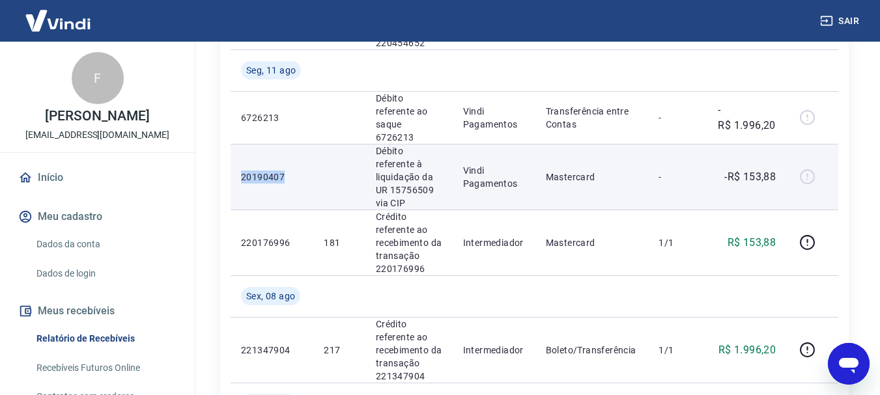
drag, startPoint x: 281, startPoint y: 159, endPoint x: 241, endPoint y: 161, distance: 39.8
click at [241, 171] on p "20190407" at bounding box center [272, 177] width 62 height 13
copy p "20190407"
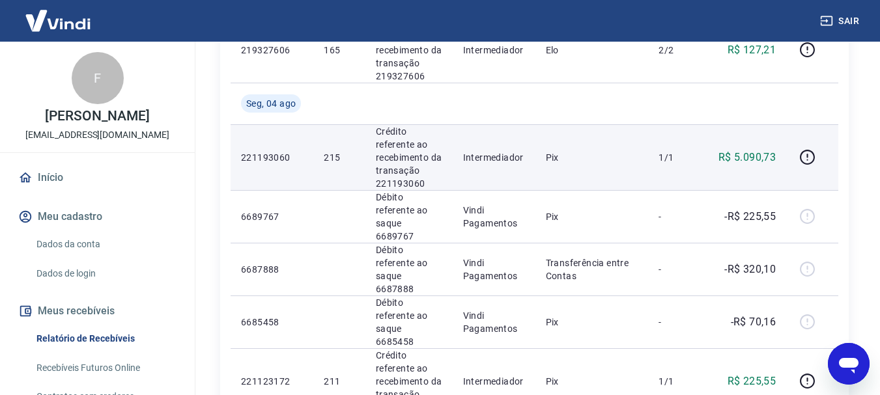
scroll to position [1479, 0]
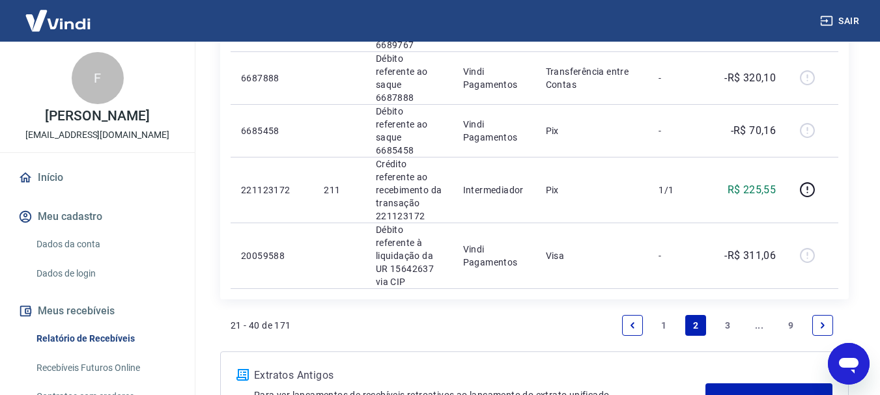
click at [724, 315] on link "3" at bounding box center [727, 325] width 21 height 21
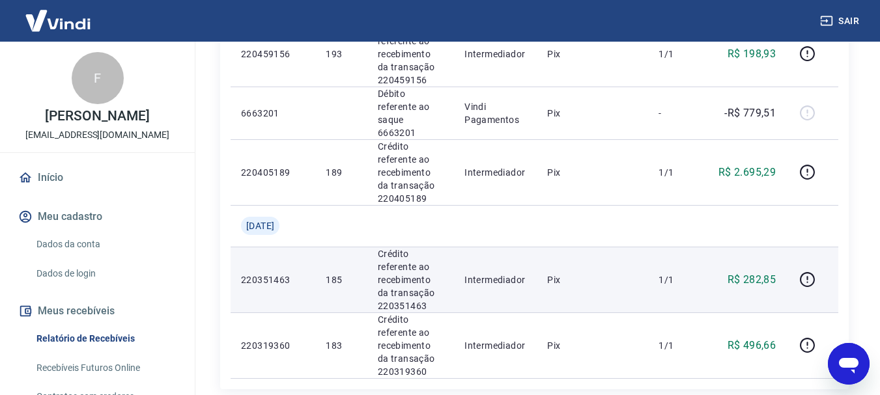
scroll to position [1377, 0]
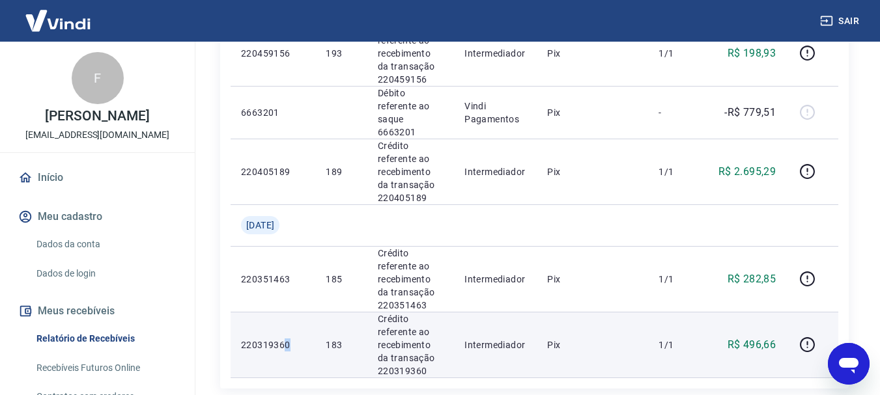
click at [286, 339] on p "220319360" at bounding box center [273, 345] width 64 height 13
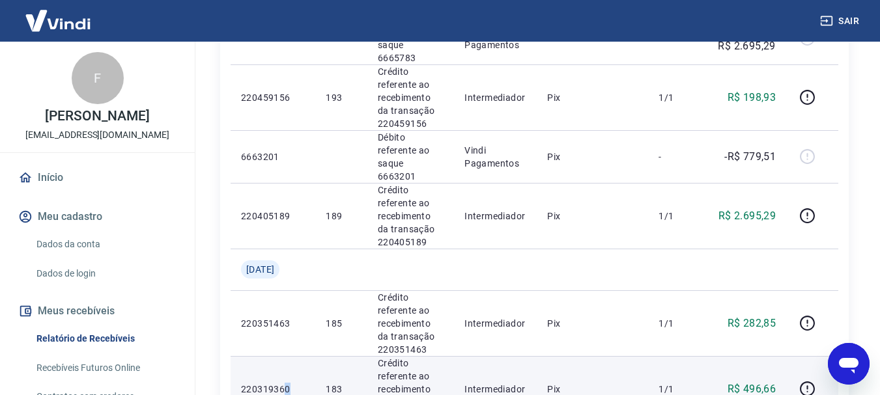
scroll to position [1311, 0]
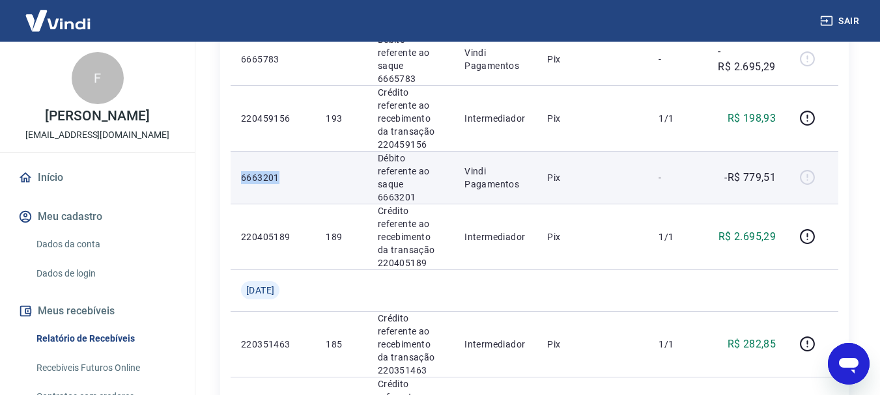
drag, startPoint x: 283, startPoint y: 114, endPoint x: 235, endPoint y: 117, distance: 47.6
click at [235, 151] on td "6663201" at bounding box center [273, 177] width 85 height 53
copy p "6663201"
drag, startPoint x: 777, startPoint y: 113, endPoint x: 745, endPoint y: 115, distance: 32.7
click at [745, 151] on td "-R$ 779,51" at bounding box center [747, 177] width 79 height 53
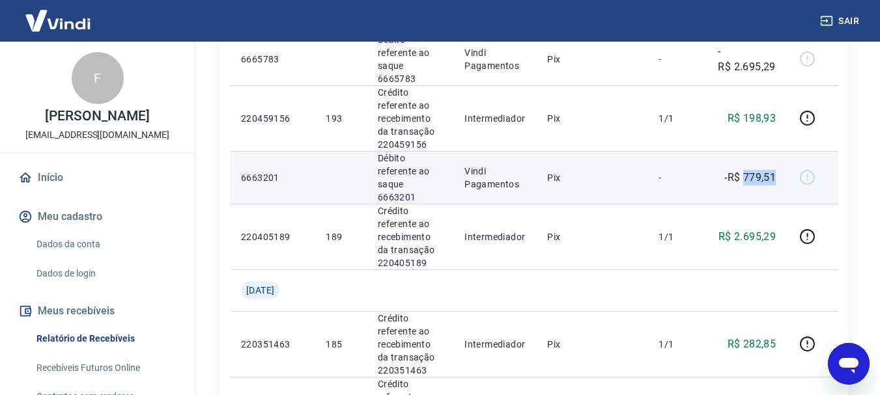
copy p "779,51"
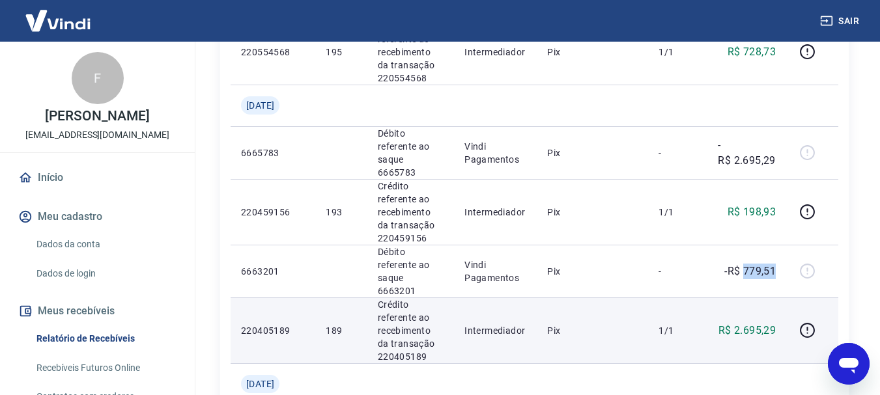
scroll to position [1246, 0]
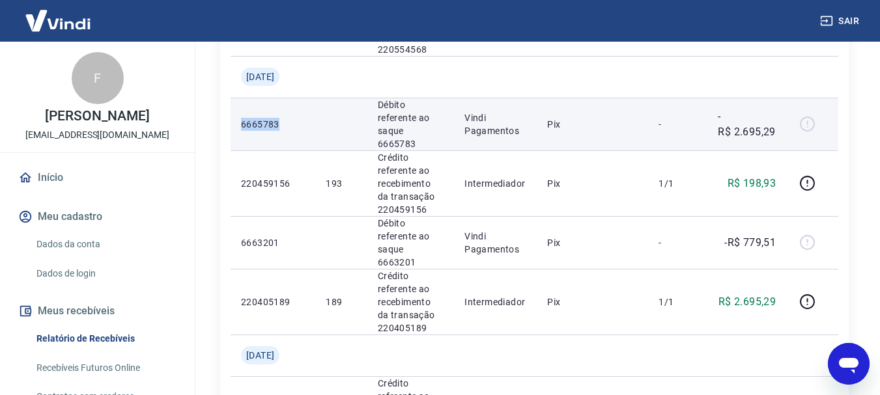
drag, startPoint x: 279, startPoint y: 70, endPoint x: 240, endPoint y: 74, distance: 39.2
click at [240, 98] on td "6665783" at bounding box center [273, 124] width 85 height 53
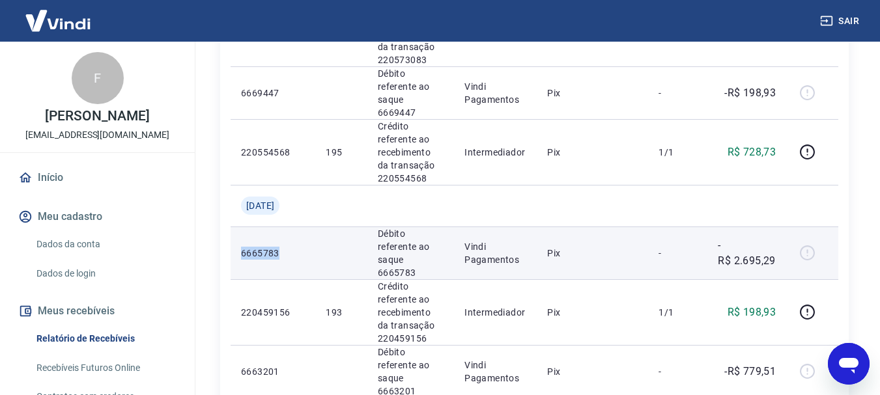
scroll to position [1116, 0]
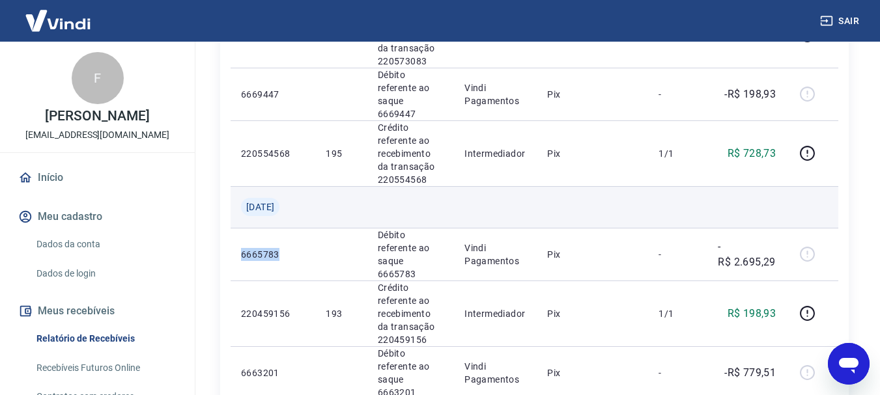
copy p "6665783"
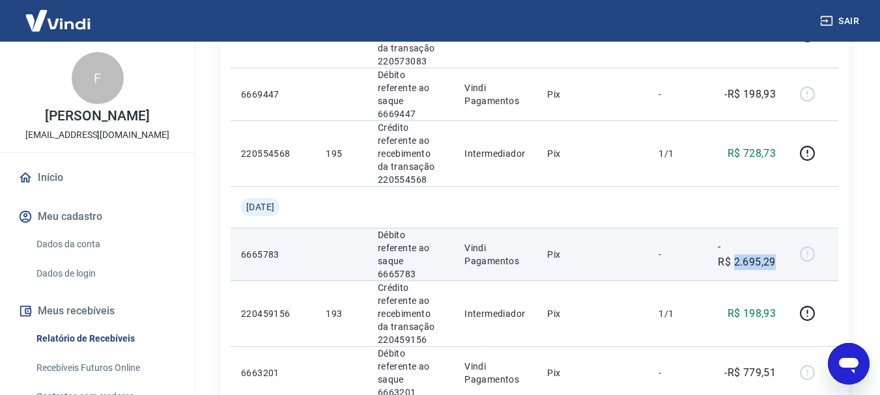
drag, startPoint x: 771, startPoint y: 213, endPoint x: 737, endPoint y: 216, distance: 33.3
click at [737, 228] on td "-R$ 2.695,29" at bounding box center [747, 254] width 79 height 53
copy p "2.695,29"
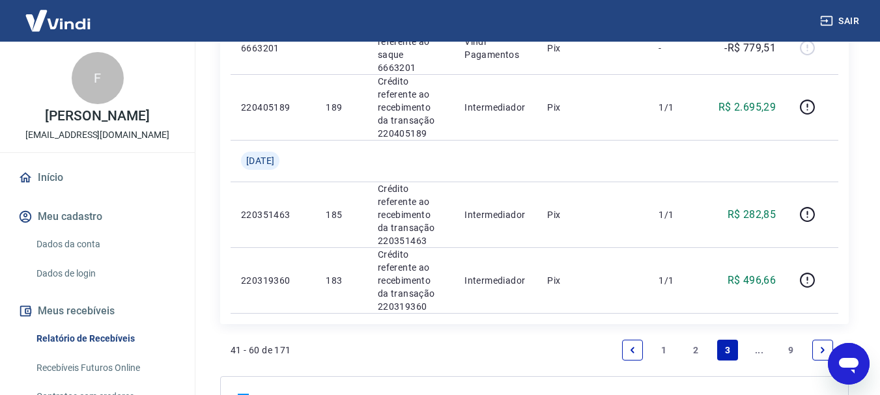
scroll to position [1507, 0]
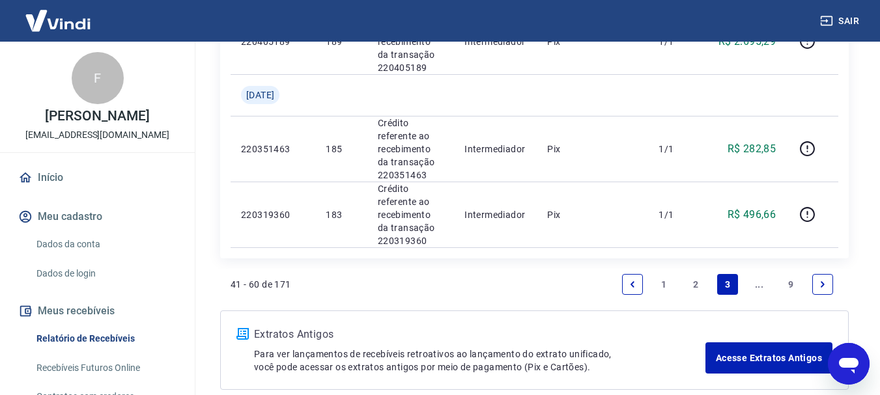
click at [694, 274] on link "2" at bounding box center [695, 284] width 21 height 21
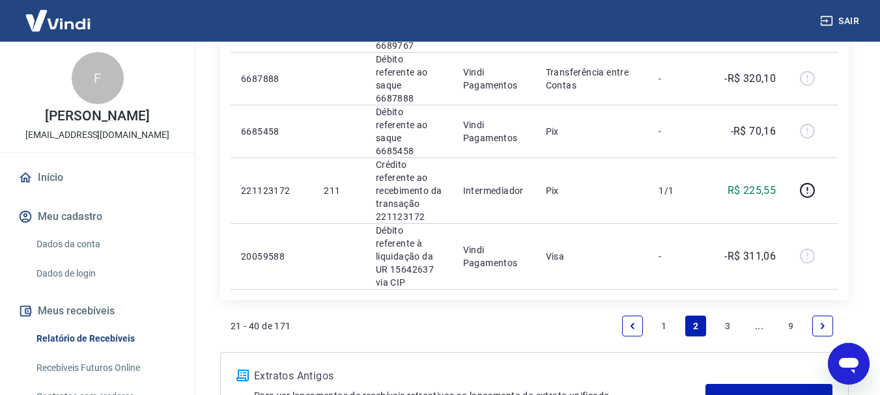
scroll to position [1479, 0]
click at [628, 315] on link "Previous page" at bounding box center [632, 325] width 21 height 21
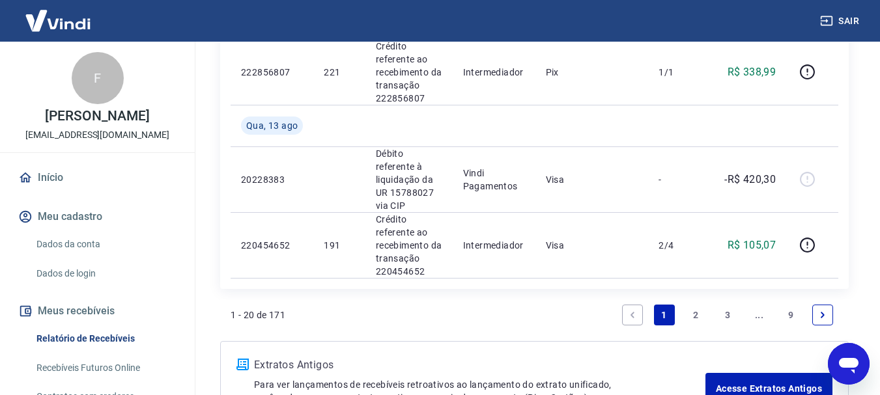
scroll to position [1575, 0]
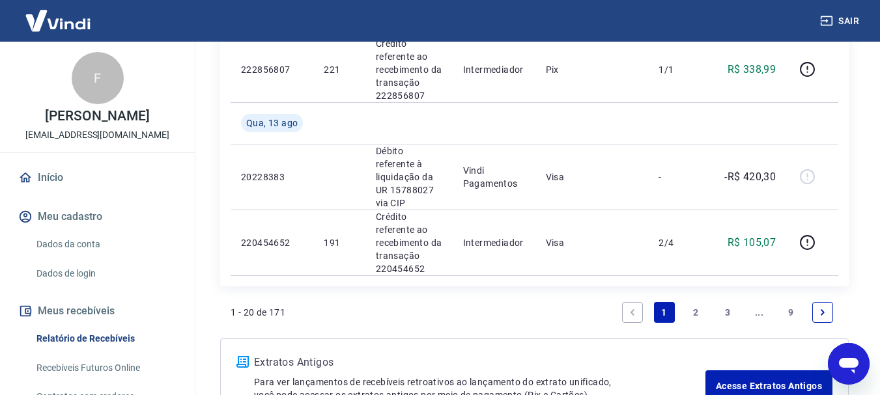
click at [829, 302] on link "Next page" at bounding box center [822, 312] width 21 height 21
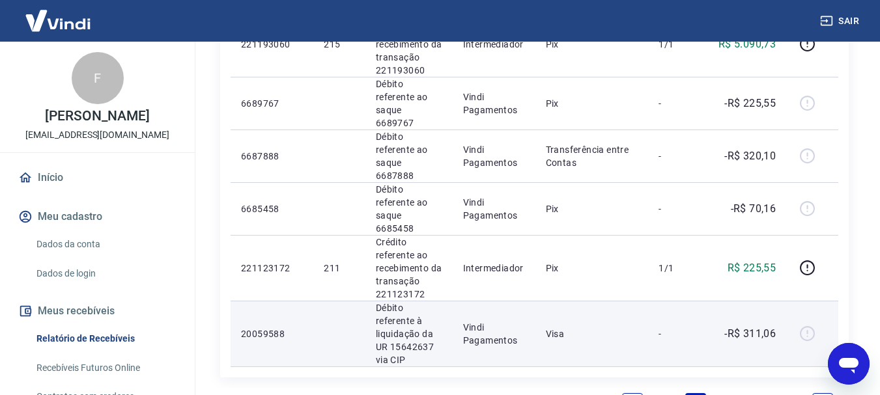
scroll to position [1433, 0]
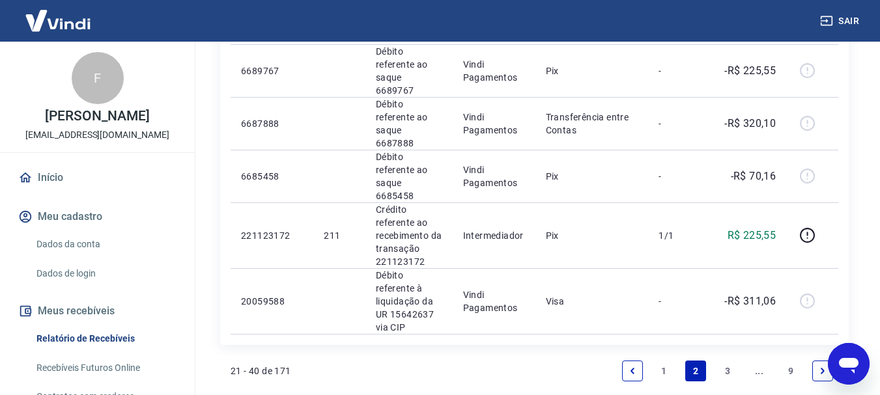
click at [631, 367] on icon "Previous page" at bounding box center [632, 371] width 9 height 9
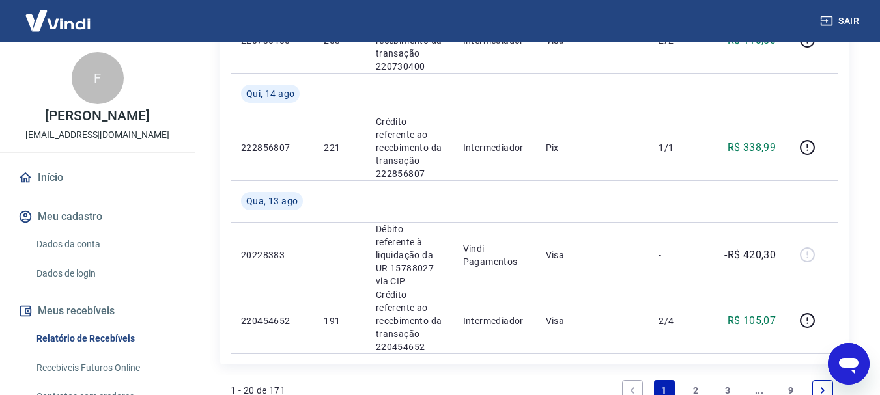
scroll to position [1498, 0]
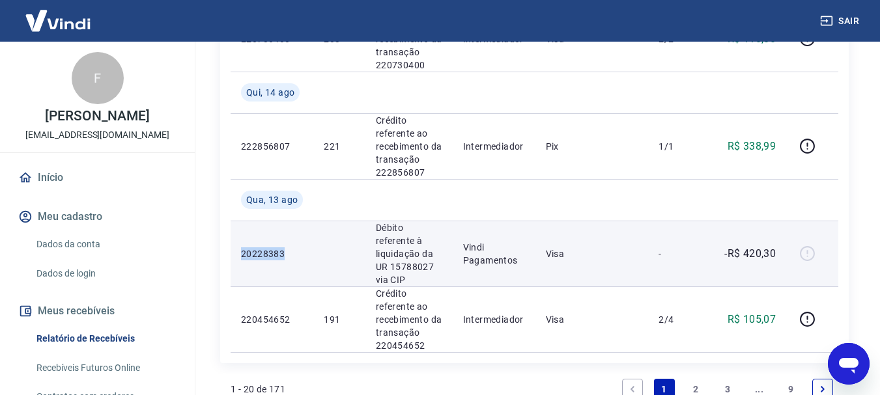
drag, startPoint x: 287, startPoint y: 169, endPoint x: 240, endPoint y: 172, distance: 47.6
click at [240, 221] on td "20228383" at bounding box center [272, 254] width 83 height 66
copy p "20228383"
drag, startPoint x: 778, startPoint y: 163, endPoint x: 745, endPoint y: 164, distance: 32.6
click at [745, 221] on td "-R$ 420,30" at bounding box center [747, 254] width 79 height 66
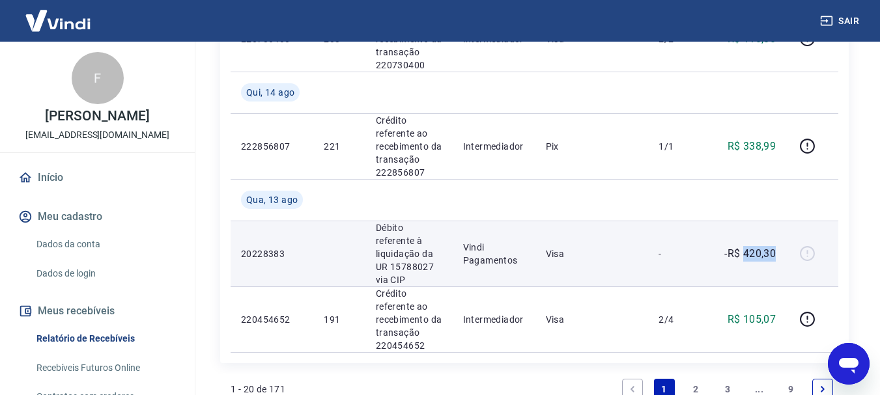
click at [780, 221] on td "-R$ 420,30" at bounding box center [747, 254] width 79 height 66
drag, startPoint x: 763, startPoint y: 166, endPoint x: 746, endPoint y: 168, distance: 17.1
click at [746, 221] on td "-R$ 420,30" at bounding box center [747, 254] width 79 height 66
copy p "420,30"
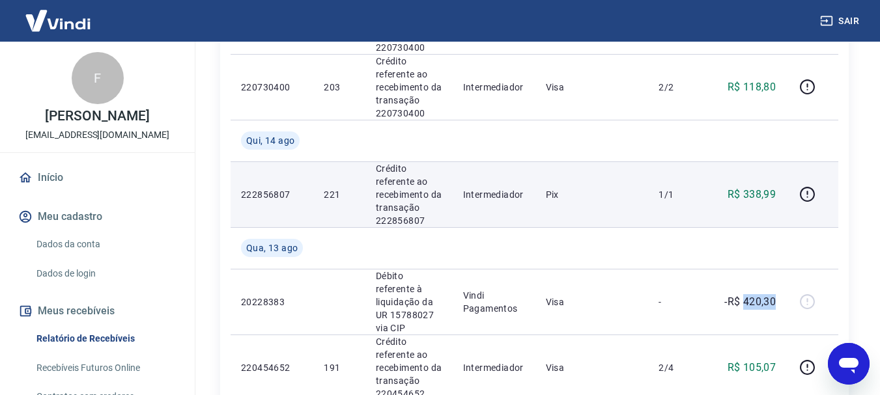
scroll to position [1575, 0]
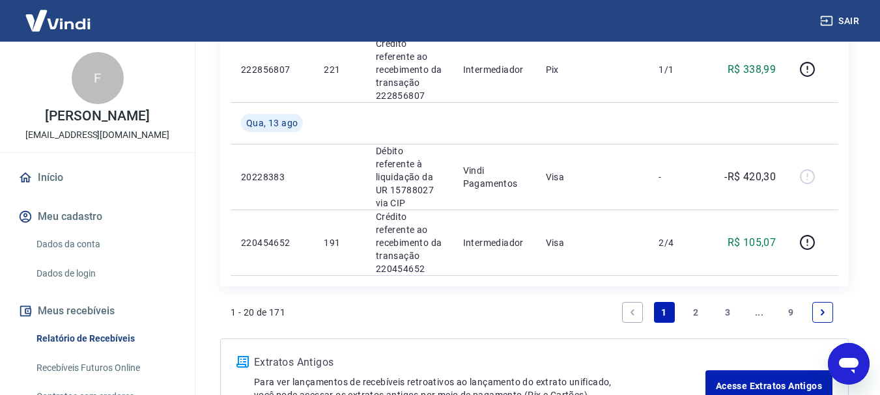
click at [698, 302] on link "2" at bounding box center [695, 312] width 21 height 21
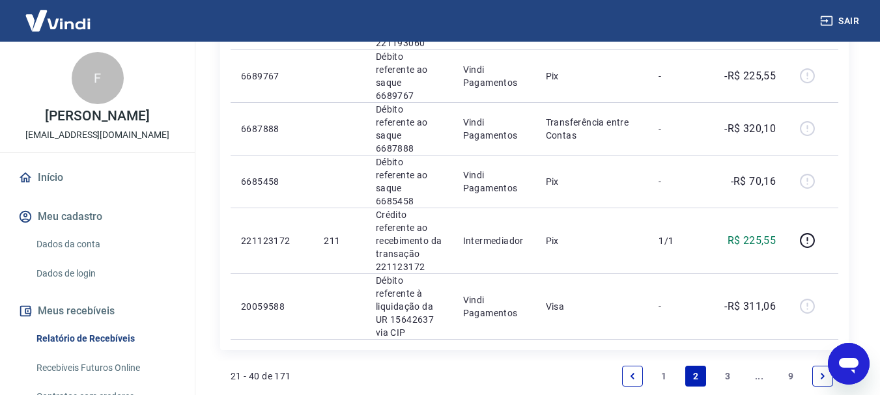
scroll to position [1433, 0]
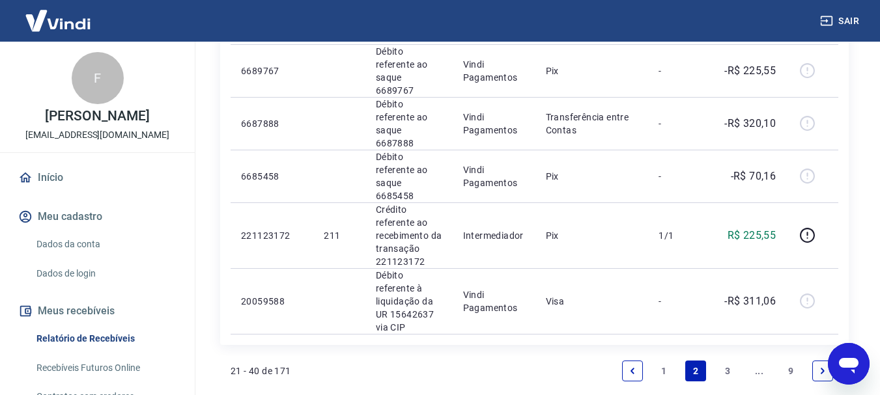
drag, startPoint x: 817, startPoint y: 264, endPoint x: 322, endPoint y: 292, distance: 495.9
click at [818, 361] on link "Next page" at bounding box center [822, 371] width 21 height 21
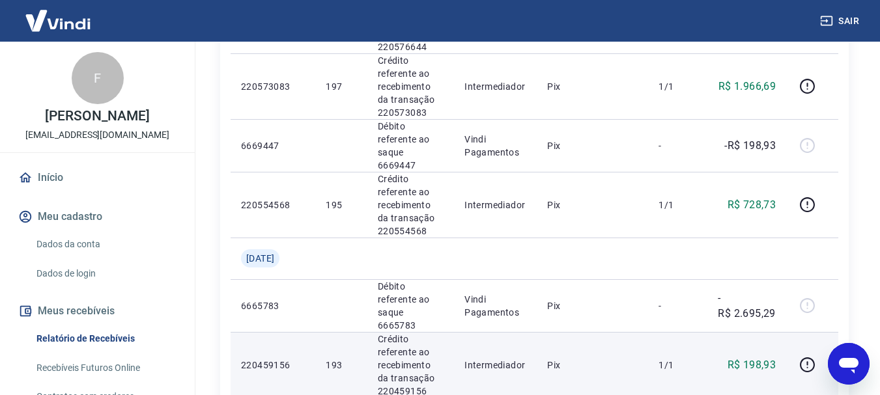
scroll to position [1042, 0]
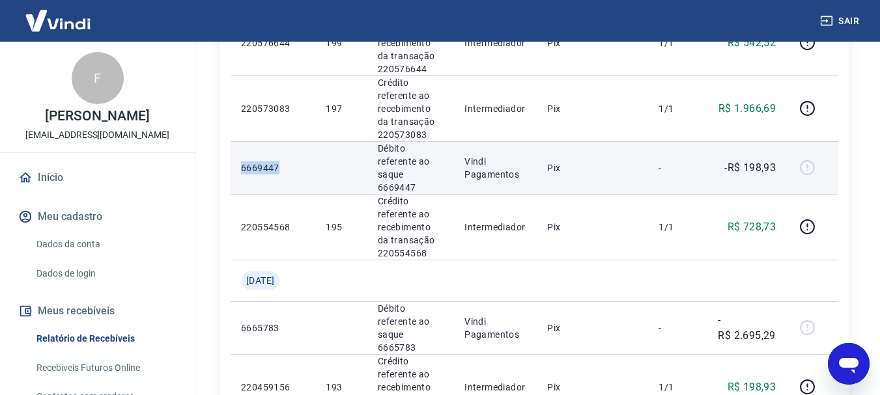
drag, startPoint x: 279, startPoint y: 126, endPoint x: 243, endPoint y: 130, distance: 36.6
click at [243, 162] on p "6669447" at bounding box center [273, 168] width 64 height 13
copy p "6669447"
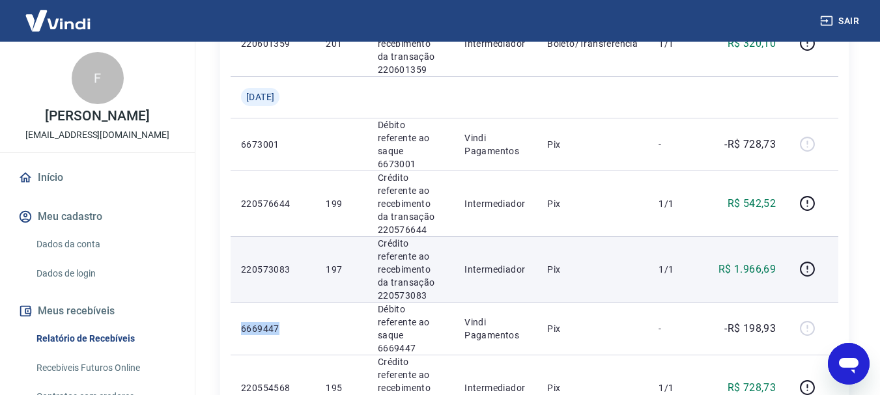
scroll to position [847, 0]
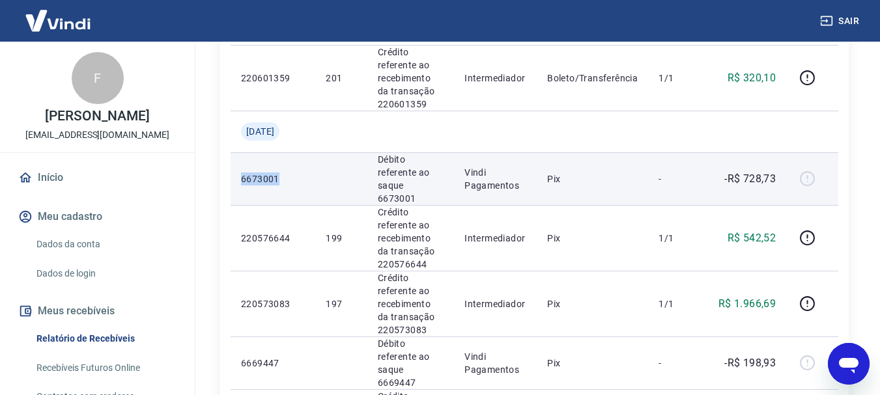
drag, startPoint x: 279, startPoint y: 151, endPoint x: 244, endPoint y: 150, distance: 35.2
click at [244, 173] on p "6673001" at bounding box center [273, 179] width 64 height 13
copy p "6673001"
drag, startPoint x: 775, startPoint y: 148, endPoint x: 746, endPoint y: 151, distance: 29.5
click at [746, 171] on p "-R$ 728,73" at bounding box center [749, 179] width 51 height 16
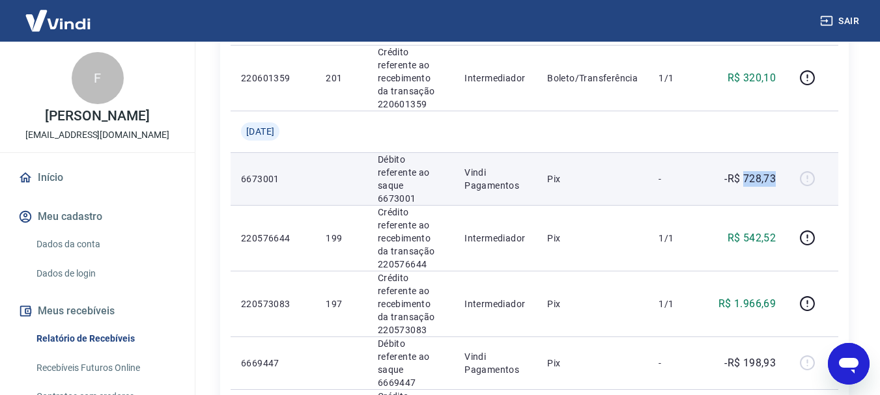
copy p "728,73"
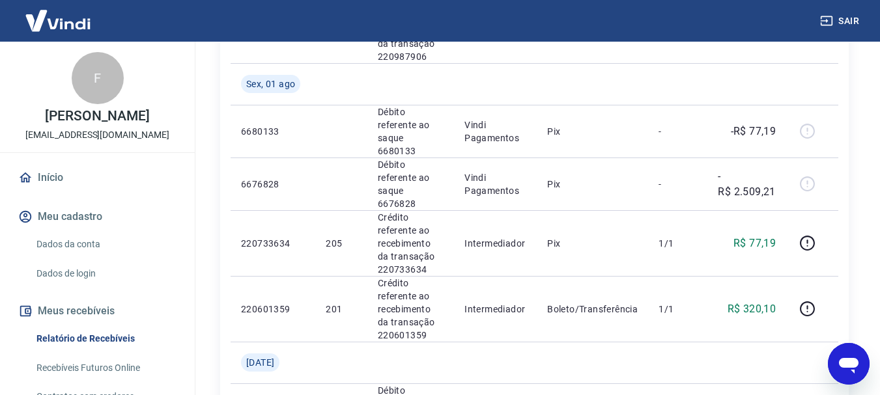
scroll to position [586, 0]
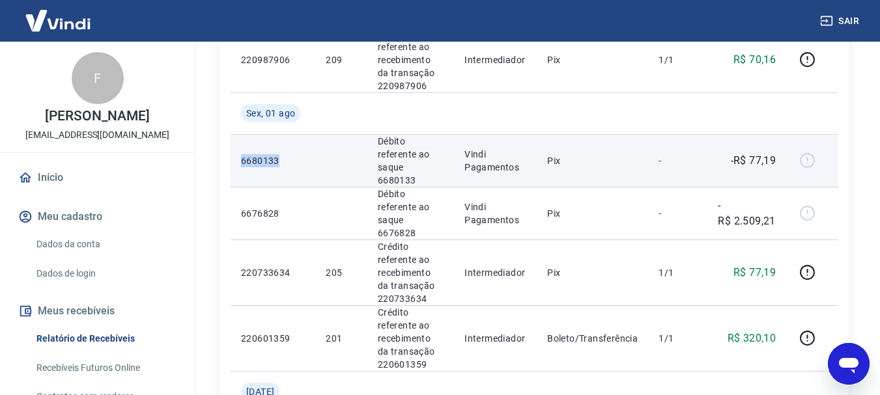
drag, startPoint x: 263, startPoint y: 152, endPoint x: 232, endPoint y: 154, distance: 30.7
click at [232, 154] on td "6680133" at bounding box center [273, 160] width 85 height 53
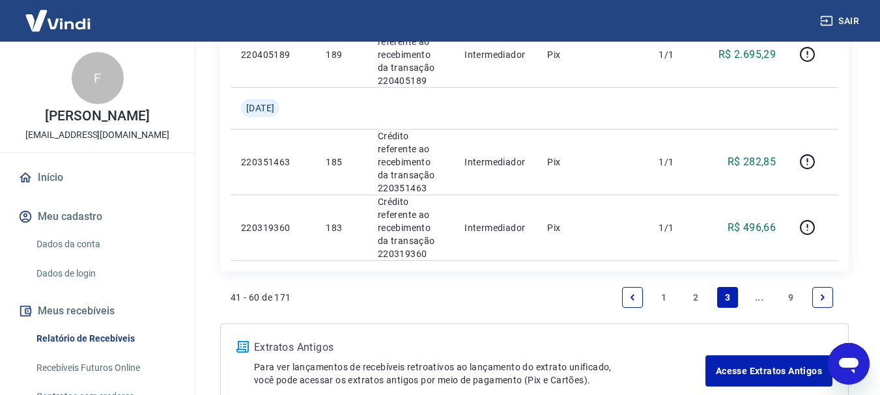
scroll to position [1498, 0]
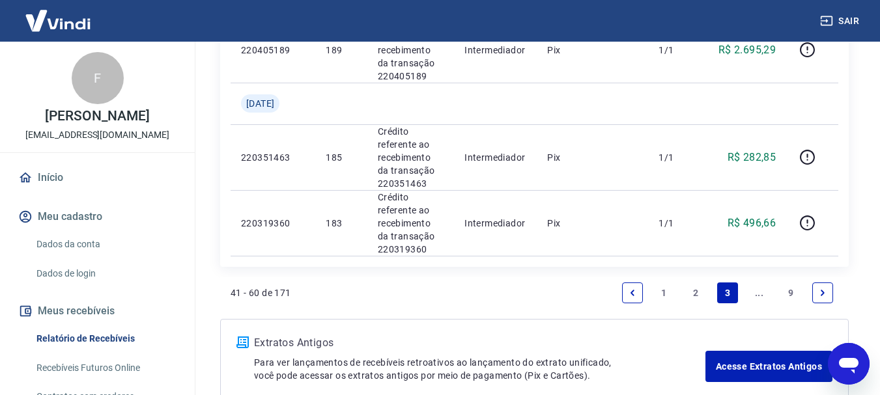
click at [700, 283] on link "2" at bounding box center [695, 293] width 21 height 21
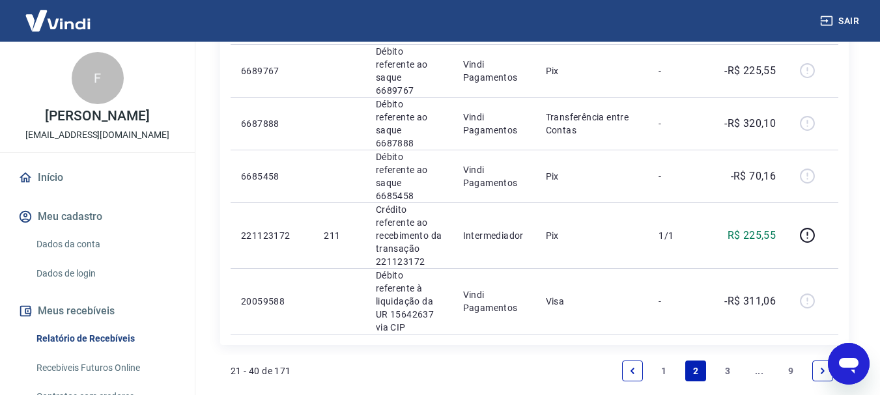
scroll to position [1479, 0]
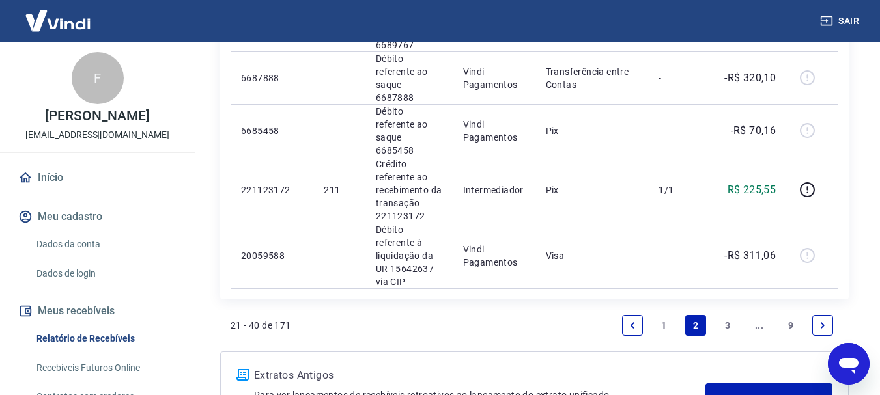
click at [673, 315] on link "1" at bounding box center [664, 325] width 21 height 21
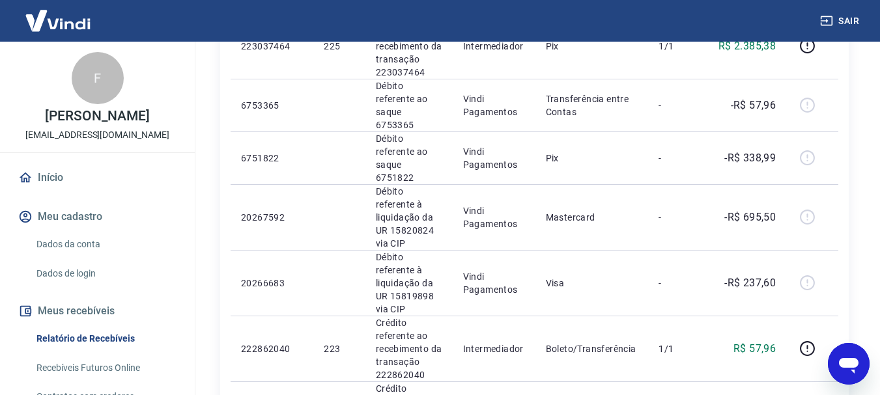
scroll to position [782, 0]
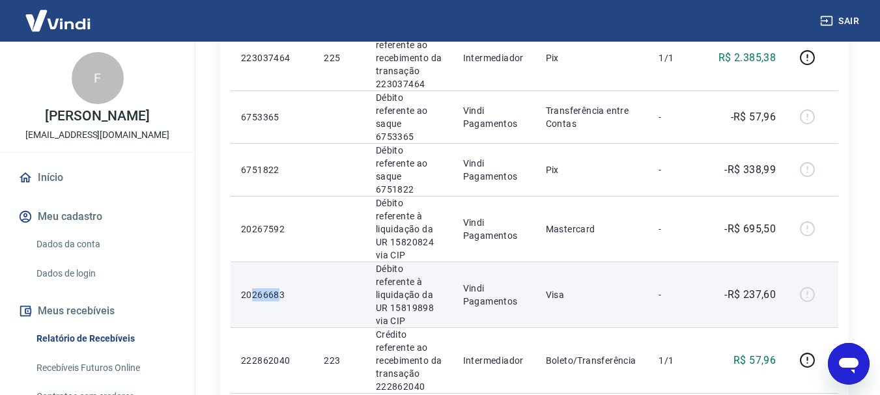
click at [256, 289] on p "20266683" at bounding box center [272, 295] width 62 height 13
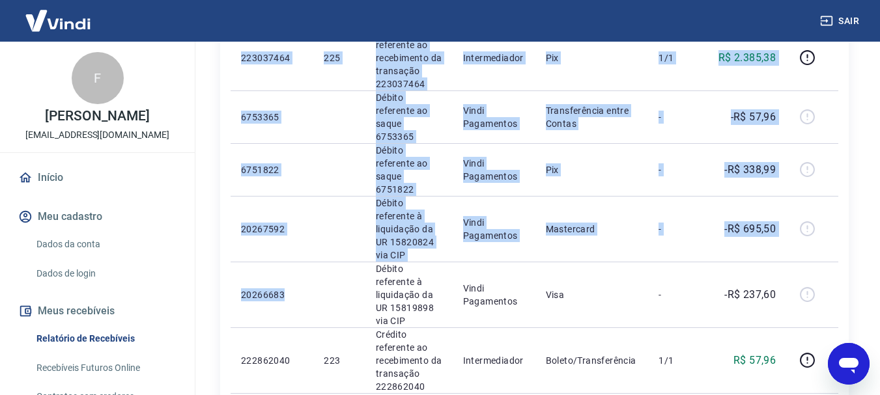
drag, startPoint x: 284, startPoint y: 221, endPoint x: 220, endPoint y: 217, distance: 64.6
click at [220, 217] on div "Início / Meus Recebíveis / Relatório de Recebíveis Relatório de Recebíveis Saib…" at bounding box center [535, 244] width 660 height 1968
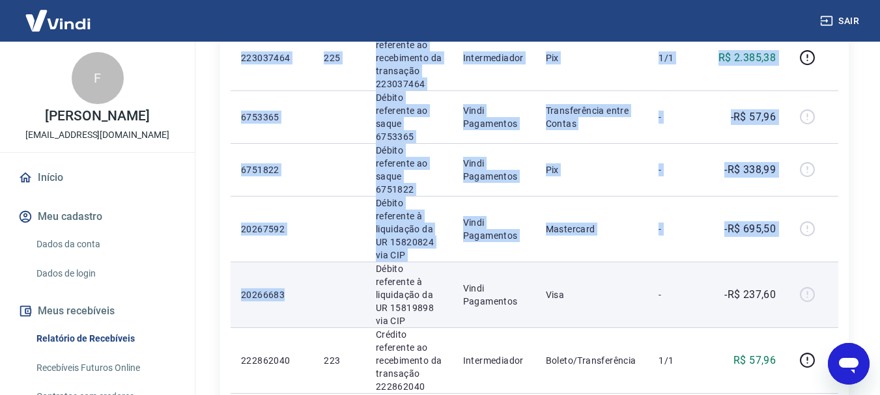
click at [234, 262] on td "20266683" at bounding box center [272, 295] width 83 height 66
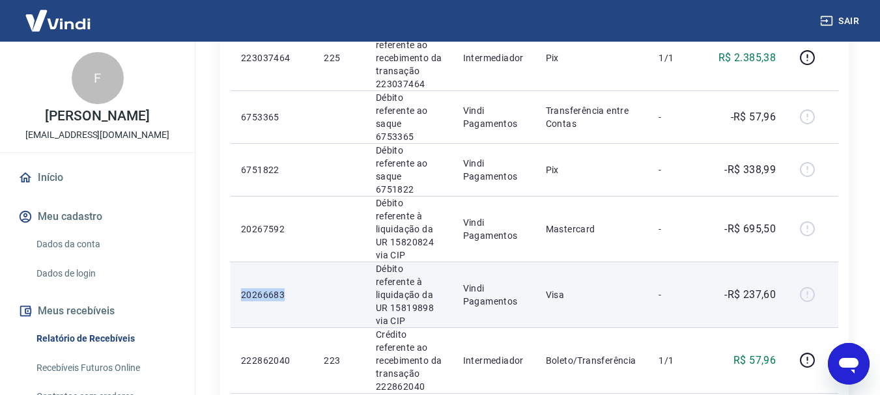
drag, startPoint x: 286, startPoint y: 216, endPoint x: 236, endPoint y: 227, distance: 51.2
click at [236, 262] on td "20266683" at bounding box center [272, 295] width 83 height 66
drag, startPoint x: 777, startPoint y: 220, endPoint x: 745, endPoint y: 220, distance: 31.3
click at [745, 287] on p "-R$ 237,60" at bounding box center [749, 295] width 51 height 16
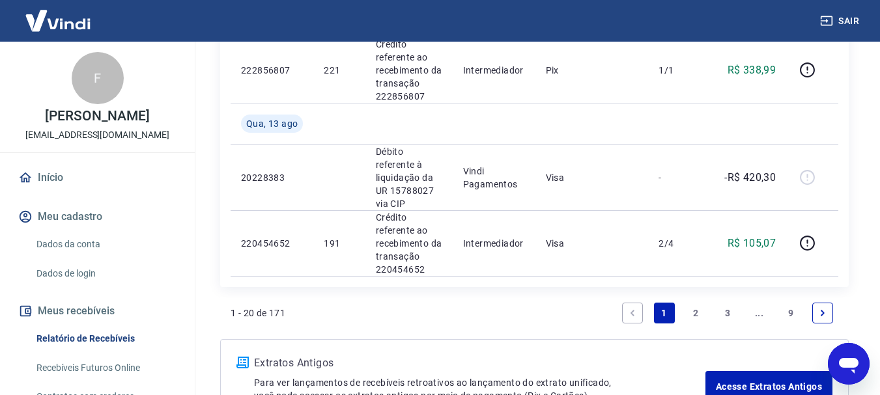
scroll to position [1575, 0]
click at [693, 302] on link "2" at bounding box center [695, 312] width 21 height 21
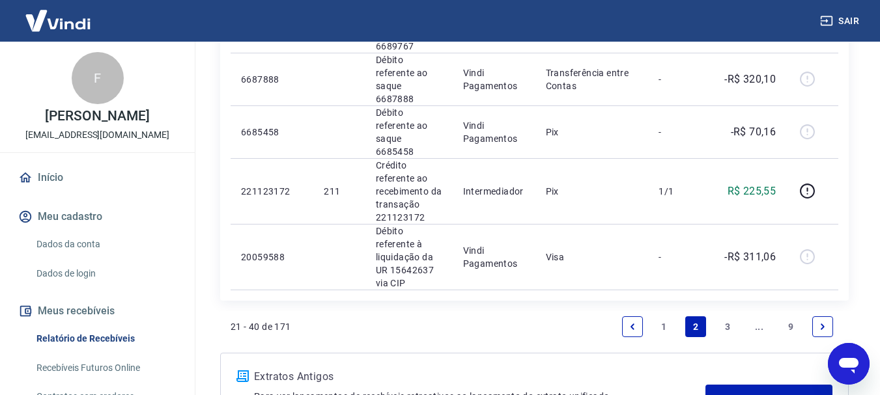
scroll to position [1479, 0]
click at [731, 315] on link "3" at bounding box center [727, 325] width 21 height 21
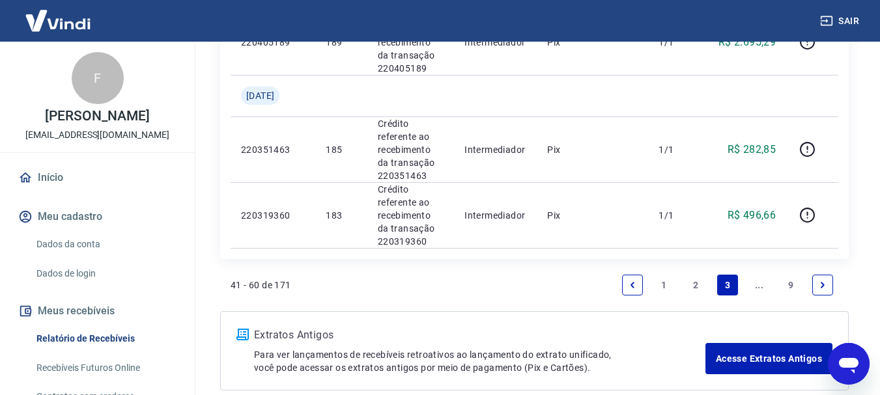
scroll to position [1507, 0]
click at [638, 274] on link "Previous page" at bounding box center [632, 284] width 21 height 21
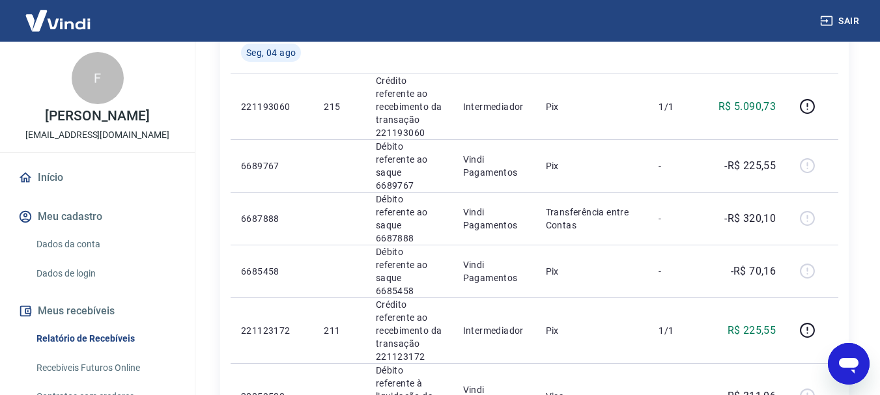
scroll to position [1479, 0]
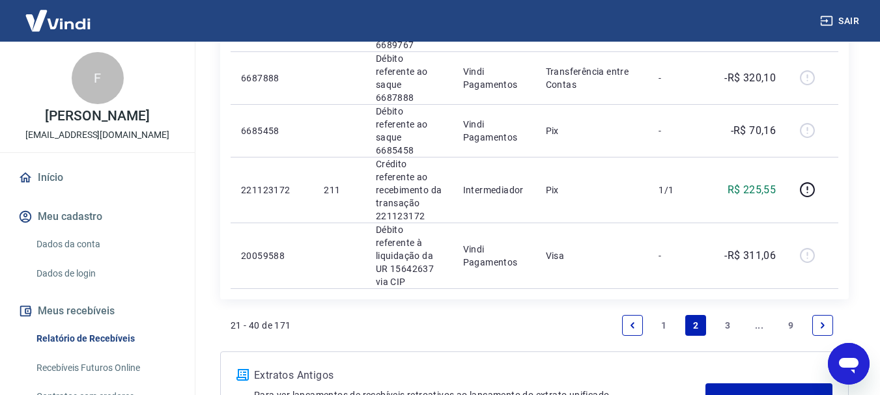
click at [832, 315] on link "Next page" at bounding box center [822, 325] width 21 height 21
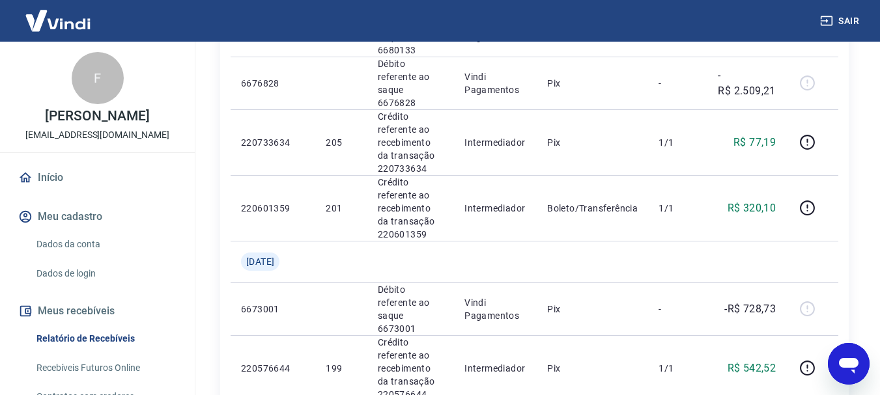
scroll to position [651, 0]
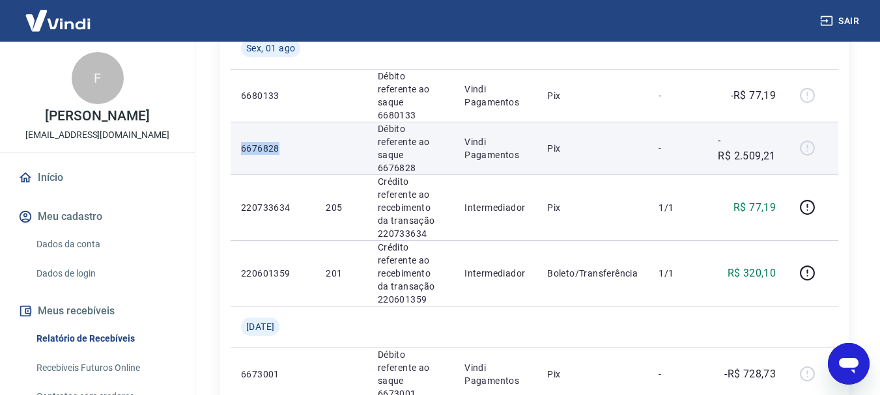
drag, startPoint x: 288, startPoint y: 132, endPoint x: 242, endPoint y: 134, distance: 45.6
click at [242, 142] on p "6676828" at bounding box center [273, 148] width 64 height 13
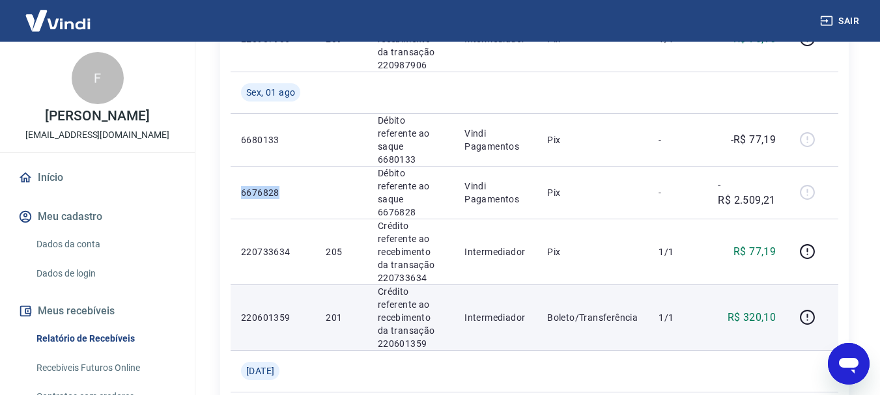
scroll to position [586, 0]
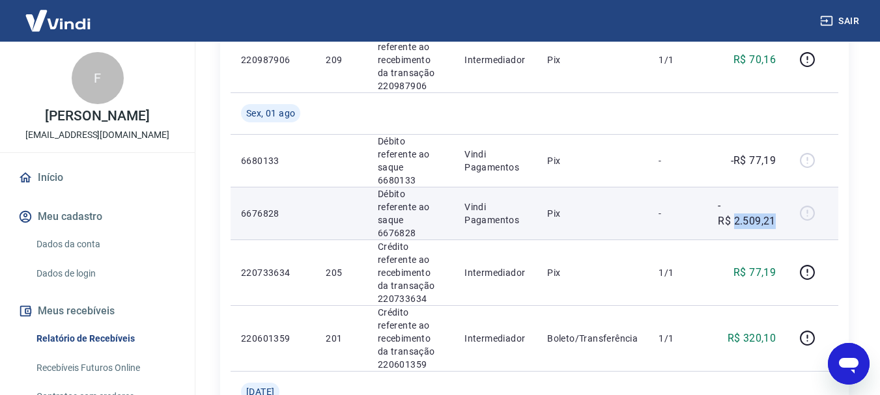
drag, startPoint x: 776, startPoint y: 199, endPoint x: 737, endPoint y: 203, distance: 39.3
click at [737, 203] on p "-R$ 2.509,21" at bounding box center [747, 213] width 58 height 31
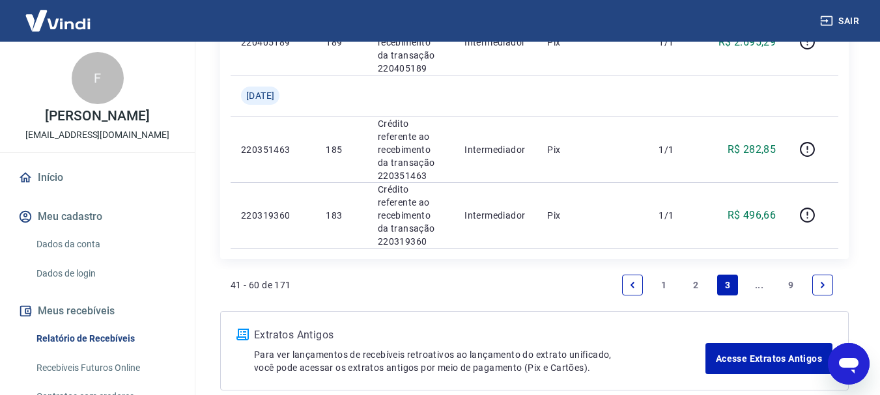
scroll to position [1507, 0]
click at [639, 274] on link "Previous page" at bounding box center [632, 284] width 21 height 21
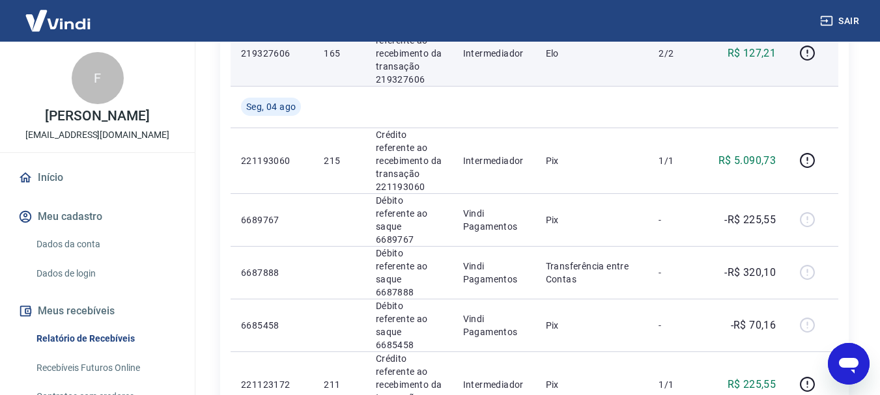
scroll to position [1303, 0]
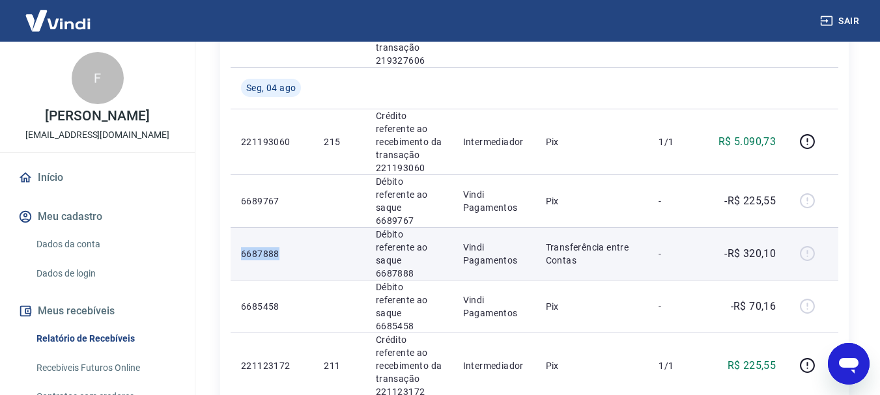
drag, startPoint x: 276, startPoint y: 173, endPoint x: 242, endPoint y: 175, distance: 34.0
click at [242, 248] on p "6687888" at bounding box center [272, 254] width 62 height 13
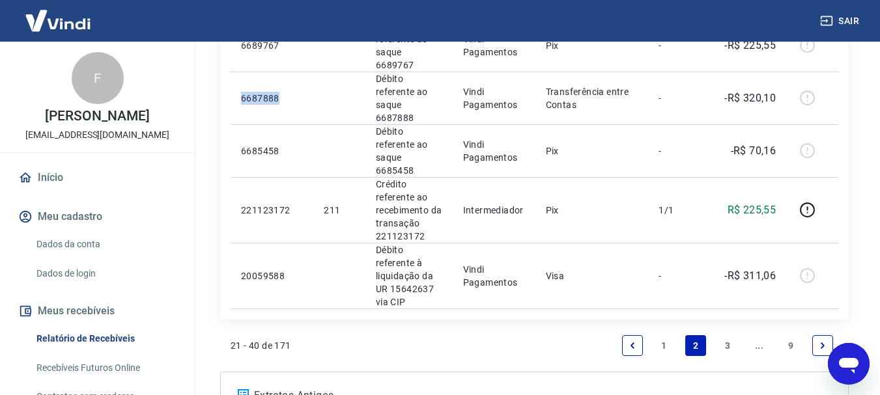
scroll to position [1479, 0]
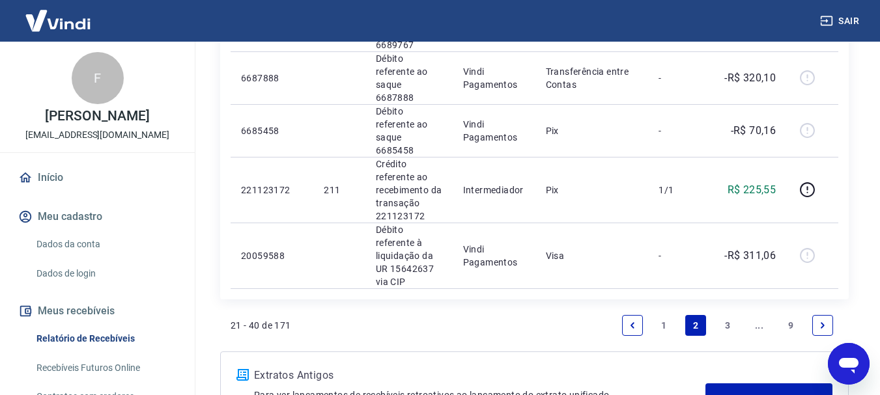
click at [657, 315] on link "1" at bounding box center [664, 325] width 21 height 21
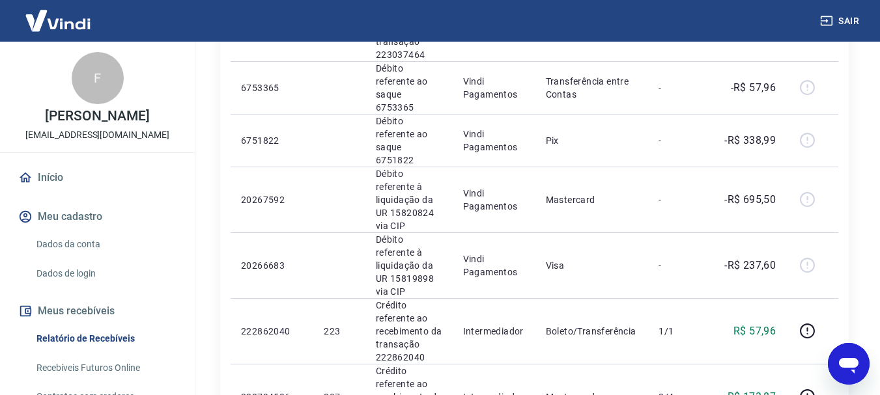
scroll to position [782, 0]
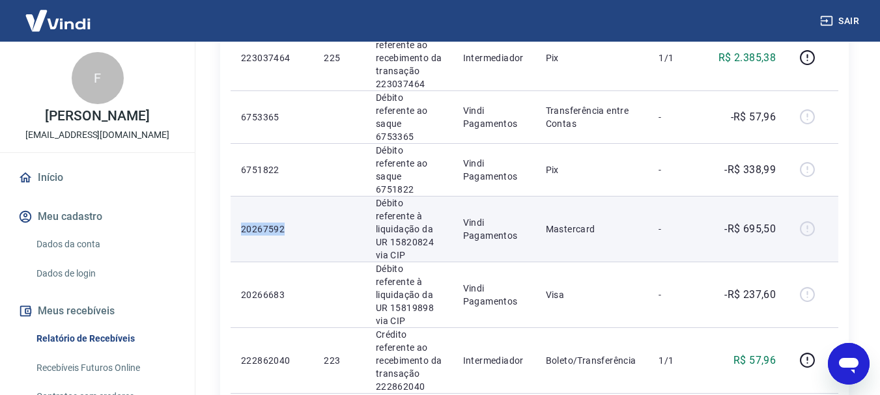
drag, startPoint x: 285, startPoint y: 166, endPoint x: 239, endPoint y: 165, distance: 46.3
click at [234, 196] on td "20267592" at bounding box center [272, 229] width 83 height 66
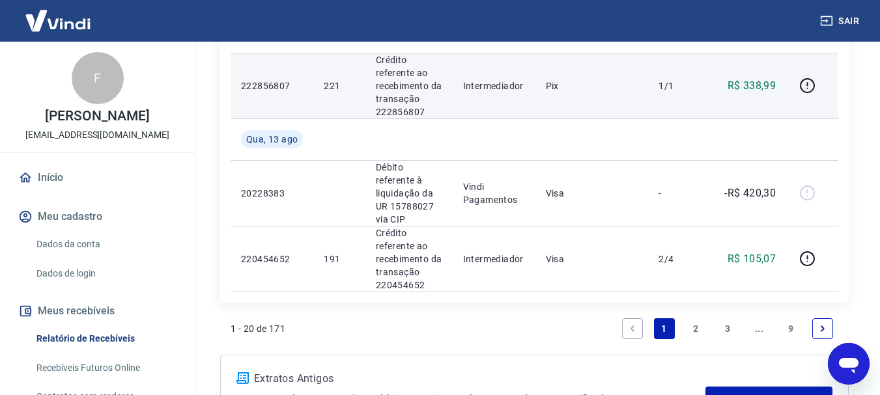
scroll to position [1564, 0]
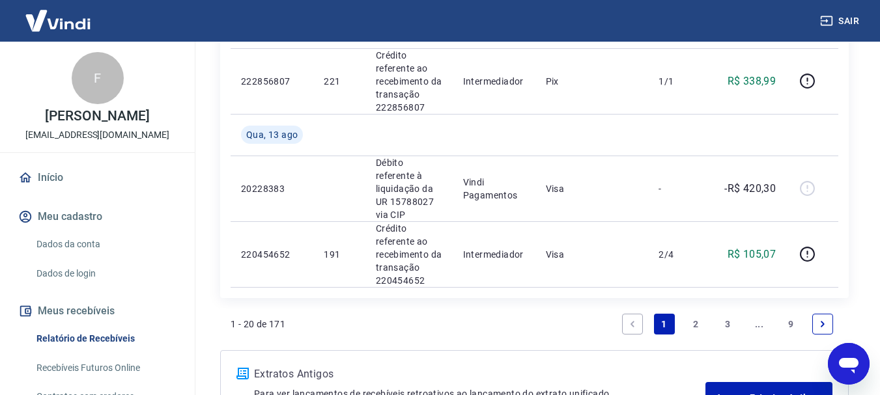
click at [701, 314] on link "2" at bounding box center [695, 324] width 21 height 21
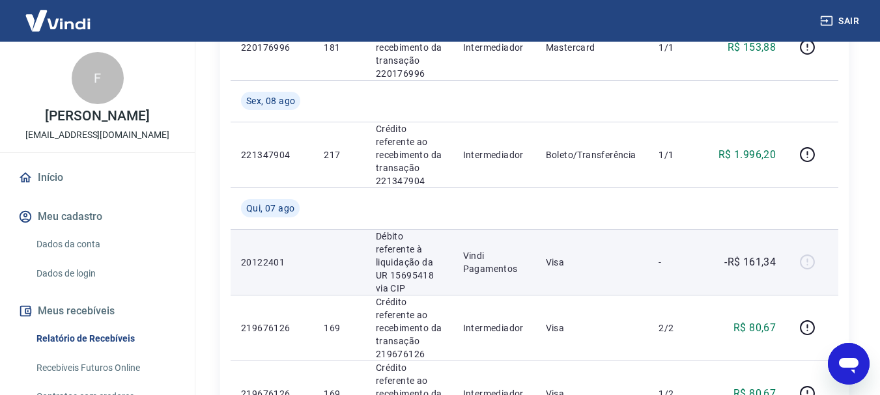
scroll to position [717, 0]
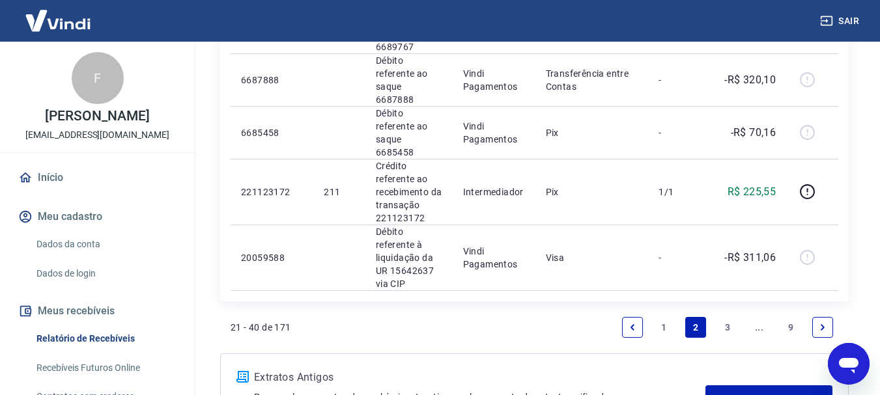
scroll to position [1479, 0]
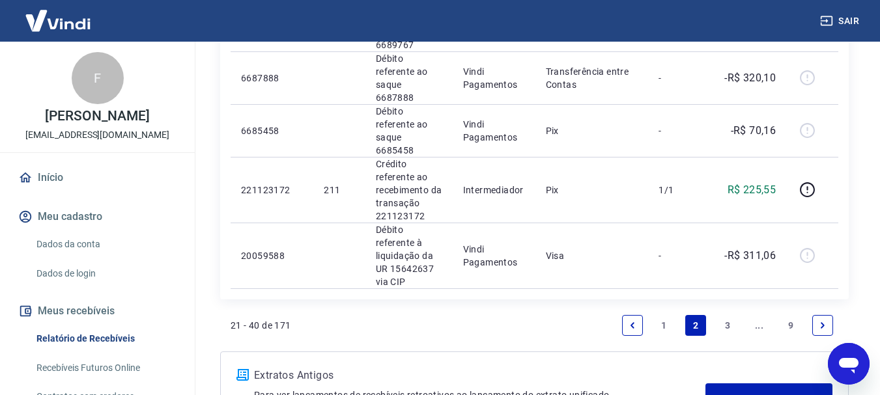
click at [724, 315] on link "3" at bounding box center [727, 325] width 21 height 21
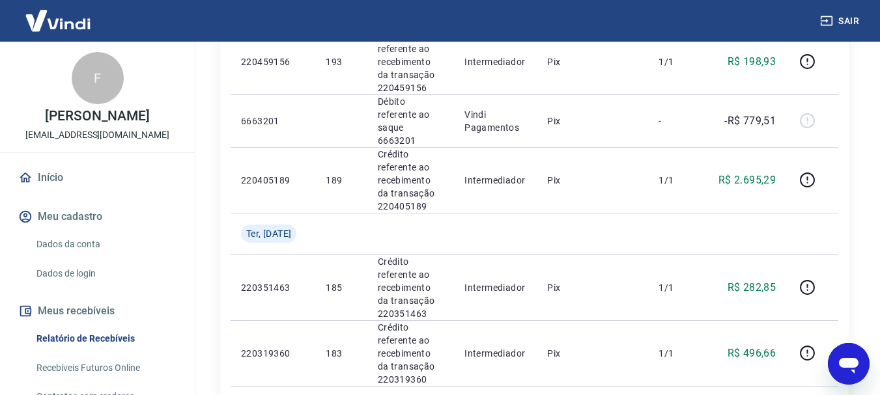
scroll to position [1498, 0]
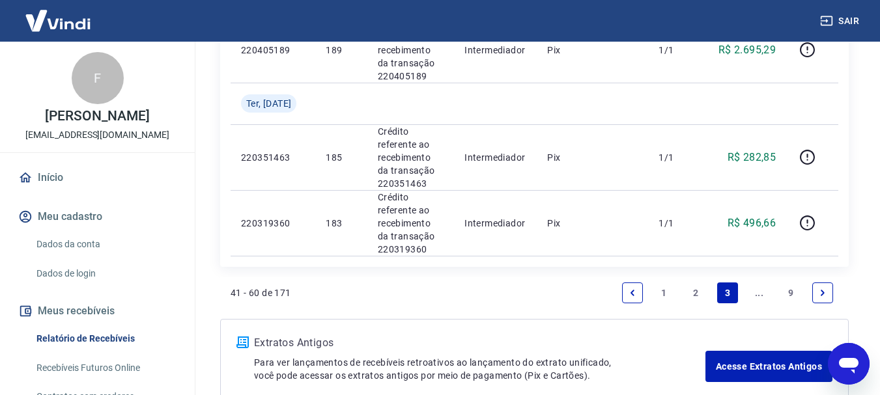
click at [622, 278] on li "Pagination" at bounding box center [632, 293] width 31 height 31
click at [626, 283] on link "Previous page" at bounding box center [632, 293] width 21 height 21
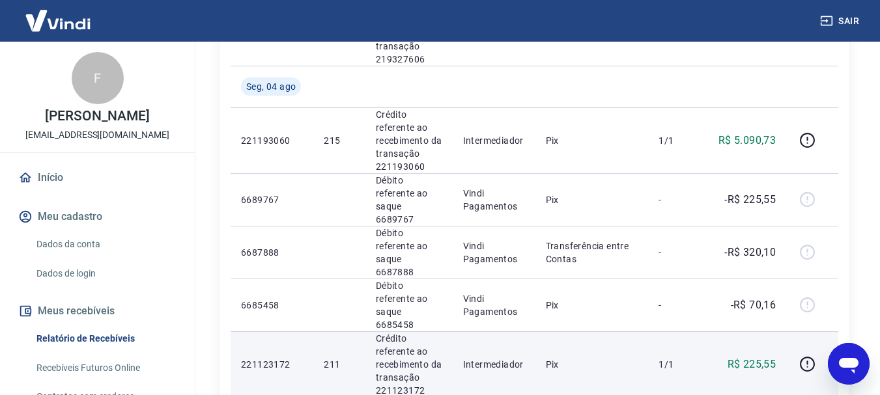
scroll to position [1303, 0]
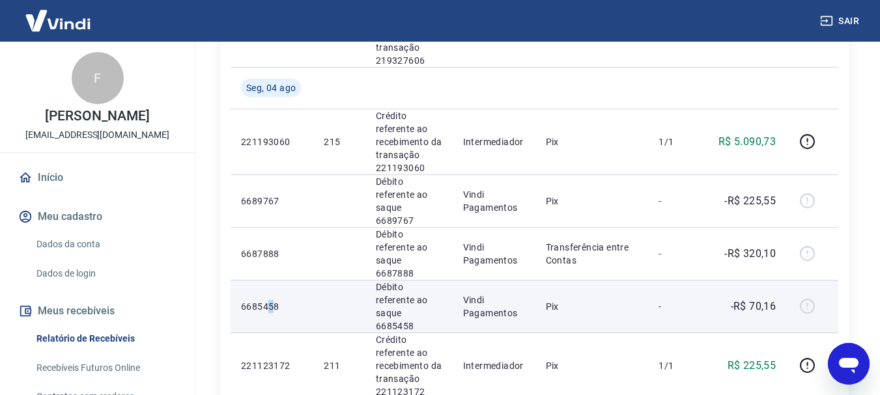
click at [270, 300] on p "6685458" at bounding box center [272, 306] width 62 height 13
drag, startPoint x: 287, startPoint y: 220, endPoint x: 240, endPoint y: 223, distance: 47.0
click at [240, 280] on td "6685458" at bounding box center [272, 306] width 83 height 53
copy p "6685458"
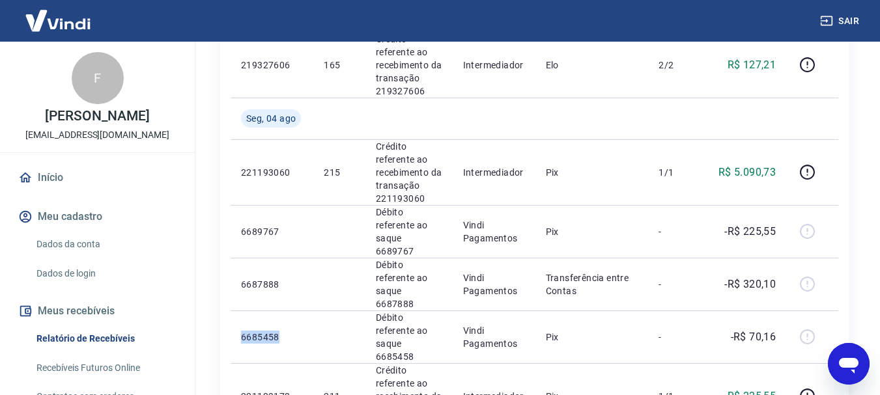
scroll to position [1218, 0]
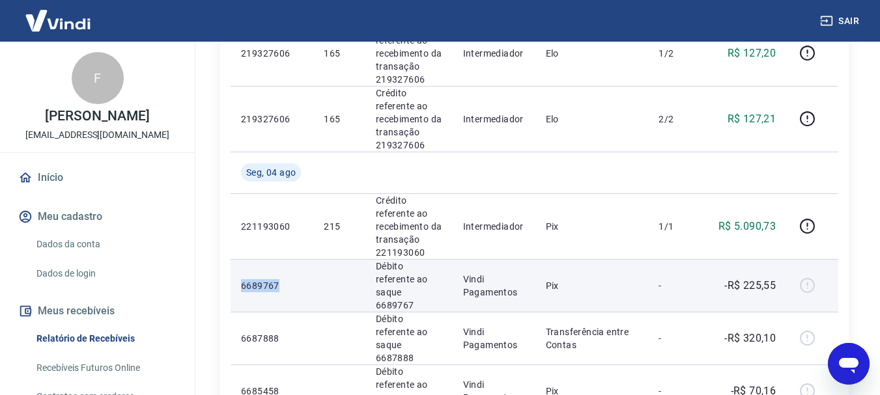
drag, startPoint x: 289, startPoint y: 218, endPoint x: 237, endPoint y: 215, distance: 52.2
click at [237, 259] on td "6689767" at bounding box center [272, 285] width 83 height 53
copy p "6689767"
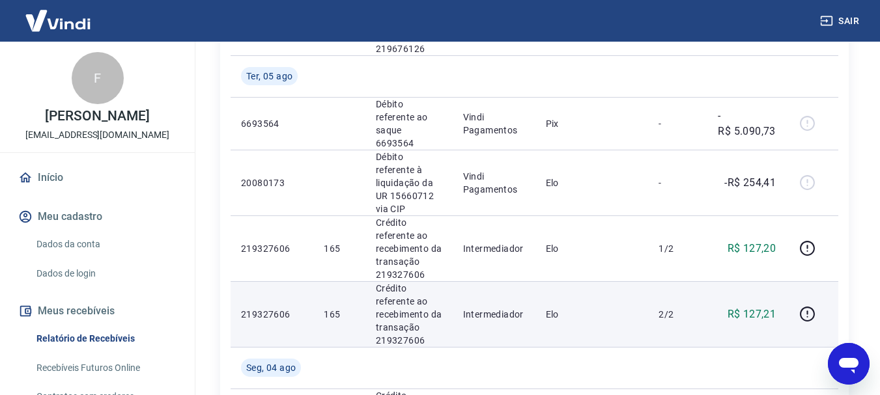
scroll to position [958, 0]
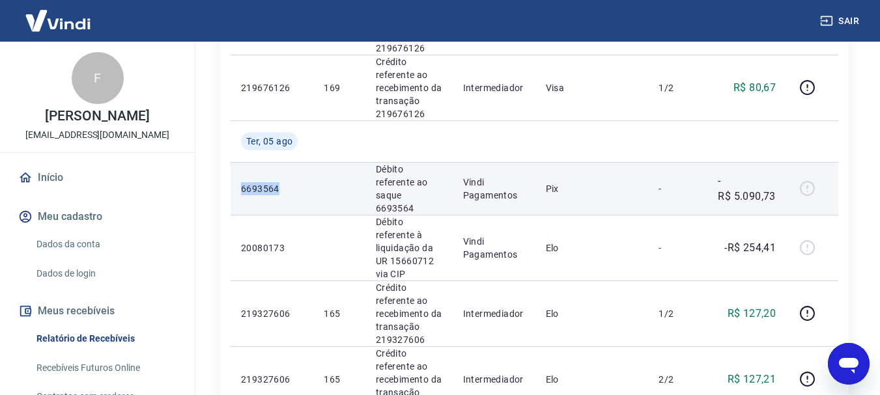
drag, startPoint x: 281, startPoint y: 147, endPoint x: 242, endPoint y: 146, distance: 39.1
click at [242, 182] on p "6693564" at bounding box center [272, 188] width 62 height 13
copy p "6693564"
drag, startPoint x: 775, startPoint y: 149, endPoint x: 737, endPoint y: 148, distance: 38.4
click at [737, 173] on p "-R$ 5.090,73" at bounding box center [747, 188] width 58 height 31
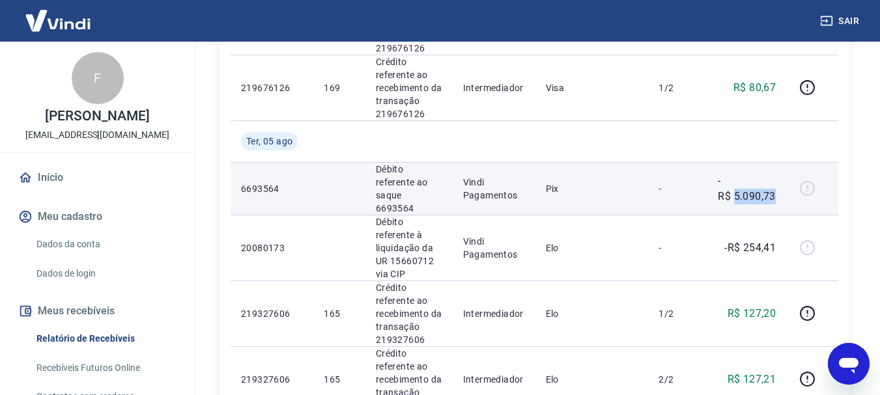
copy p "5.090,73"
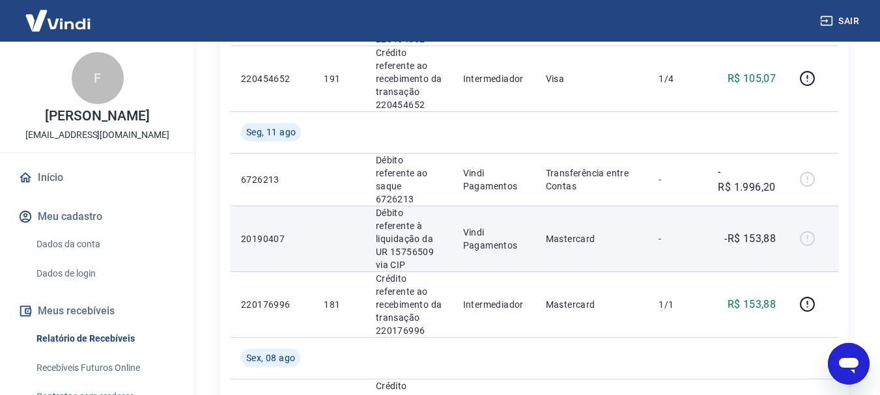
scroll to position [371, 0]
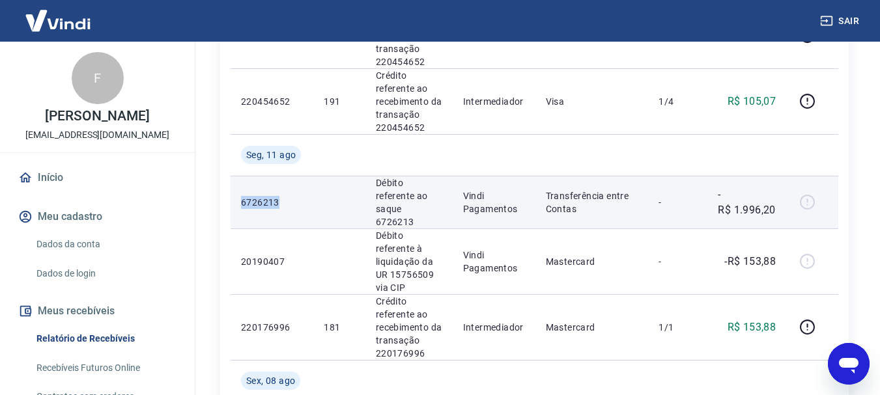
drag, startPoint x: 283, startPoint y: 190, endPoint x: 240, endPoint y: 193, distance: 43.1
click at [240, 194] on td "6726213" at bounding box center [272, 202] width 83 height 53
copy p "6726213"
drag, startPoint x: 779, startPoint y: 199, endPoint x: 735, endPoint y: 205, distance: 44.0
click at [735, 205] on td "-R$ 1.996,20" at bounding box center [747, 202] width 79 height 53
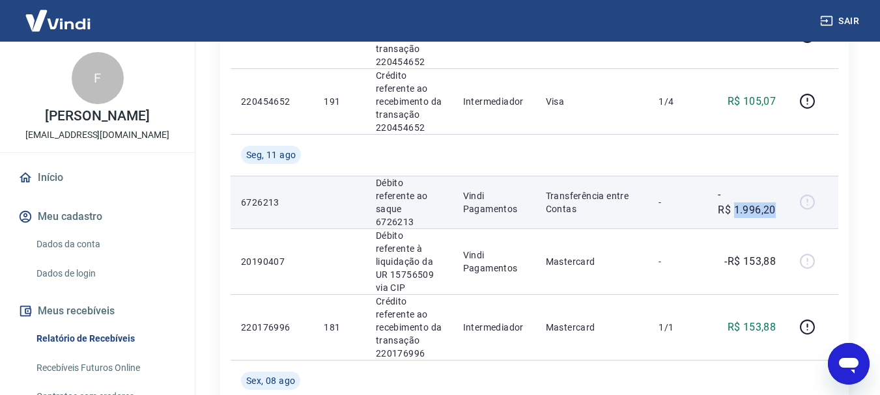
copy p "1.996,20"
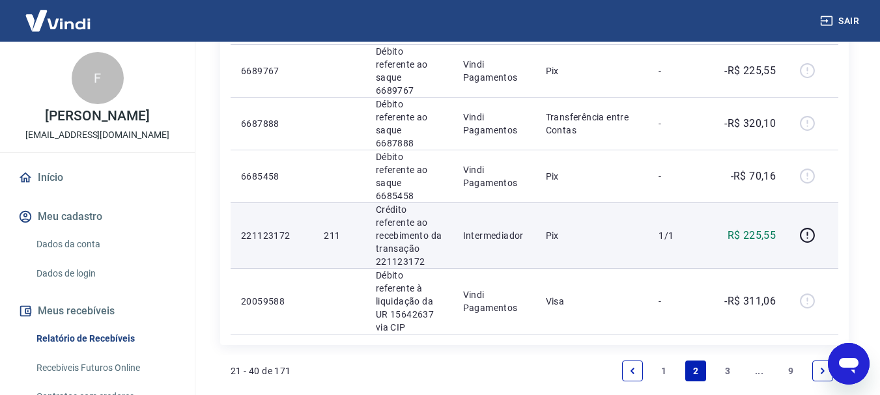
scroll to position [1479, 0]
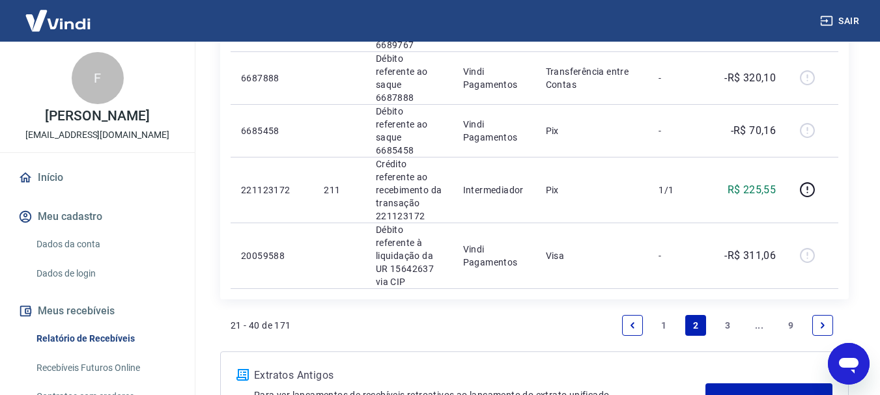
drag, startPoint x: 659, startPoint y: 214, endPoint x: 369, endPoint y: 202, distance: 290.2
click at [660, 315] on link "1" at bounding box center [664, 325] width 21 height 21
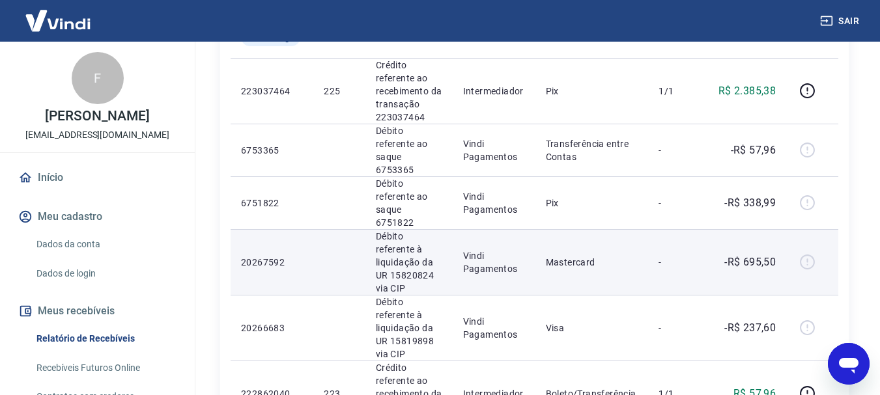
scroll to position [717, 0]
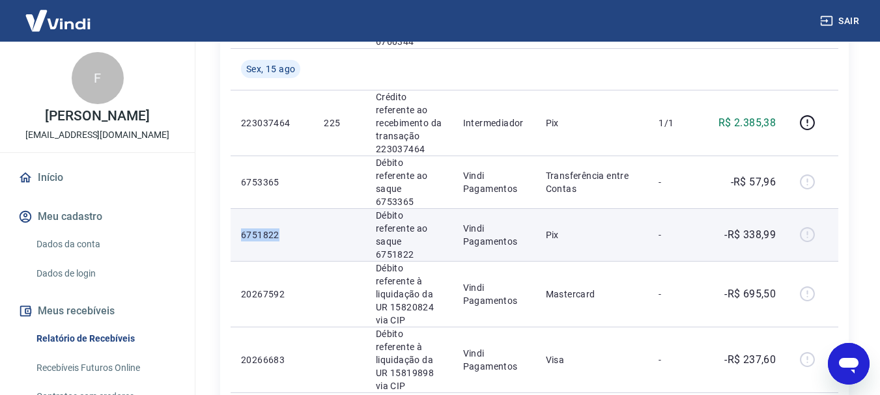
drag, startPoint x: 278, startPoint y: 184, endPoint x: 238, endPoint y: 191, distance: 40.4
click at [238, 208] on td "6751822" at bounding box center [272, 234] width 83 height 53
copy p "6751822"
drag, startPoint x: 771, startPoint y: 183, endPoint x: 746, endPoint y: 188, distance: 25.2
click at [746, 208] on td "-R$ 338,99" at bounding box center [747, 234] width 79 height 53
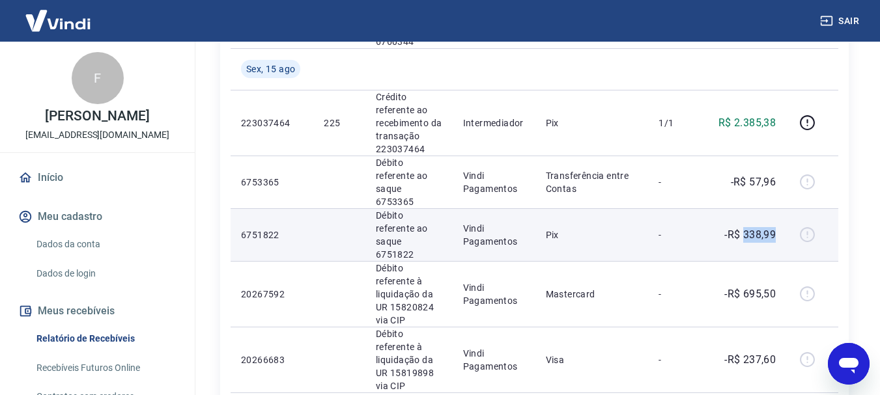
copy p "338,99"
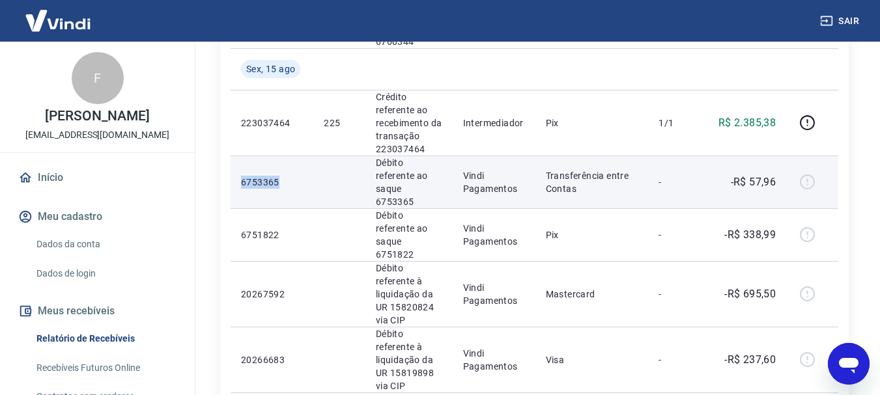
drag, startPoint x: 296, startPoint y: 142, endPoint x: 240, endPoint y: 139, distance: 55.4
click at [240, 156] on td "6753365" at bounding box center [272, 182] width 83 height 53
copy p "6753365"
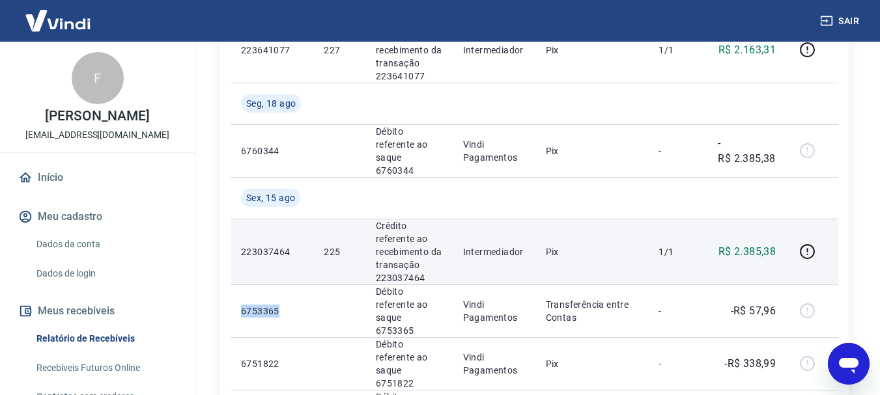
scroll to position [586, 0]
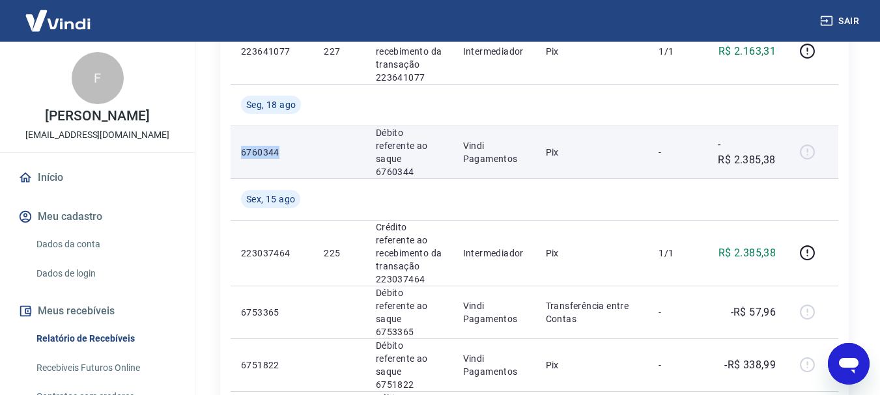
drag, startPoint x: 289, startPoint y: 119, endPoint x: 240, endPoint y: 124, distance: 49.1
click at [240, 126] on td "6760344" at bounding box center [272, 152] width 83 height 53
copy p "6760344"
drag, startPoint x: 779, startPoint y: 135, endPoint x: 737, endPoint y: 134, distance: 41.7
click at [737, 134] on td "-R$ 2.385,38" at bounding box center [747, 152] width 79 height 53
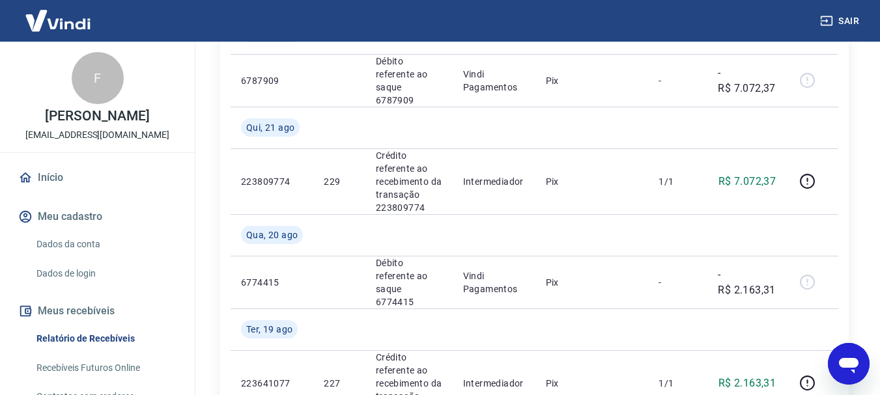
scroll to position [326, 0]
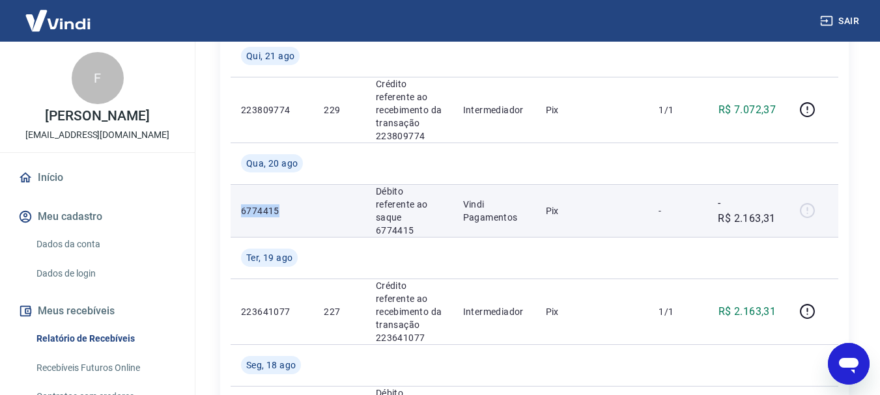
drag, startPoint x: 276, startPoint y: 197, endPoint x: 243, endPoint y: 199, distance: 33.3
click at [243, 205] on p "6774415" at bounding box center [272, 211] width 62 height 13
drag, startPoint x: 767, startPoint y: 200, endPoint x: 736, endPoint y: 199, distance: 31.9
click at [736, 199] on td "-R$ 2.163,31" at bounding box center [747, 210] width 79 height 53
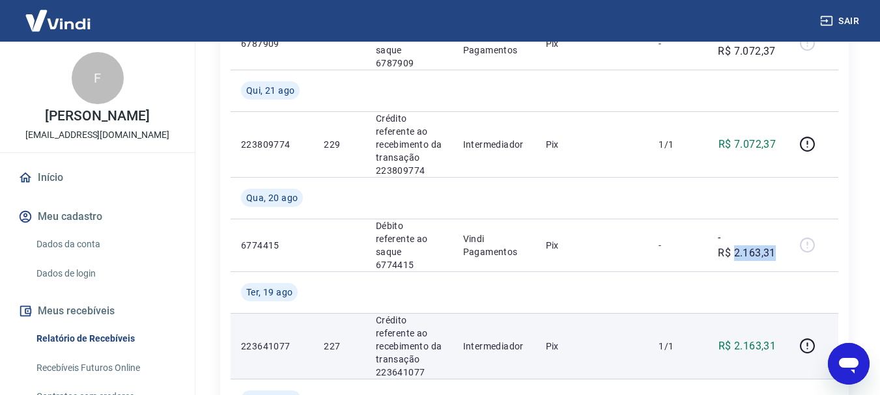
scroll to position [261, 0]
